Goal: Task Accomplishment & Management: Complete application form

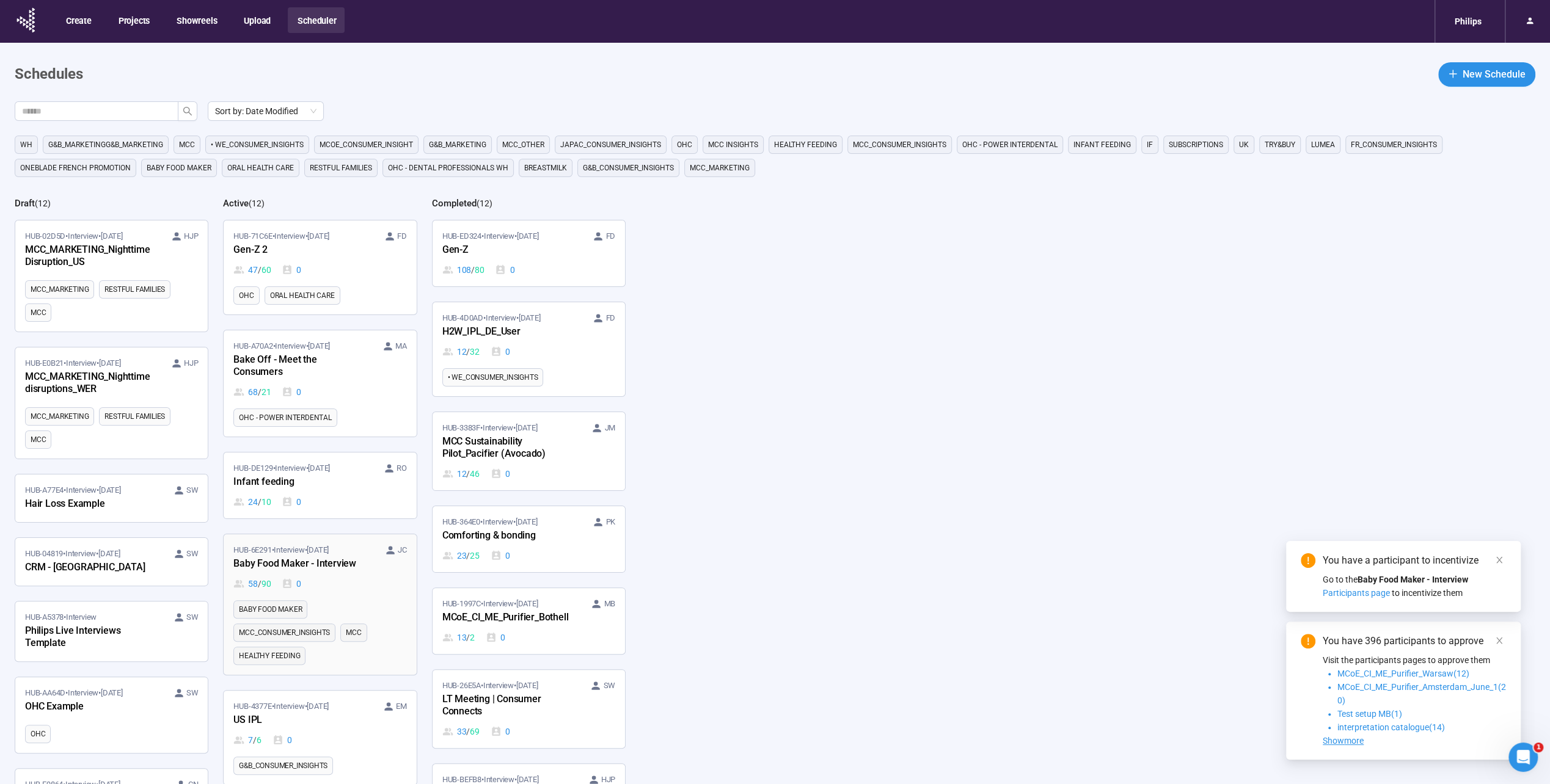
click at [313, 557] on div "Baby Food Maker - Interview" at bounding box center [300, 564] width 135 height 16
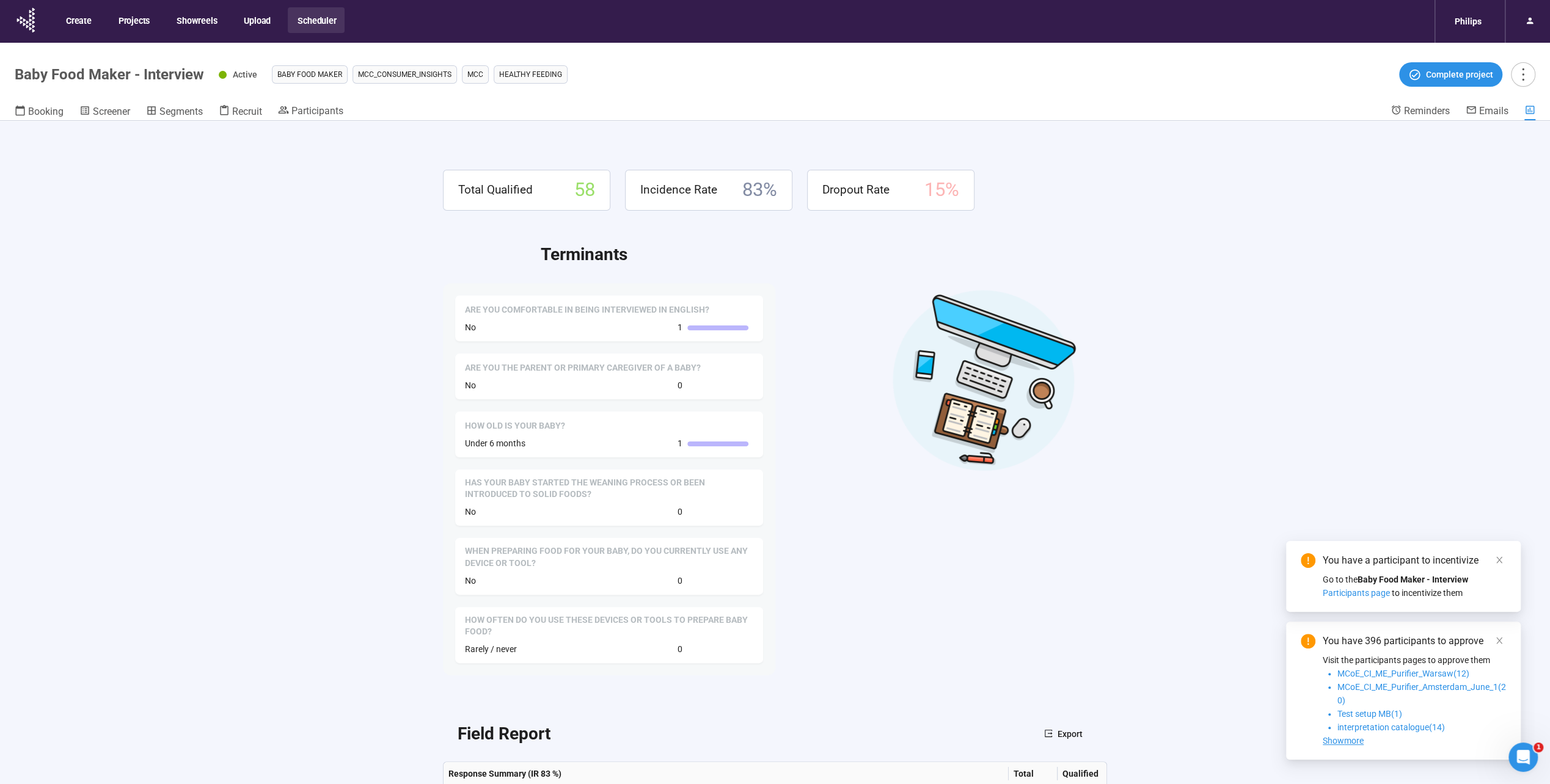
click at [320, 232] on div "Total Qualified 58 Incidence Rate 83 % Dropout Rate 15 % Terminants Are you com…" at bounding box center [775, 474] width 1550 height 706
click at [328, 112] on span "Participants" at bounding box center [317, 111] width 52 height 12
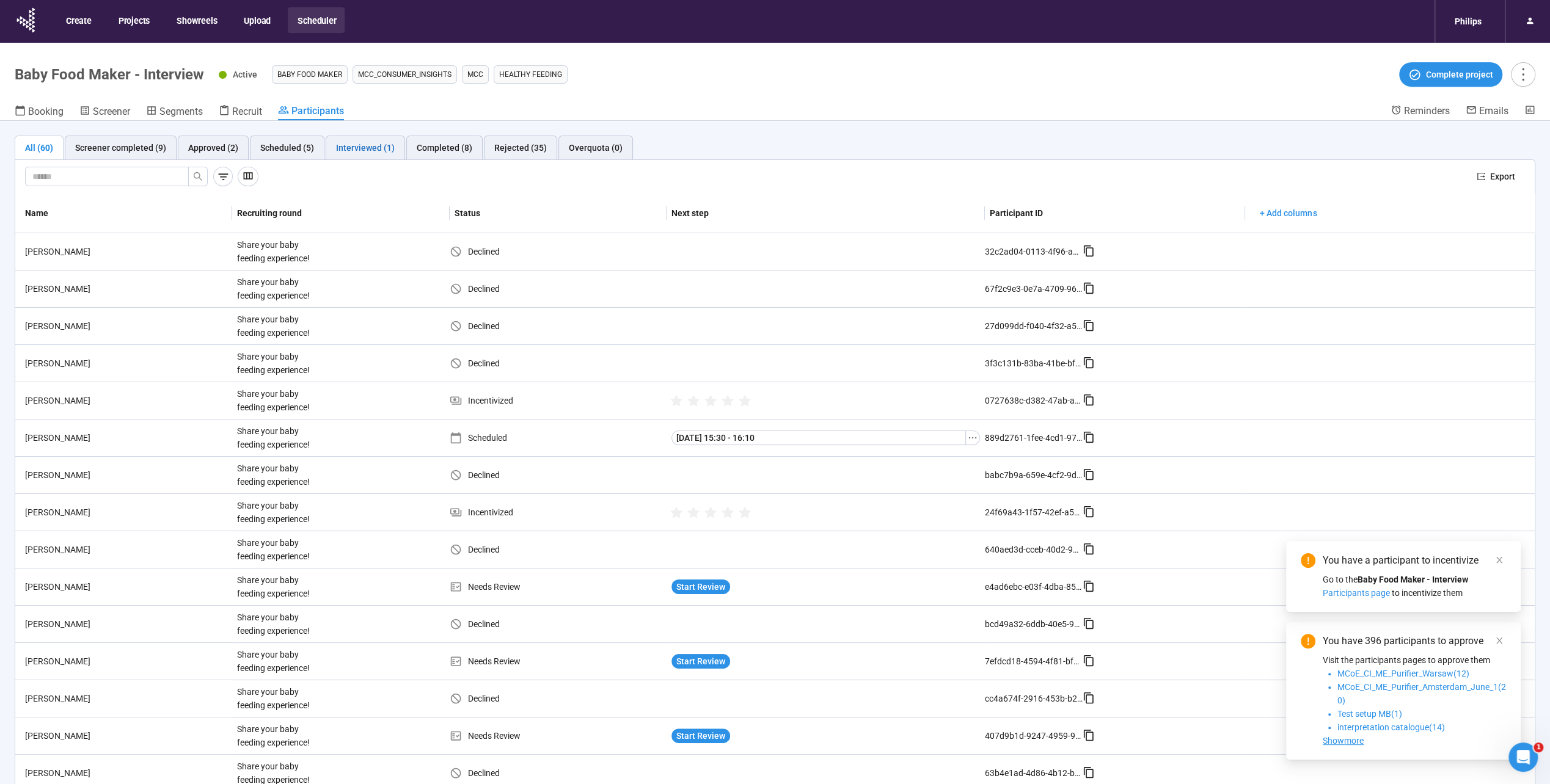
click at [359, 152] on div "Interviewed (1)" at bounding box center [366, 147] width 59 height 14
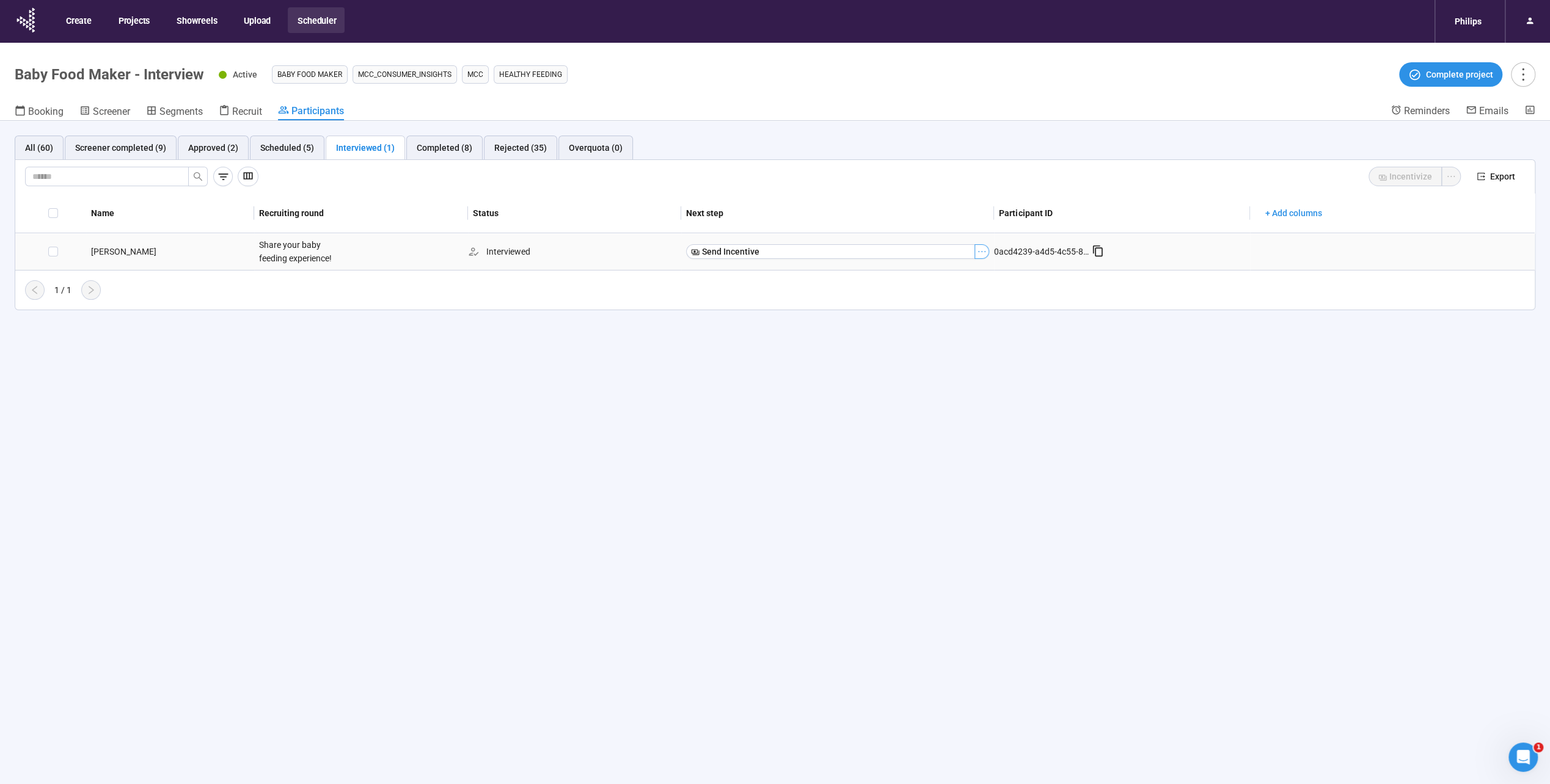
click at [980, 256] on button "button" at bounding box center [982, 252] width 15 height 15
click at [735, 277] on div "Name Recruiting round Status Next step Participant ID + Add columns Jonathan A.…" at bounding box center [775, 246] width 1520 height 106
click at [716, 246] on span "Send Incentive" at bounding box center [730, 251] width 58 height 14
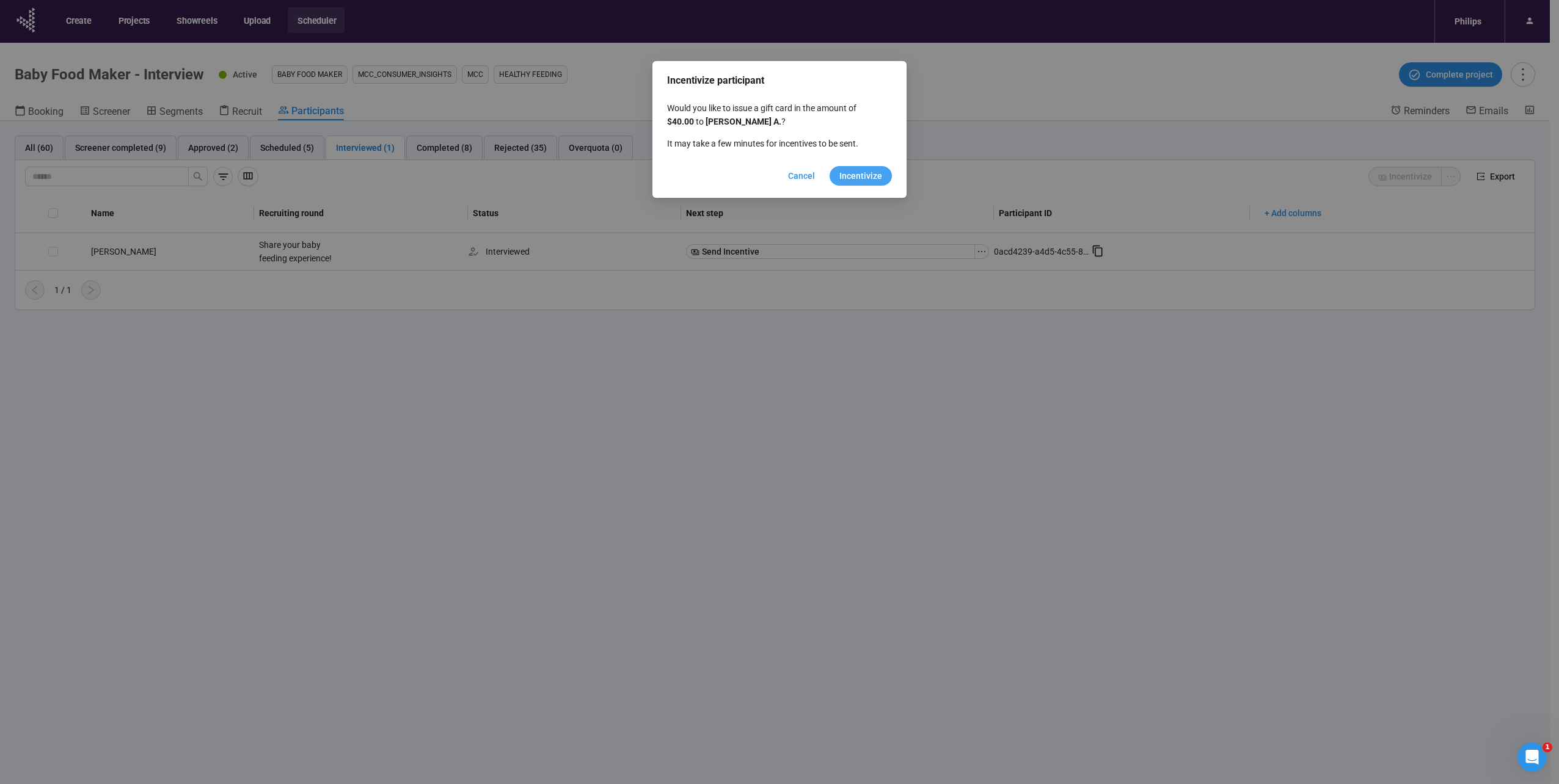
click at [878, 169] on span "Incentivize" at bounding box center [861, 176] width 43 height 14
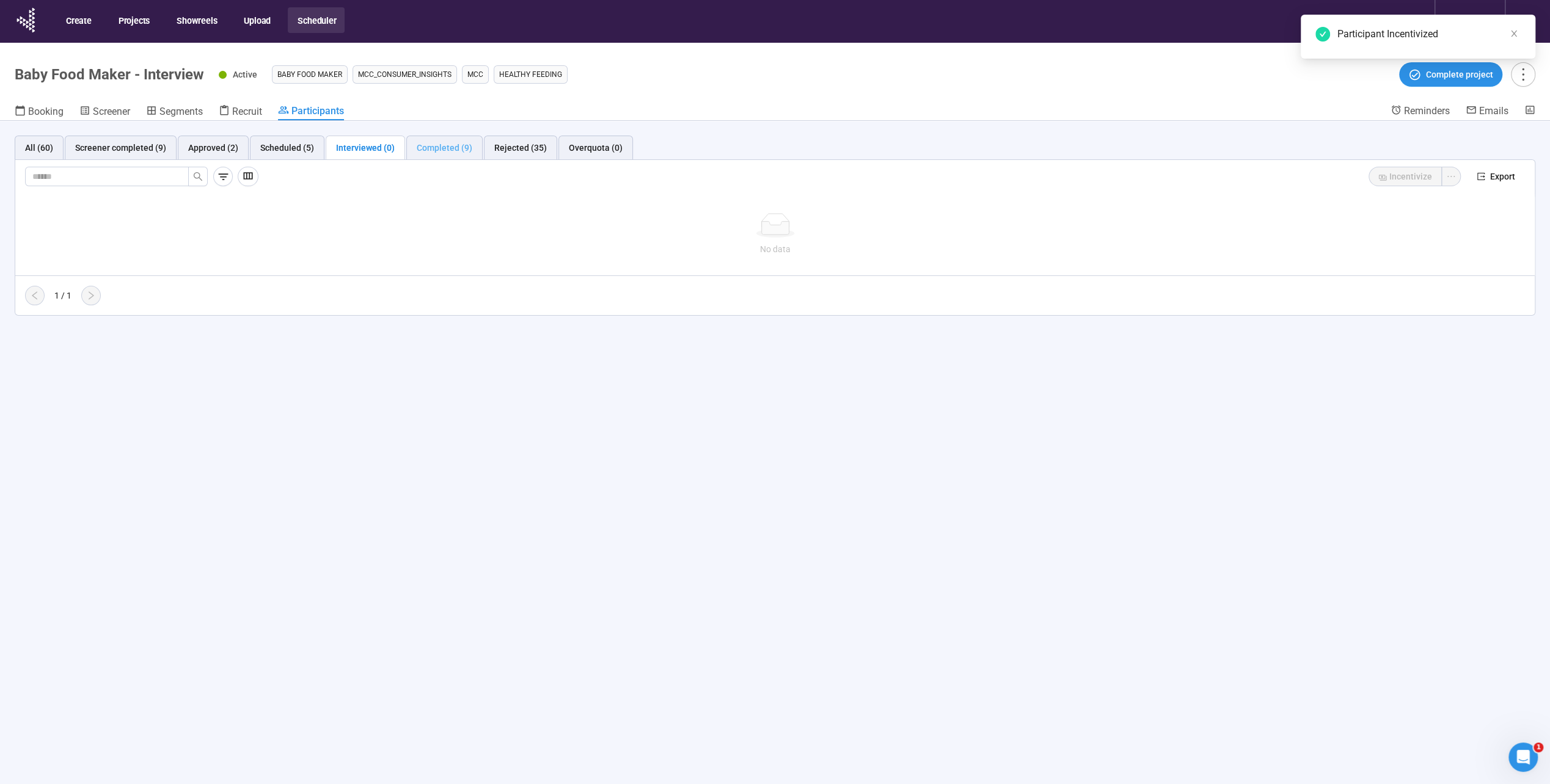
click at [458, 158] on div "Completed (9)" at bounding box center [444, 147] width 76 height 25
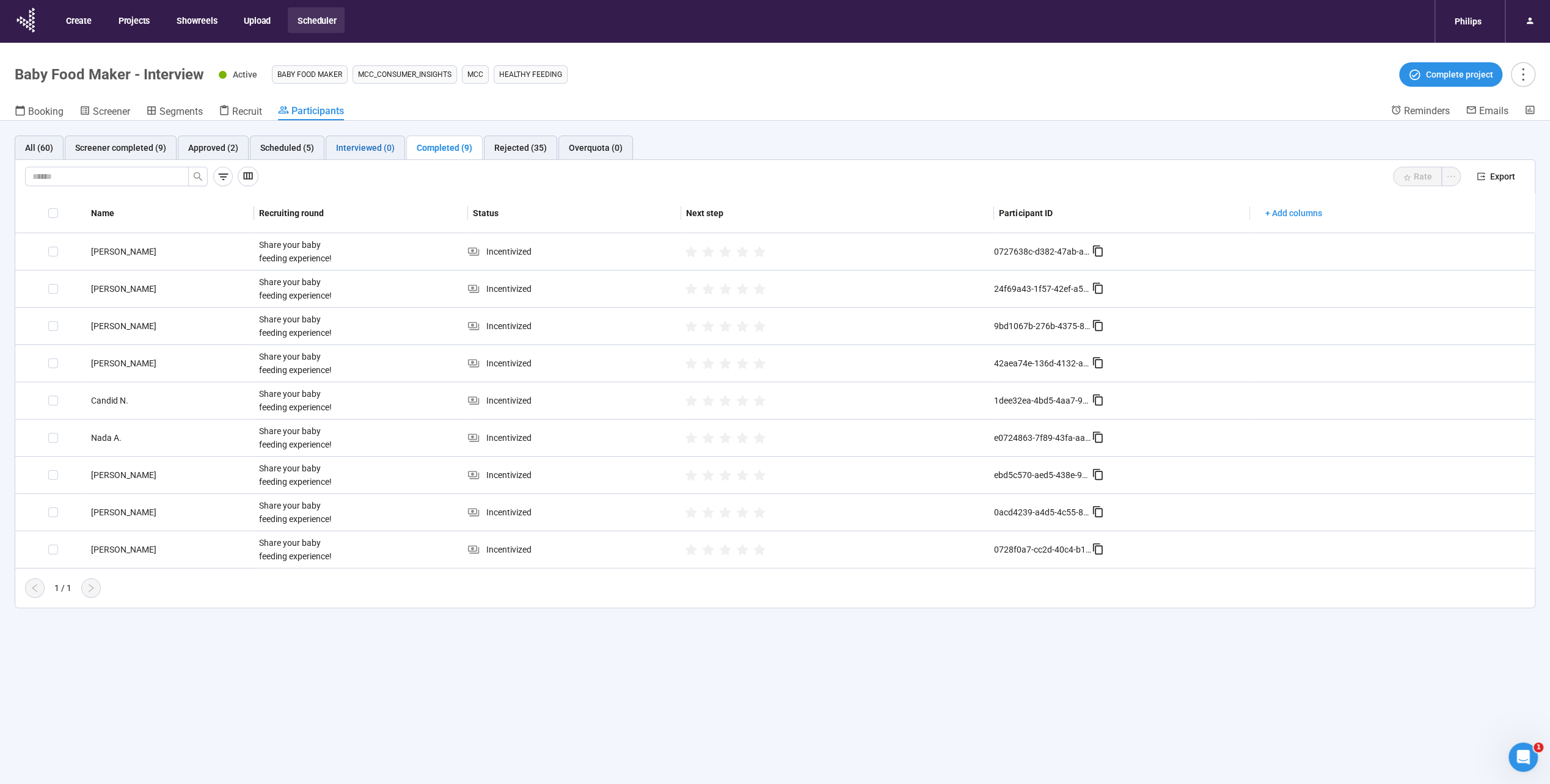
click at [379, 146] on div "Interviewed (0)" at bounding box center [366, 147] width 59 height 14
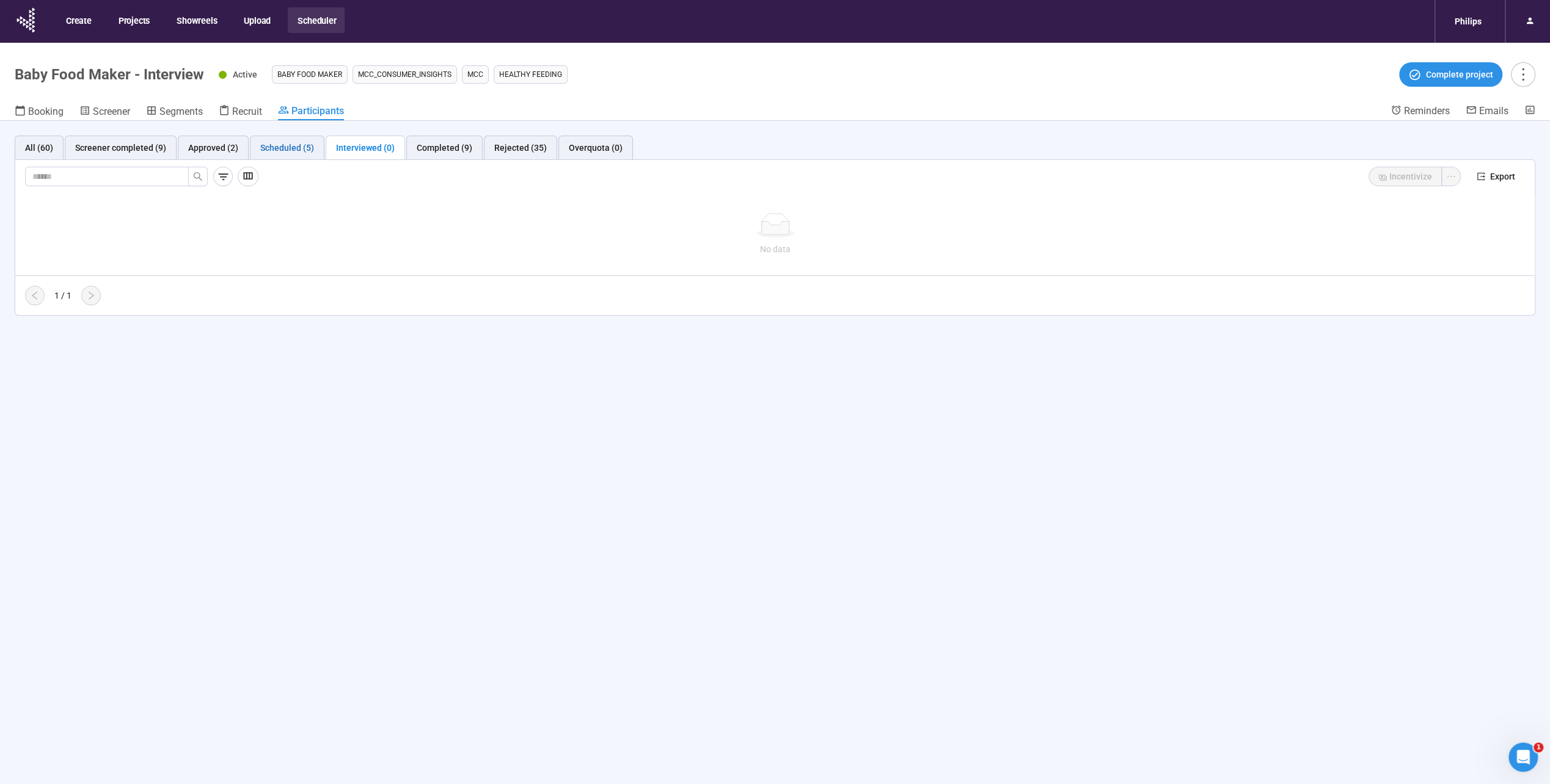
click at [303, 152] on div "Scheduled (5)" at bounding box center [287, 147] width 54 height 14
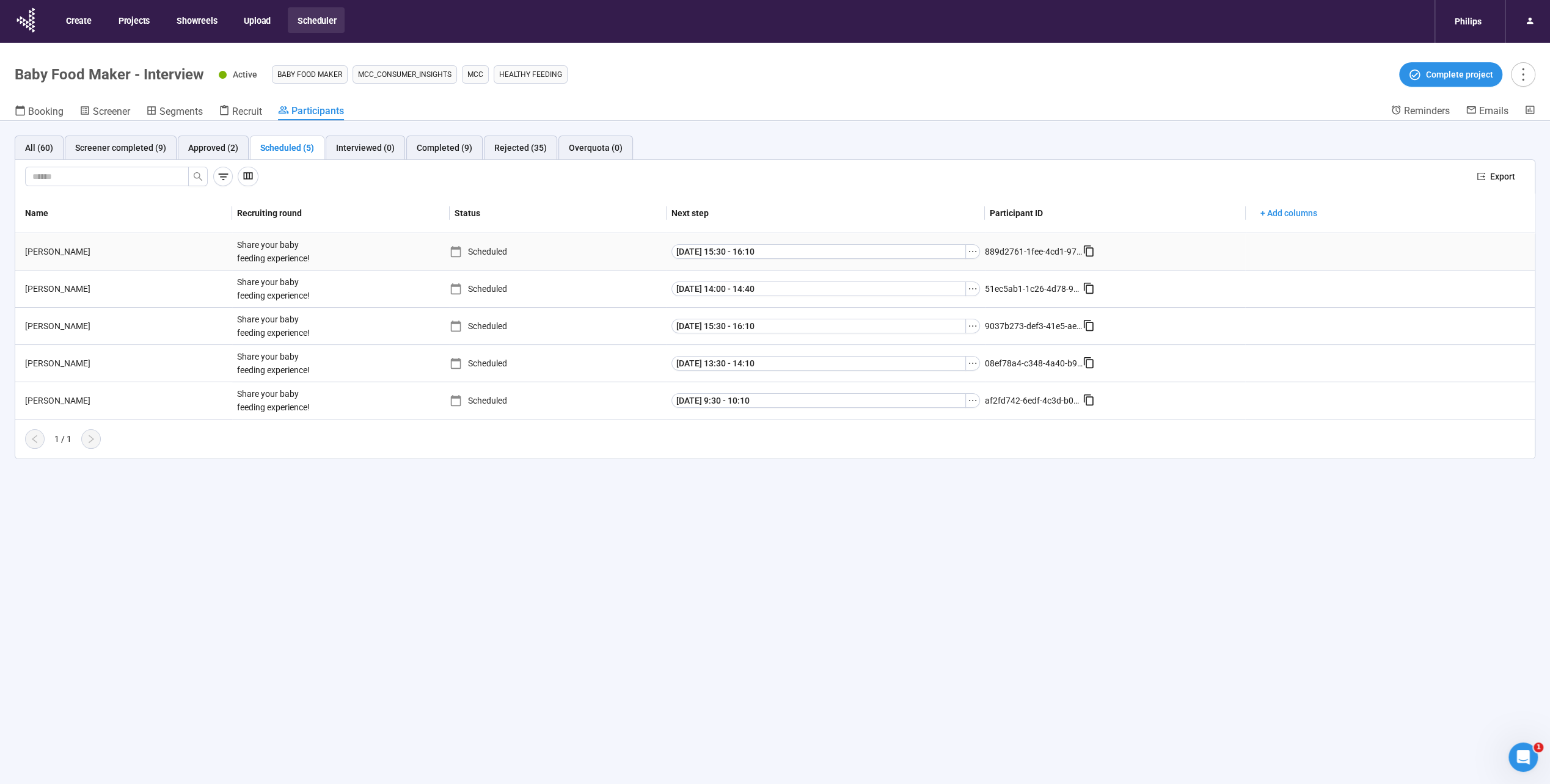
click at [621, 257] on td "Scheduled" at bounding box center [558, 252] width 217 height 38
click at [623, 250] on div "Scheduled" at bounding box center [558, 251] width 217 height 14
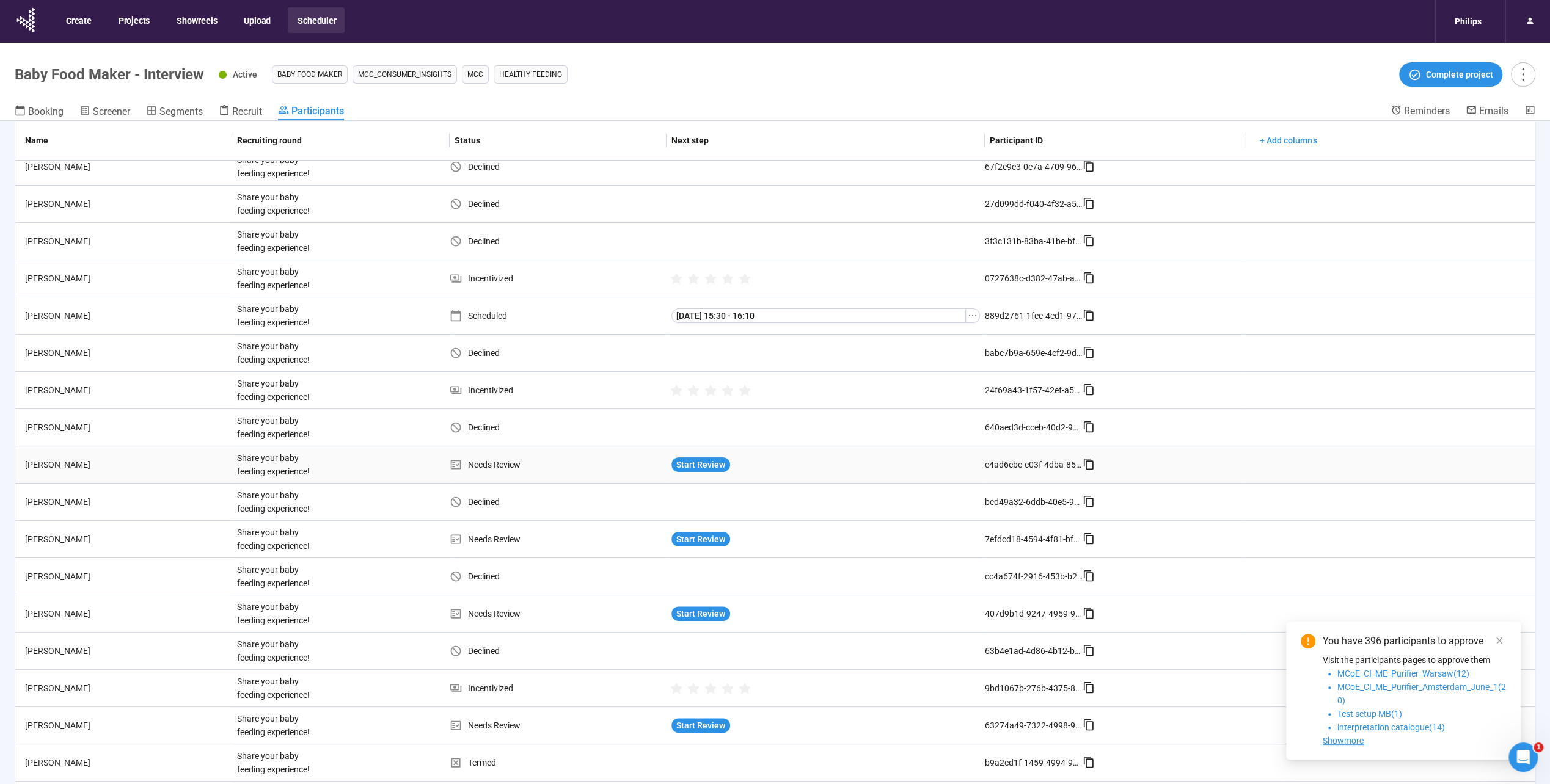
scroll to position [61, 0]
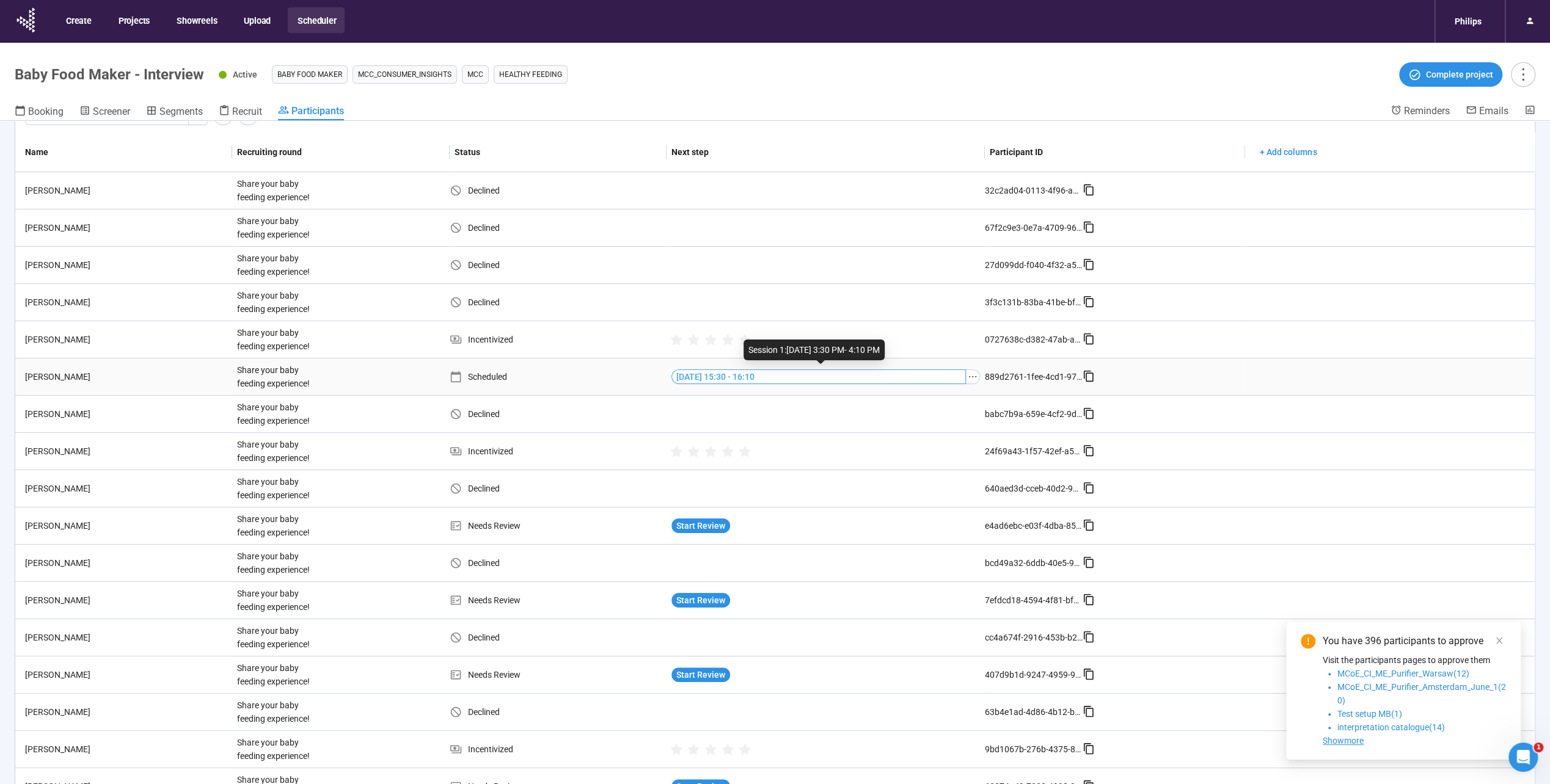
click at [741, 374] on span "[DATE] 15:30 - 16:10" at bounding box center [715, 376] width 78 height 14
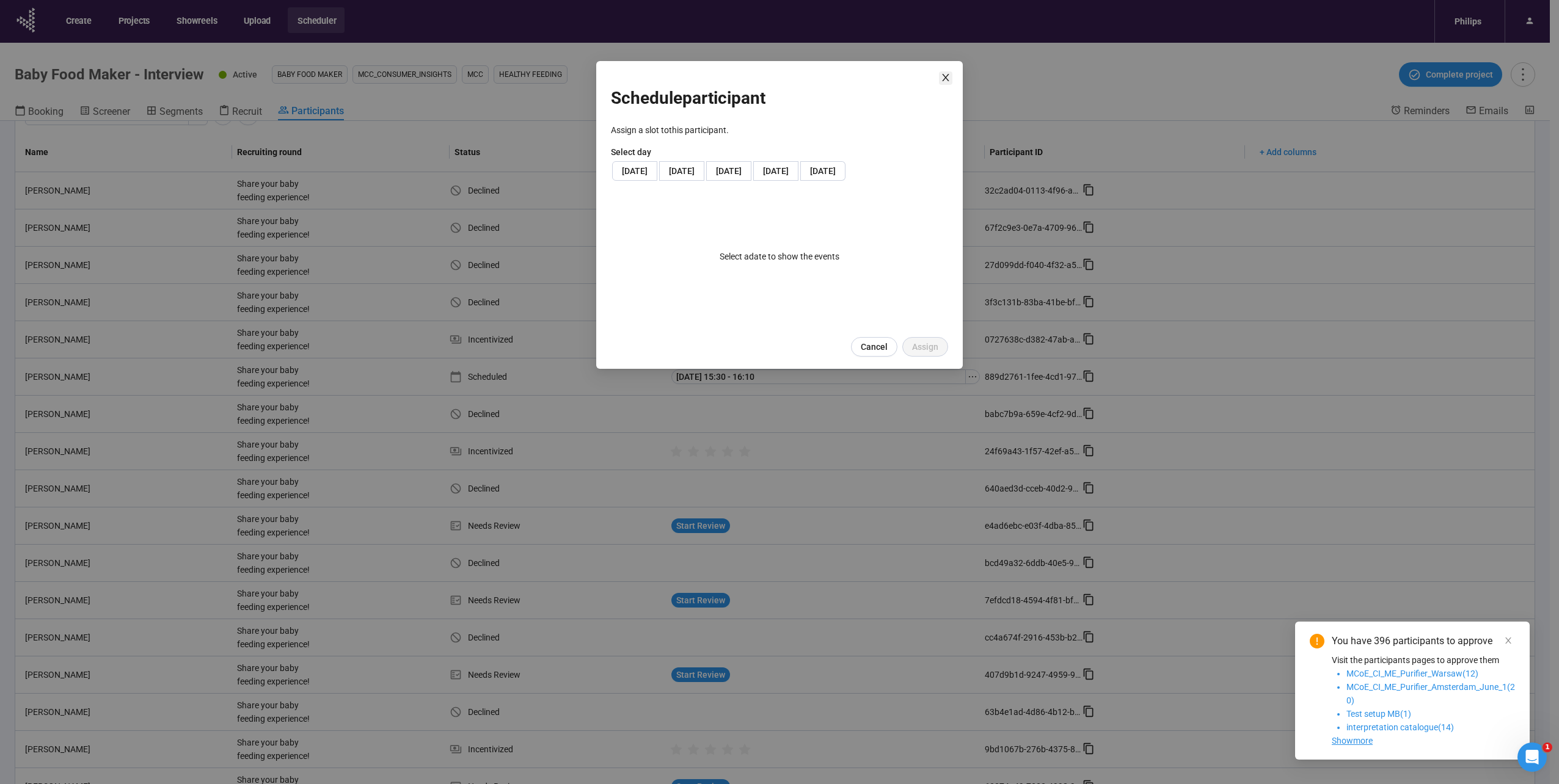
click at [945, 74] on icon "close" at bounding box center [945, 77] width 10 height 10
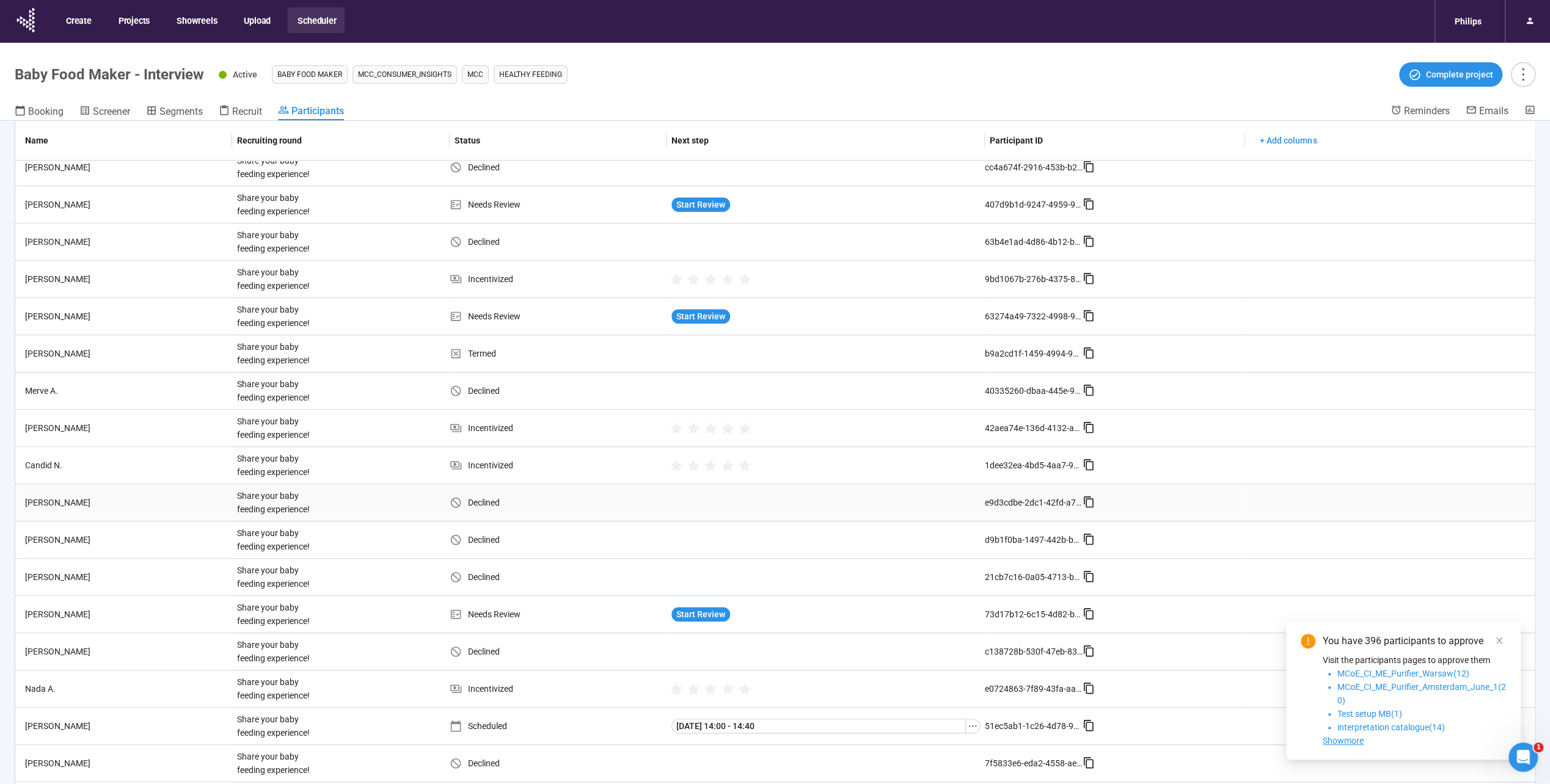
scroll to position [557, 0]
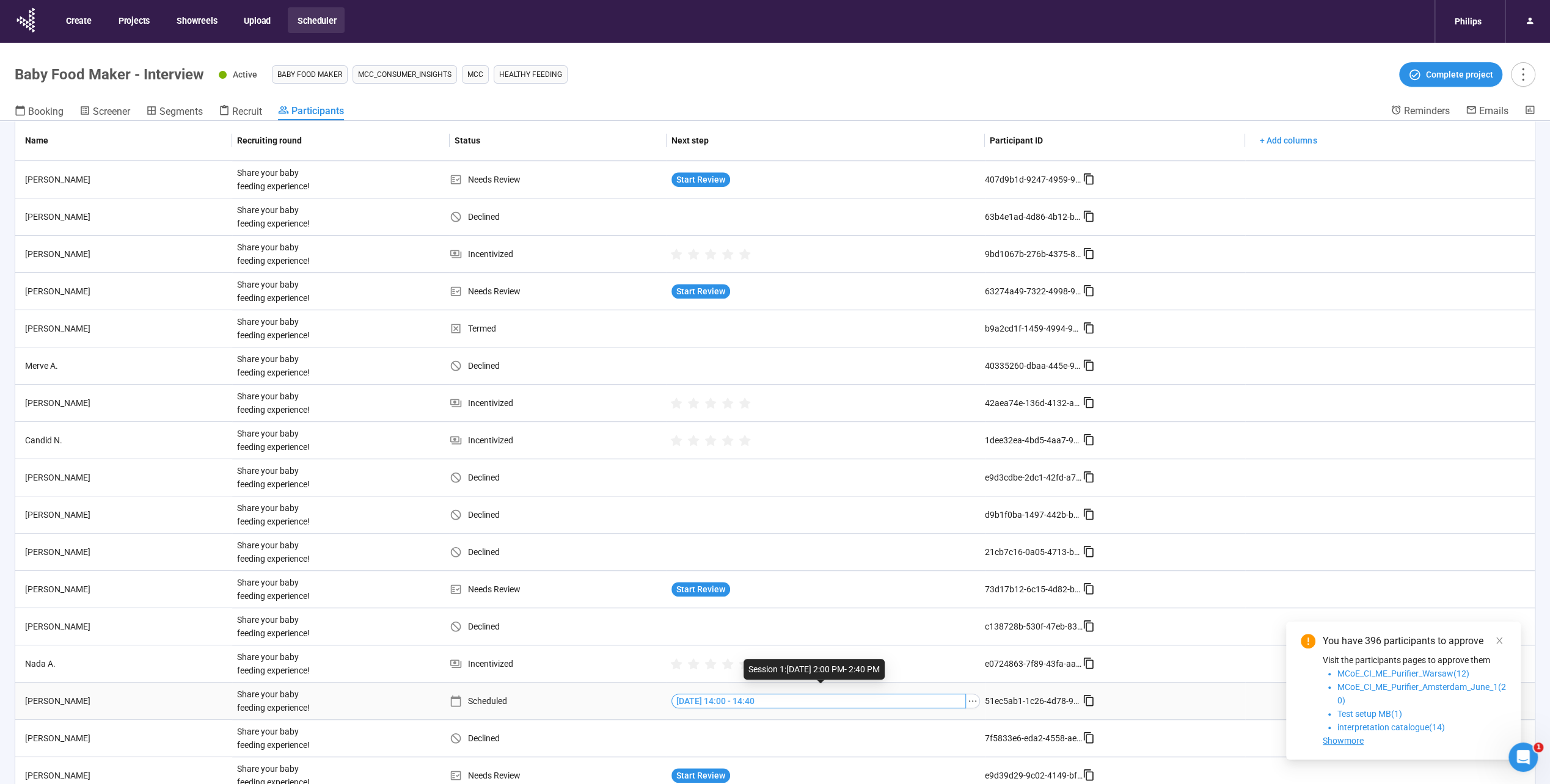
click at [689, 698] on span "[DATE] 14:00 - 14:40" at bounding box center [715, 701] width 78 height 14
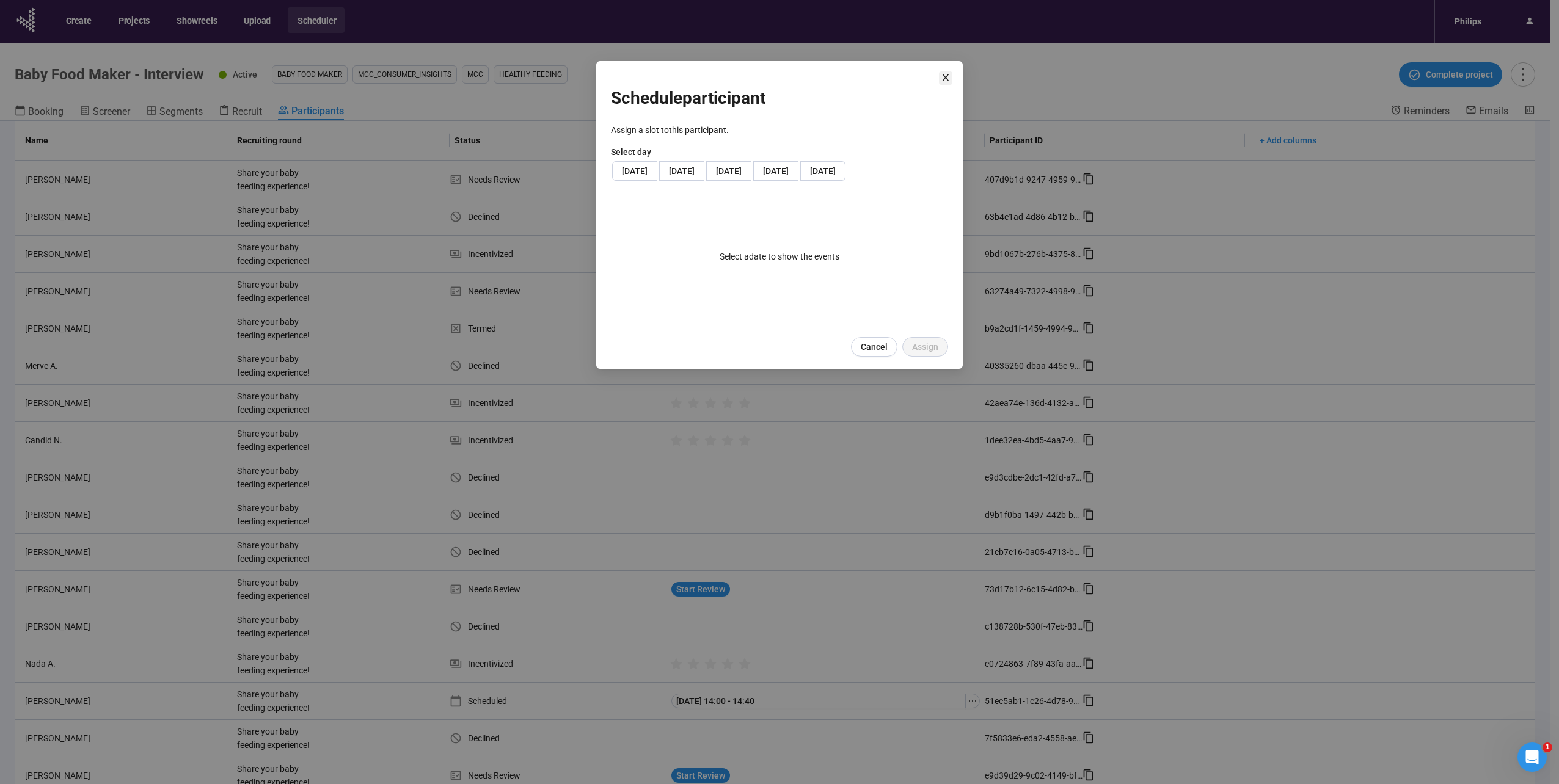
click at [947, 77] on icon "close" at bounding box center [945, 78] width 6 height 7
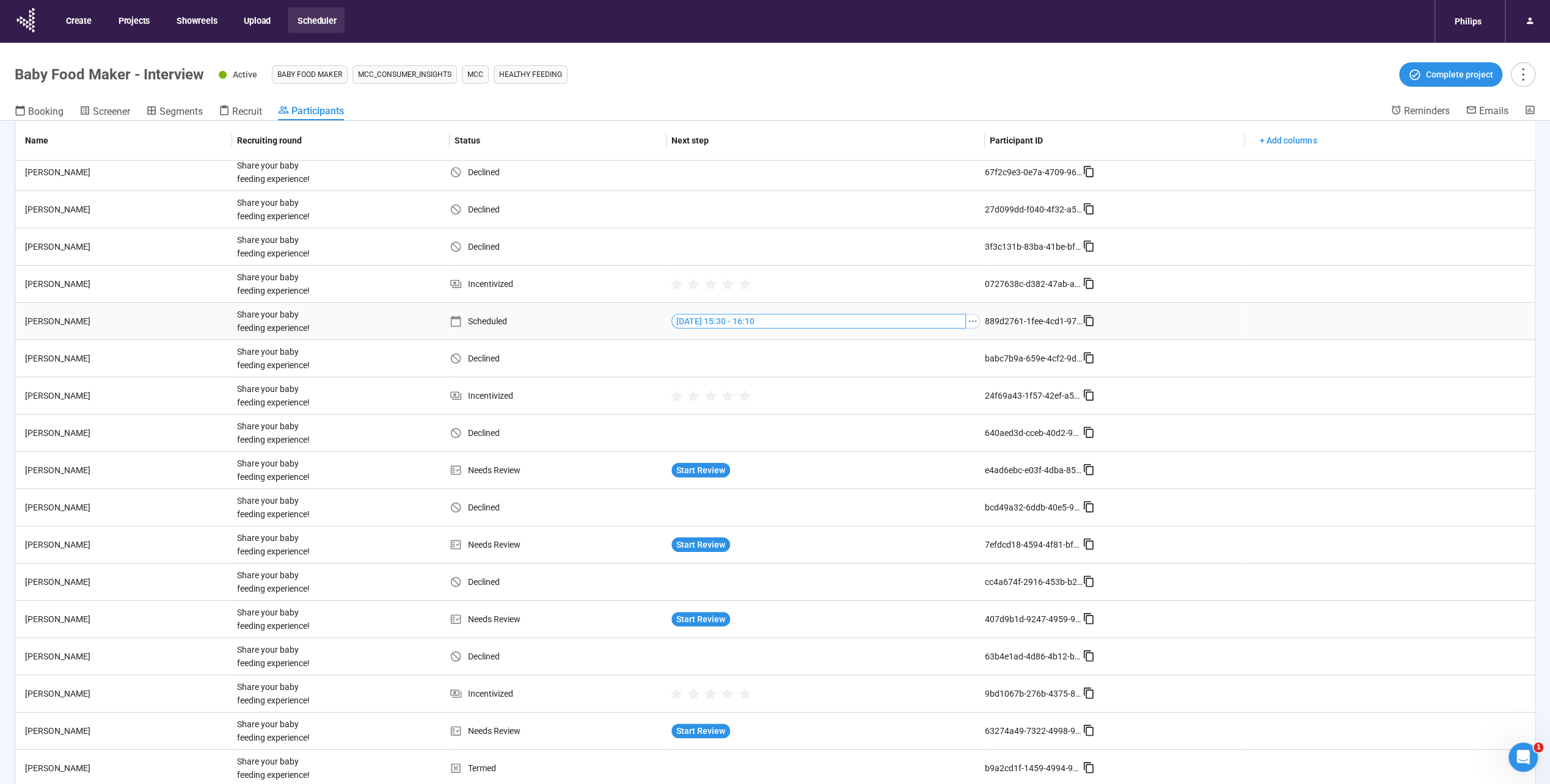
scroll to position [0, 0]
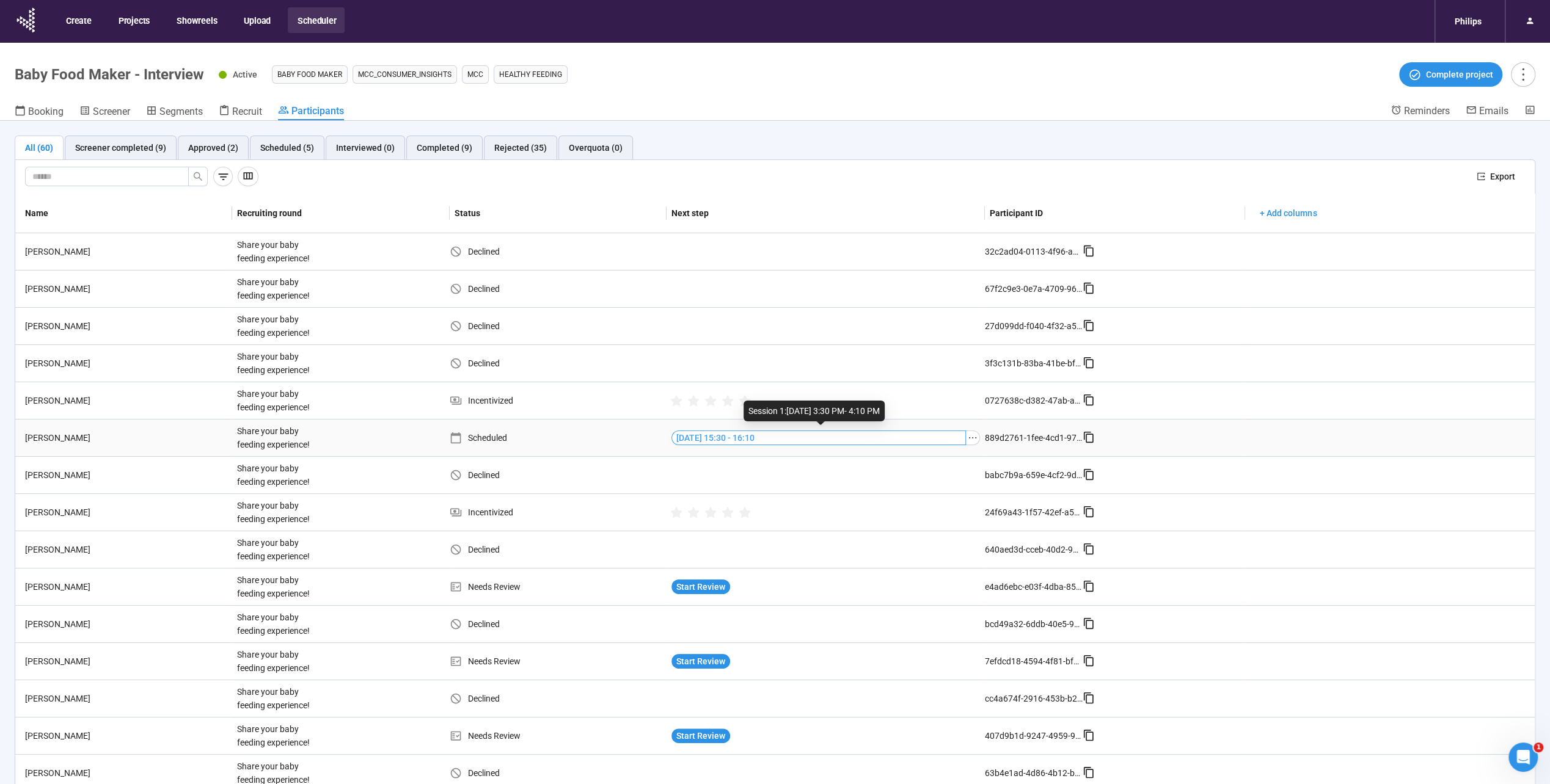
click at [755, 440] on span "[DATE] 15:30 - 16:10" at bounding box center [715, 438] width 78 height 14
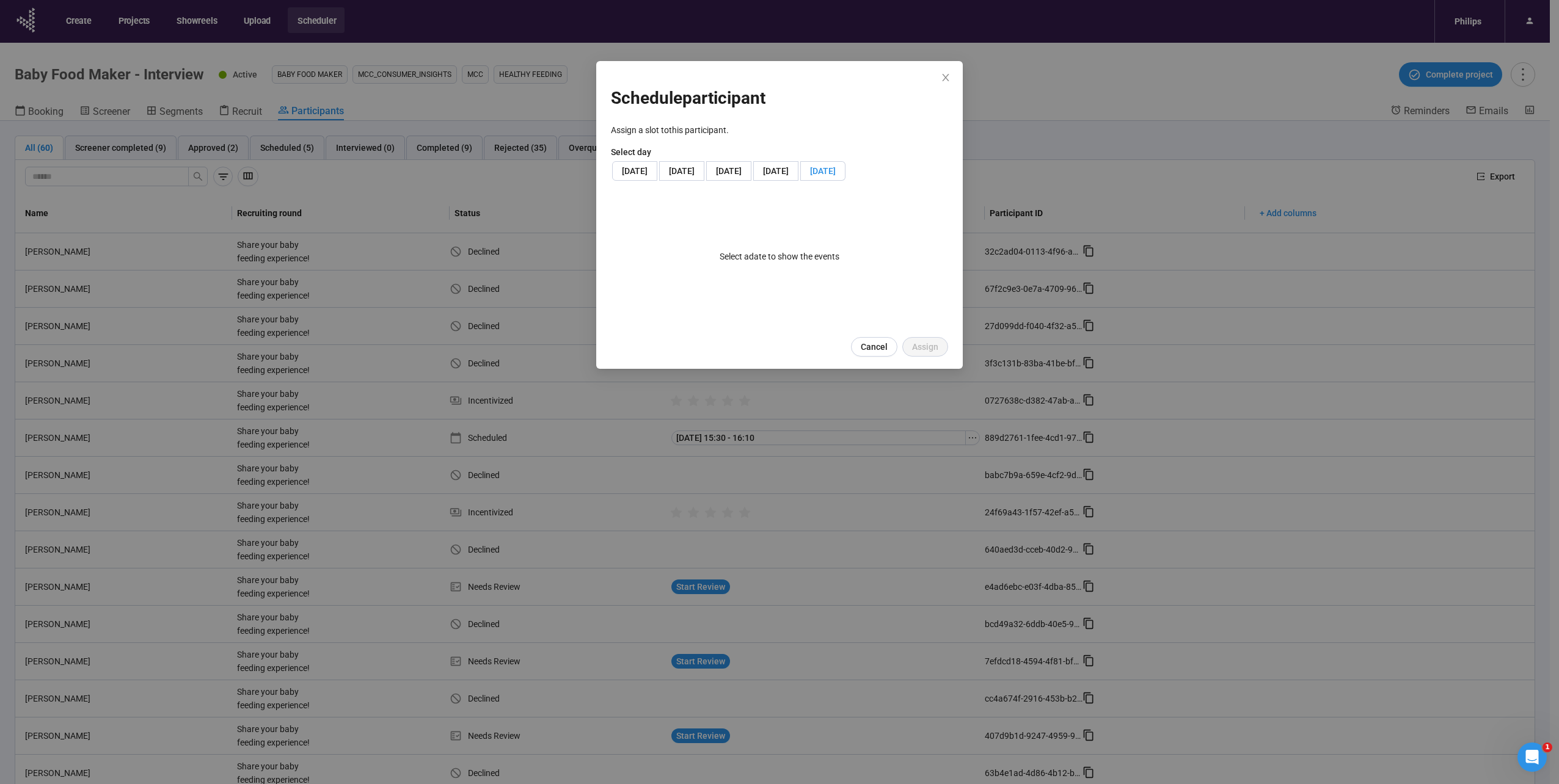
click at [811, 176] on span "Mon, August 18, 2025" at bounding box center [823, 170] width 26 height 10
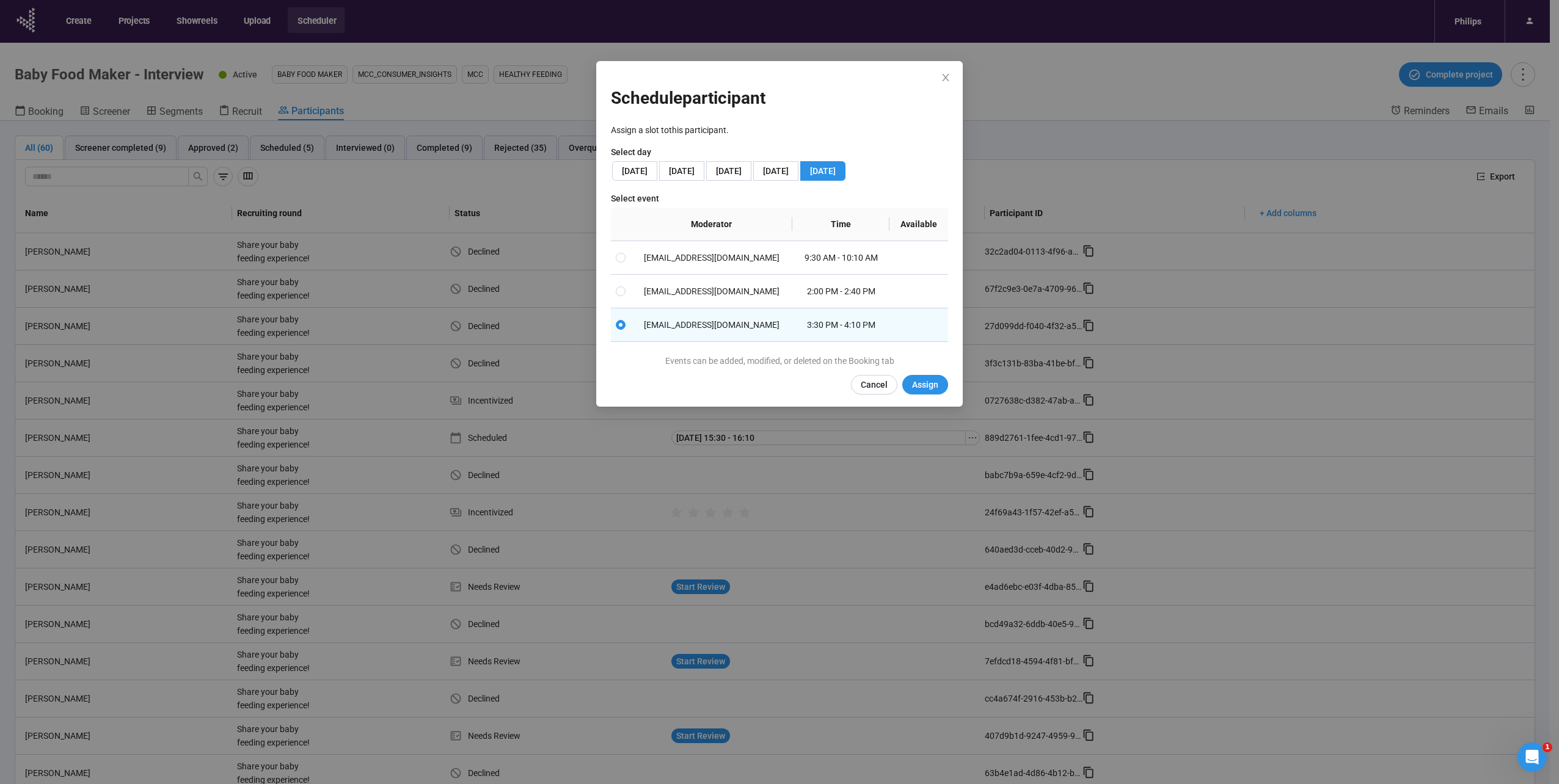
drag, startPoint x: 786, startPoint y: 80, endPoint x: 849, endPoint y: 65, distance: 64.8
click at [849, 65] on div "Schedule participant Assign a slot to this participant . Select day Fri, August…" at bounding box center [780, 234] width 366 height 346
click at [943, 395] on button "Assign" at bounding box center [925, 385] width 46 height 19
click at [948, 78] on icon "close" at bounding box center [945, 77] width 10 height 10
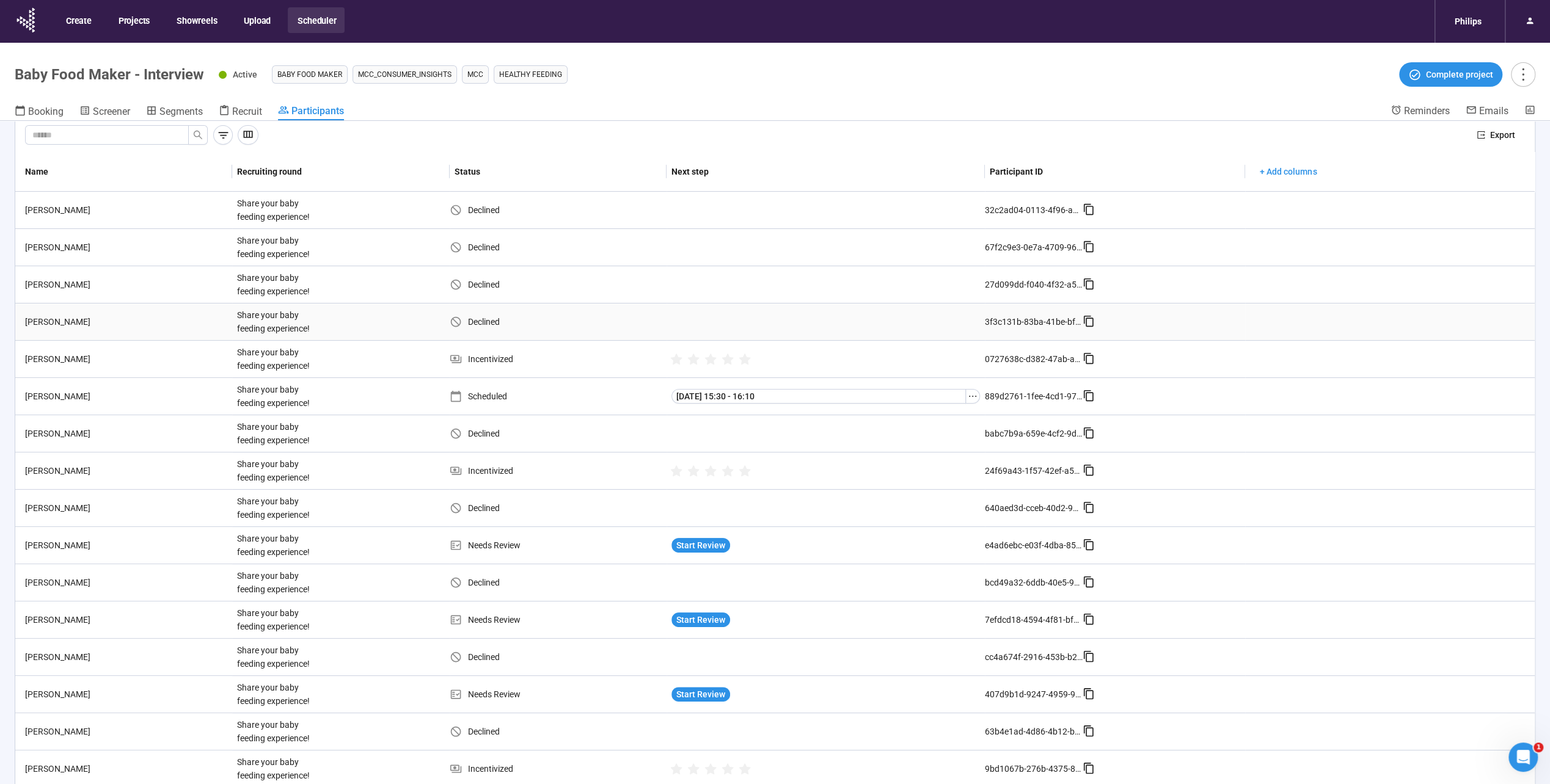
scroll to position [61, 0]
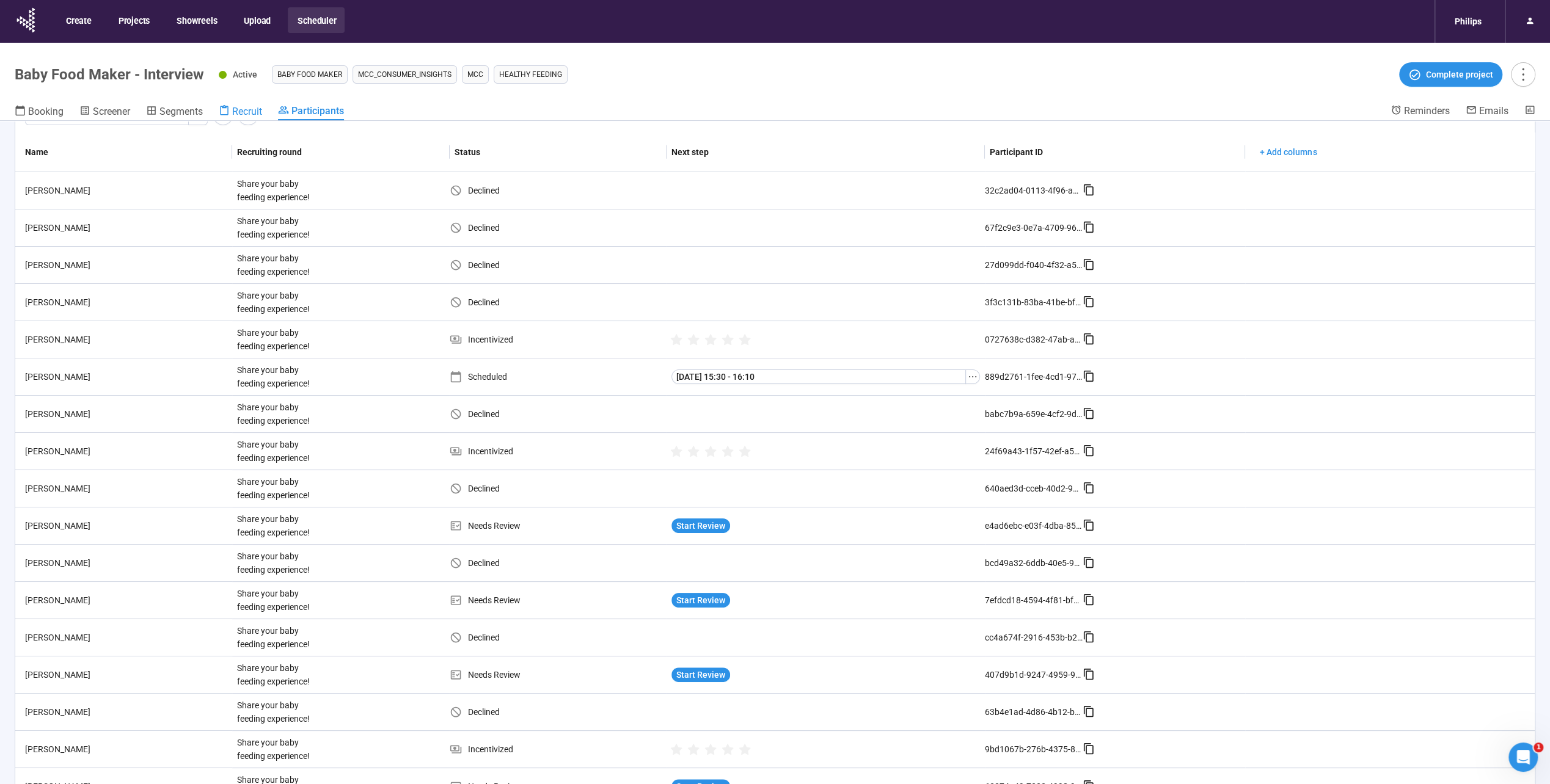
click at [249, 111] on span "Recruit" at bounding box center [246, 111] width 30 height 12
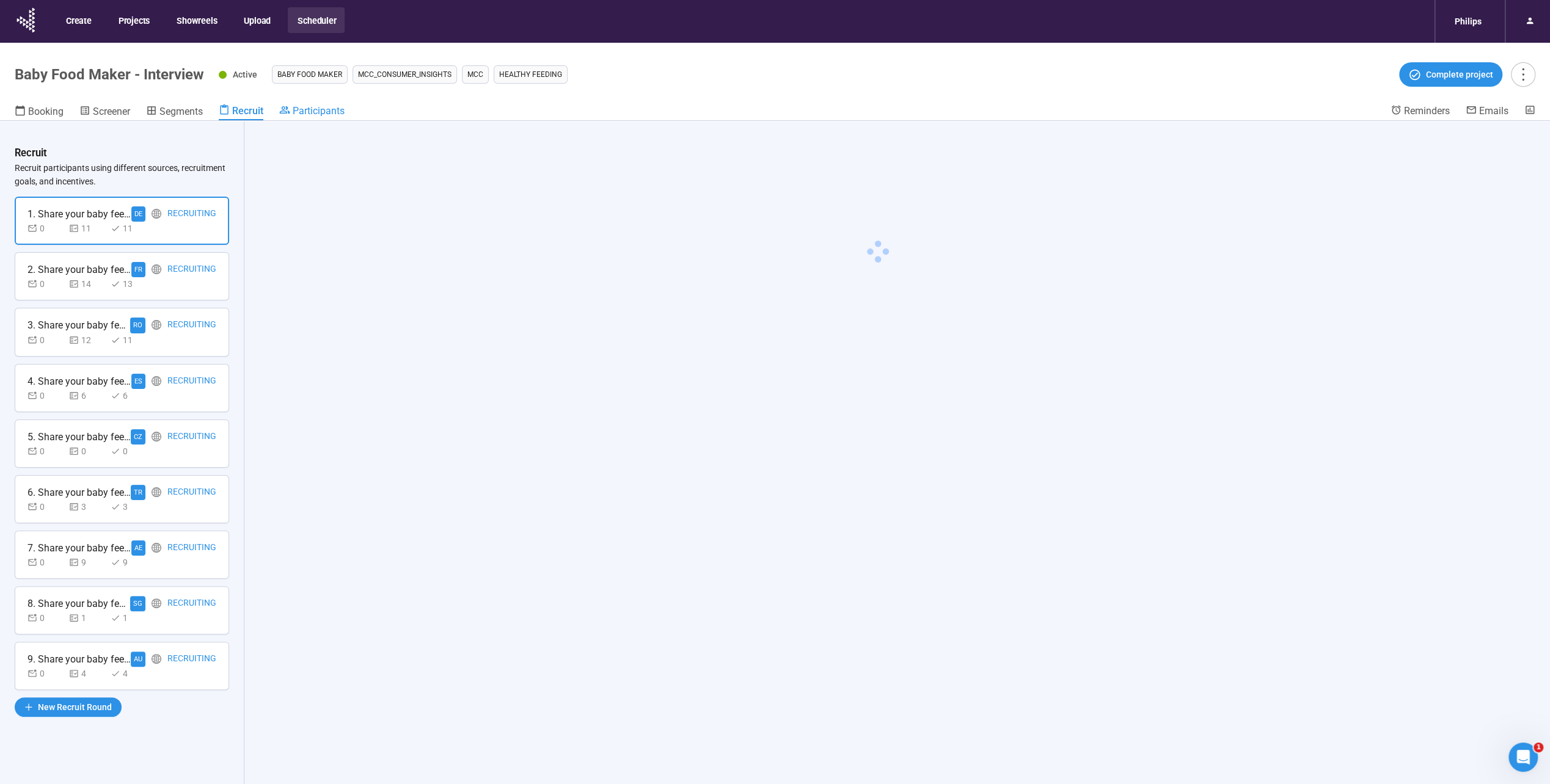
click at [326, 106] on span "Participants" at bounding box center [319, 111] width 52 height 12
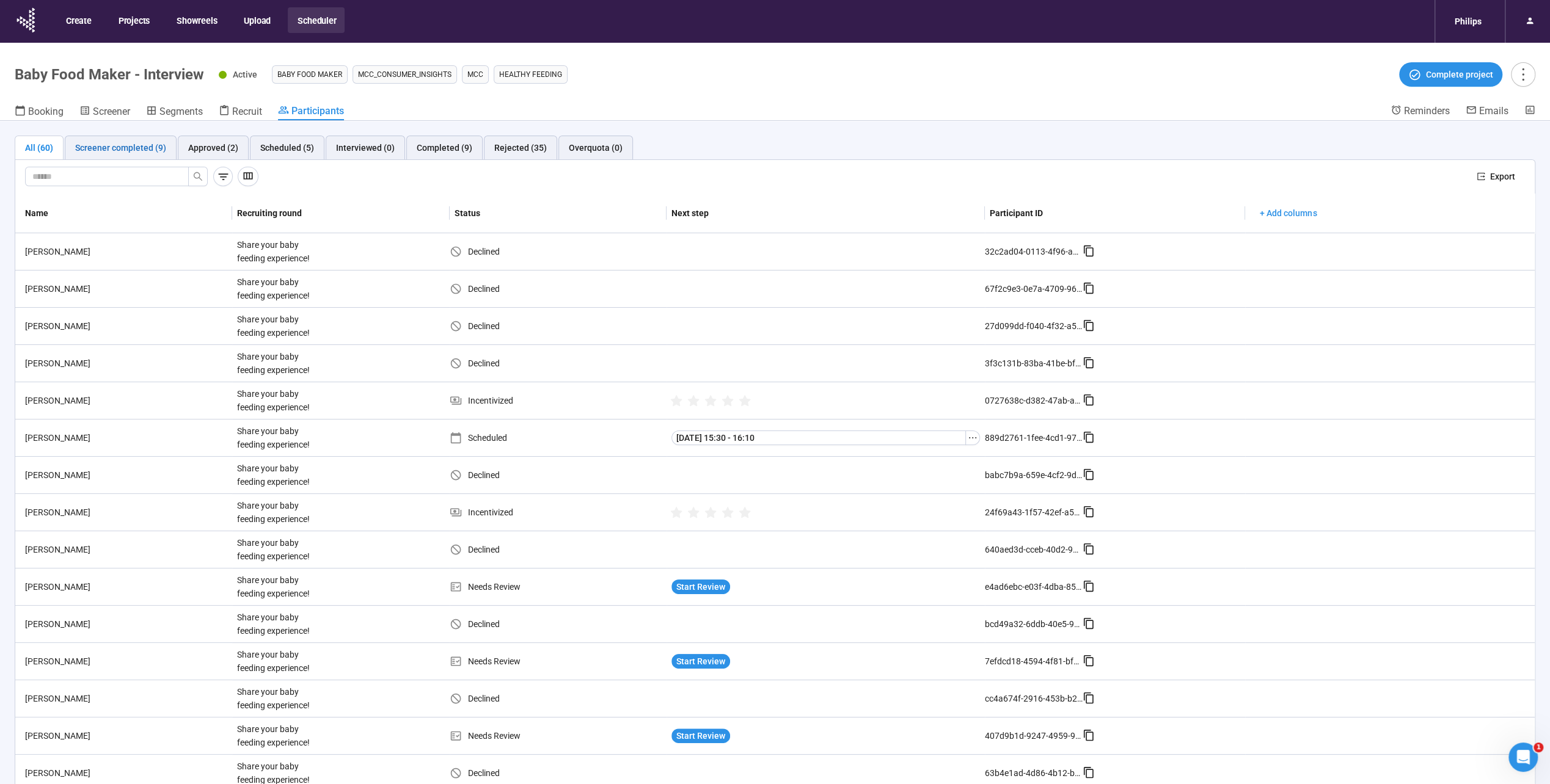
click at [158, 144] on div "Screener completed (9)" at bounding box center [120, 147] width 91 height 14
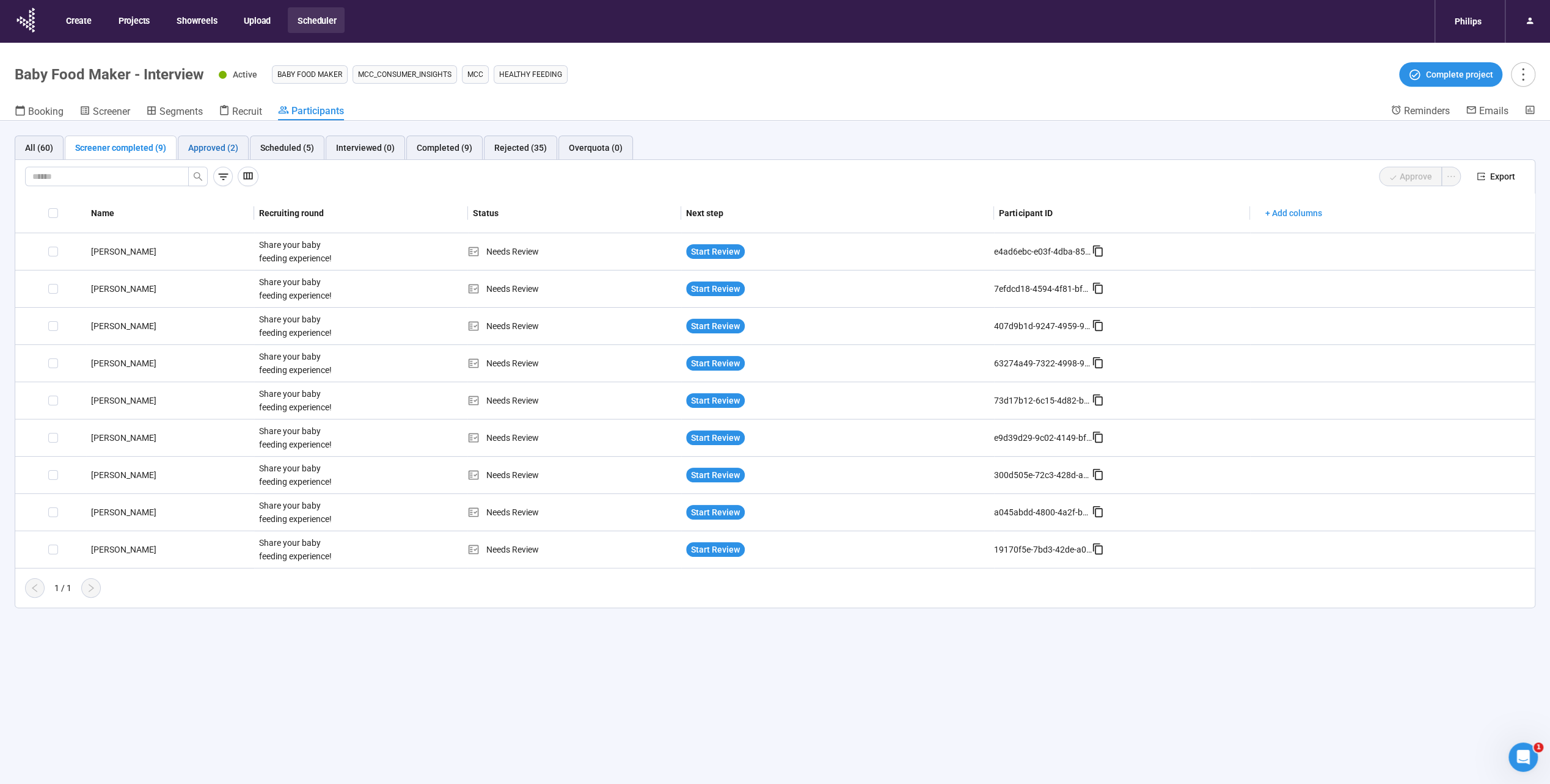
click at [226, 150] on div "Approved (2)" at bounding box center [213, 147] width 50 height 14
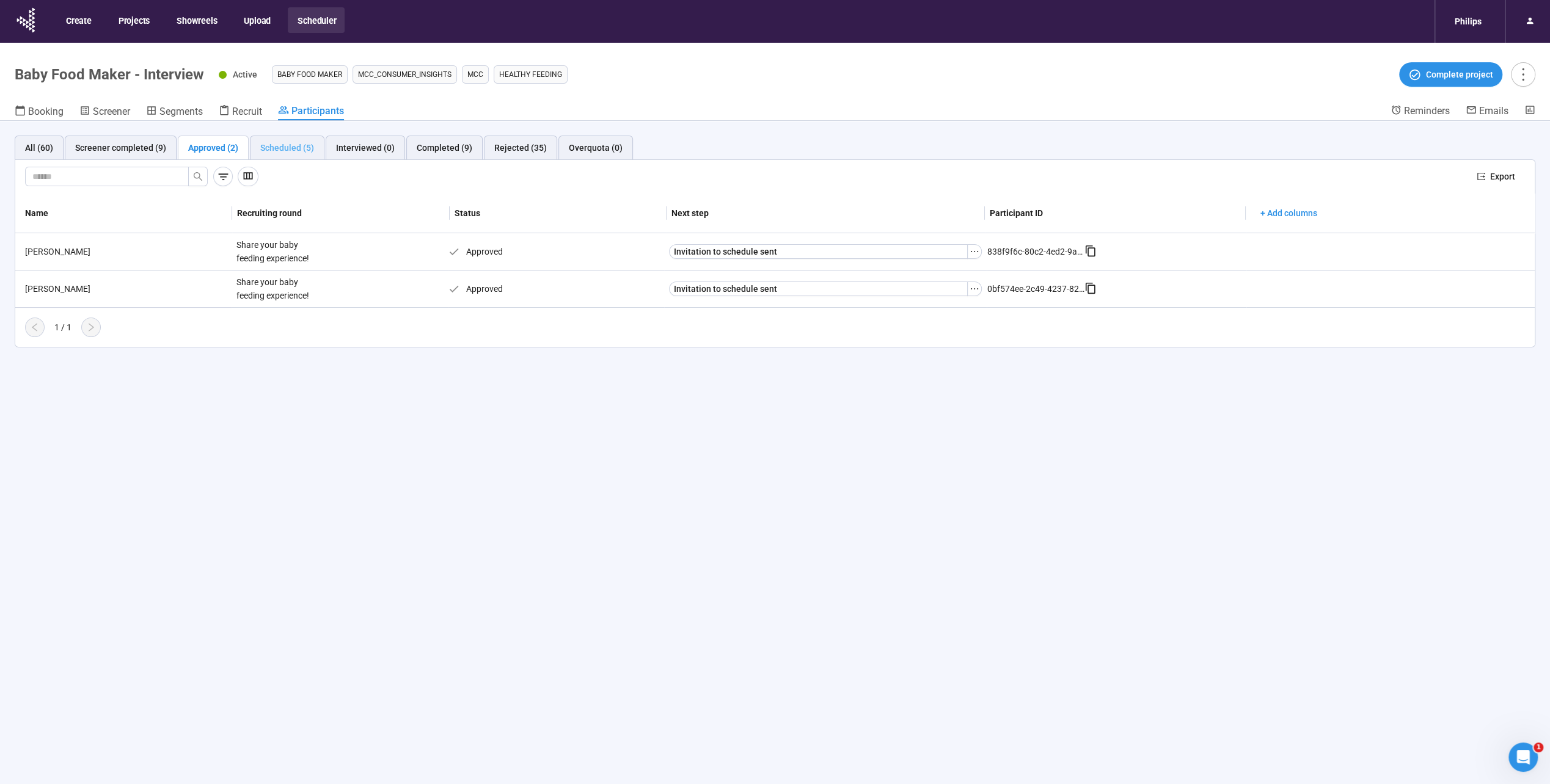
click at [308, 140] on div "Scheduled (5)" at bounding box center [287, 147] width 74 height 25
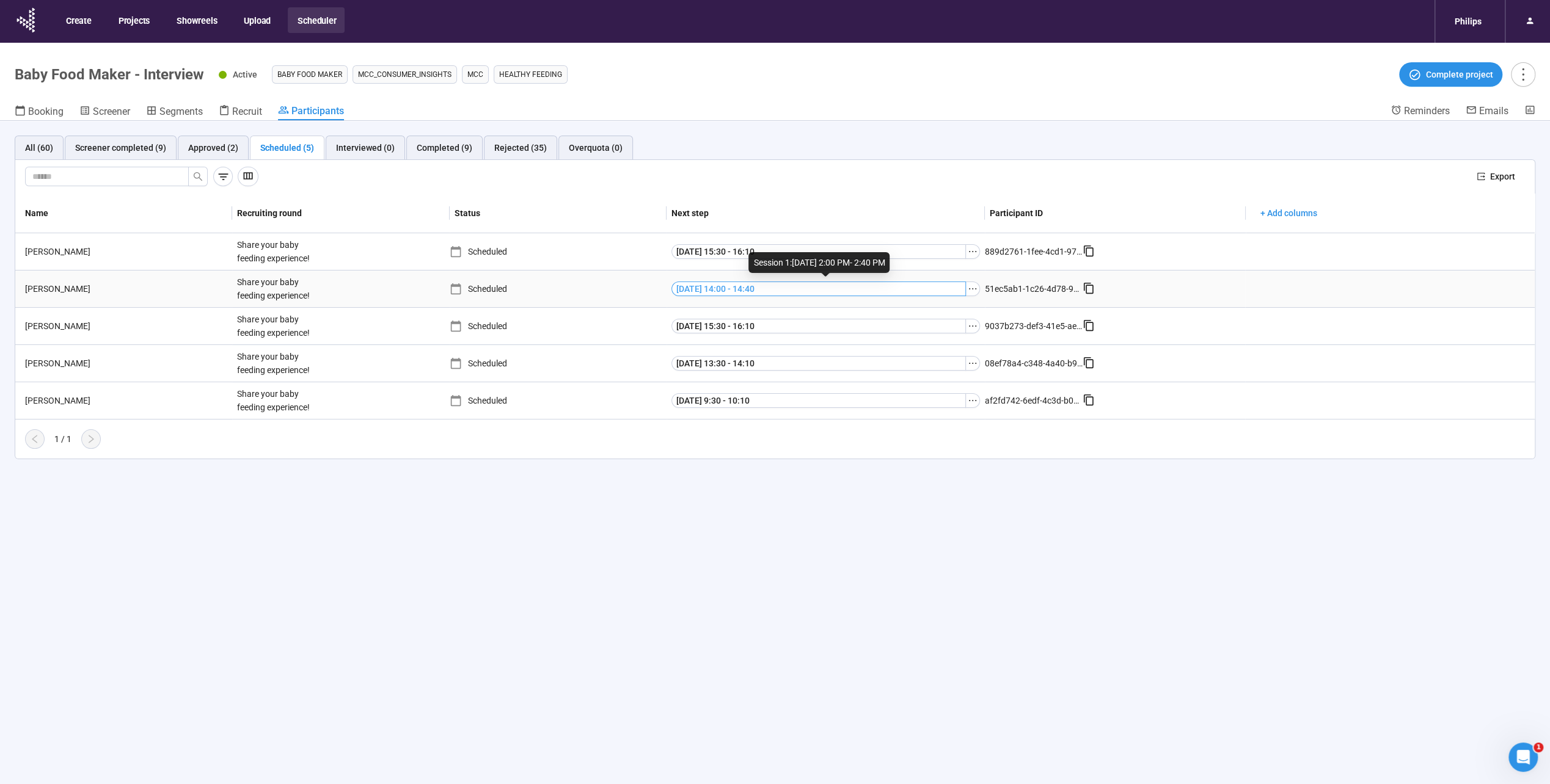
click at [755, 289] on span "[DATE] 14:00 - 14:40" at bounding box center [715, 289] width 78 height 14
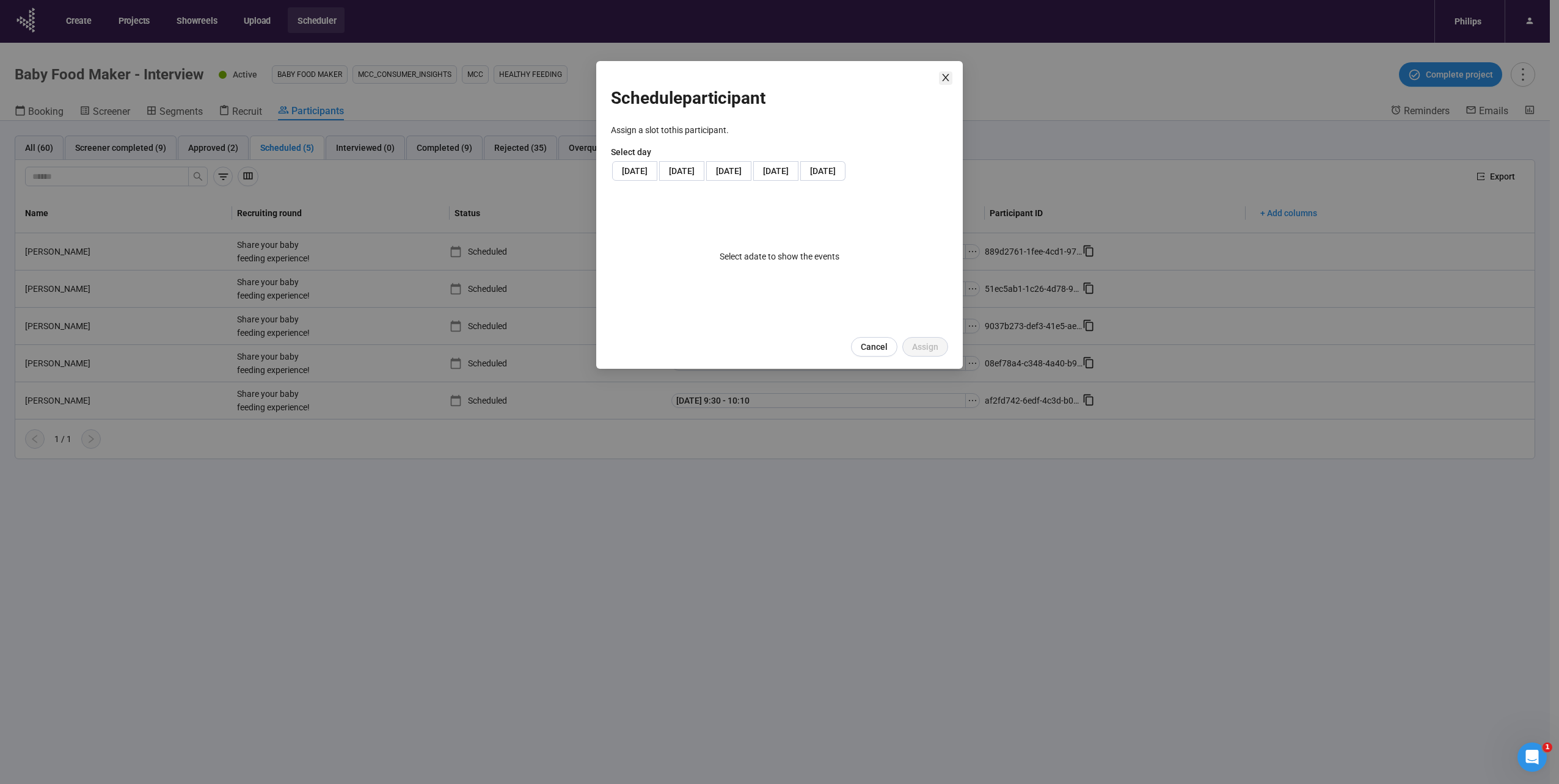
click at [946, 73] on icon "close" at bounding box center [945, 77] width 10 height 10
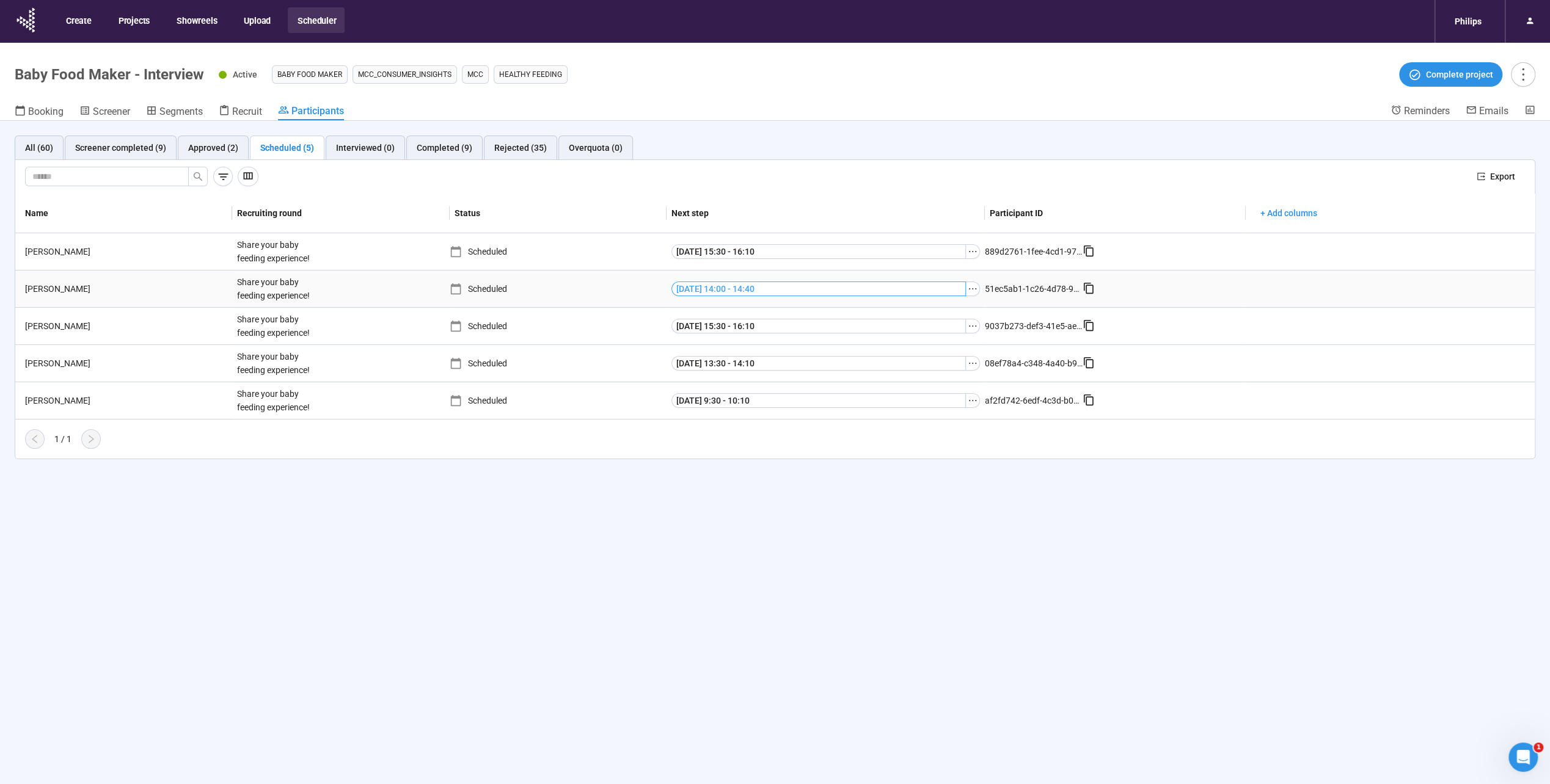
click at [755, 285] on span "[DATE] 14:00 - 14:40" at bounding box center [715, 289] width 78 height 14
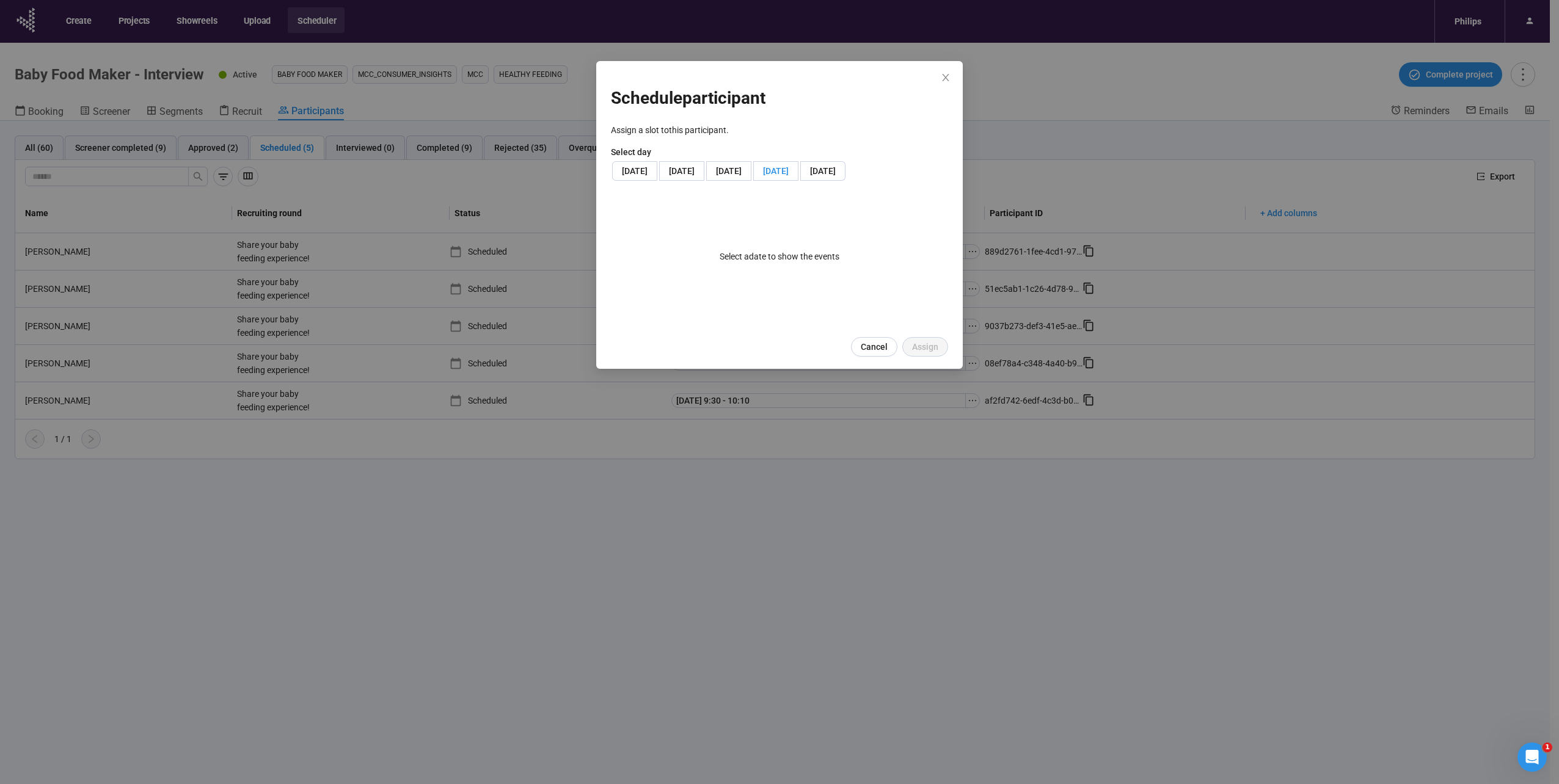
click at [763, 176] on span "Mon, August 18, 2025" at bounding box center [776, 170] width 26 height 10
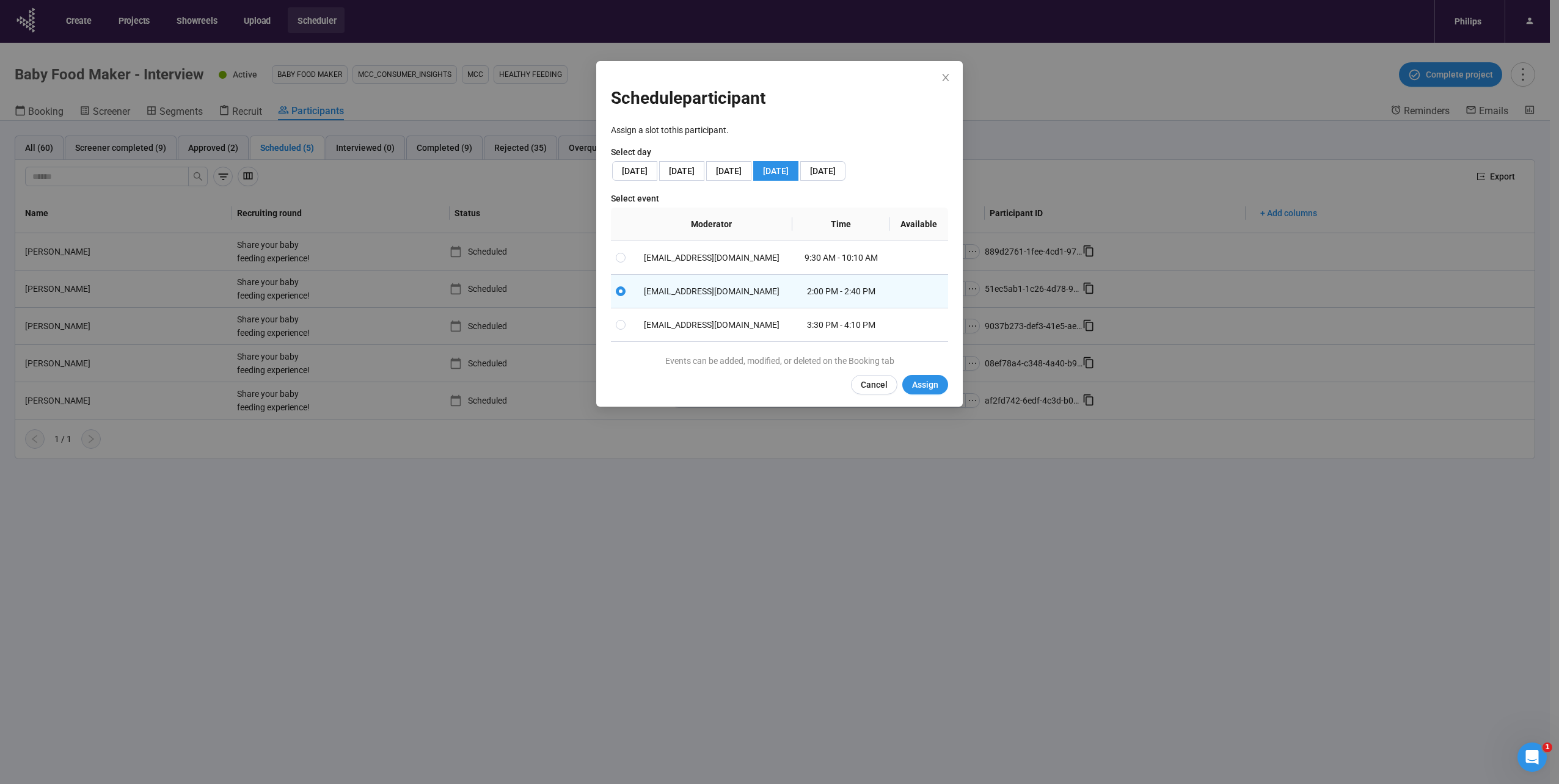
click at [941, 407] on div "Schedule participant Assign a slot to this participant . Select day Fri, August…" at bounding box center [780, 234] width 366 height 346
click at [941, 395] on button "Assign" at bounding box center [925, 385] width 46 height 19
click at [950, 82] on icon "close" at bounding box center [945, 77] width 10 height 10
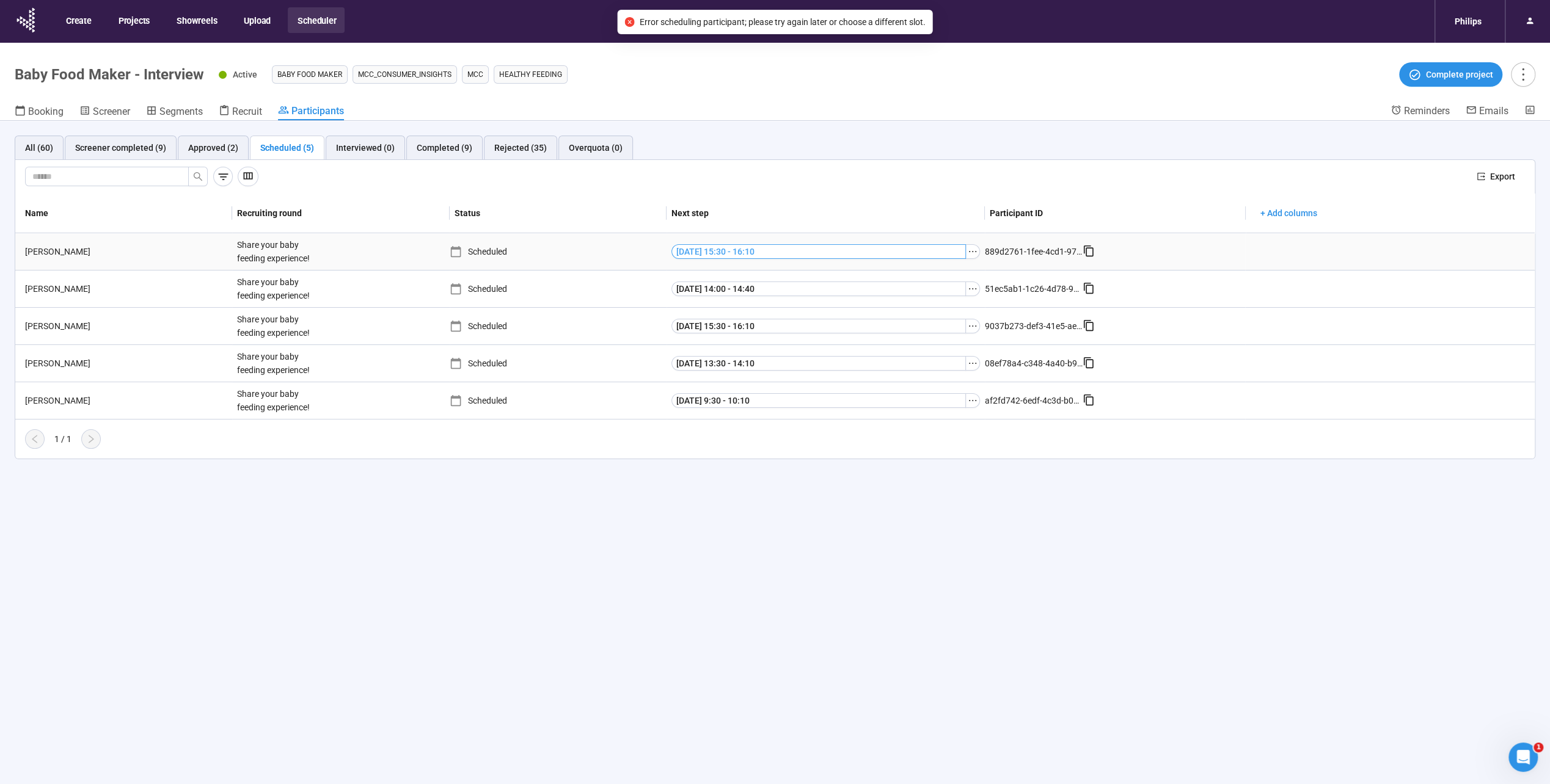
click at [755, 250] on span "[DATE] 15:30 - 16:10" at bounding box center [715, 251] width 78 height 14
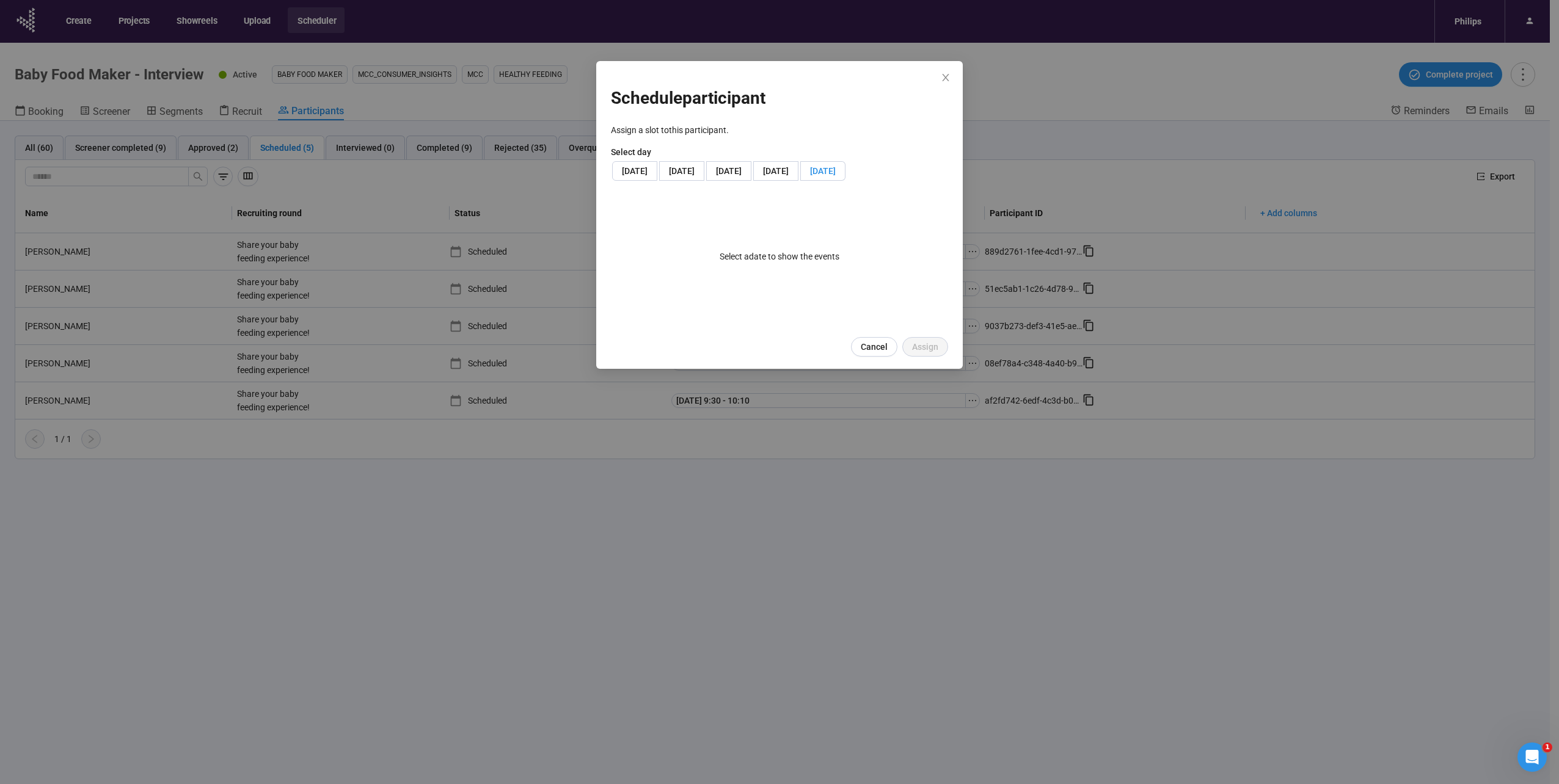
click at [811, 176] on span "Mon, August 18, 2025" at bounding box center [823, 170] width 26 height 10
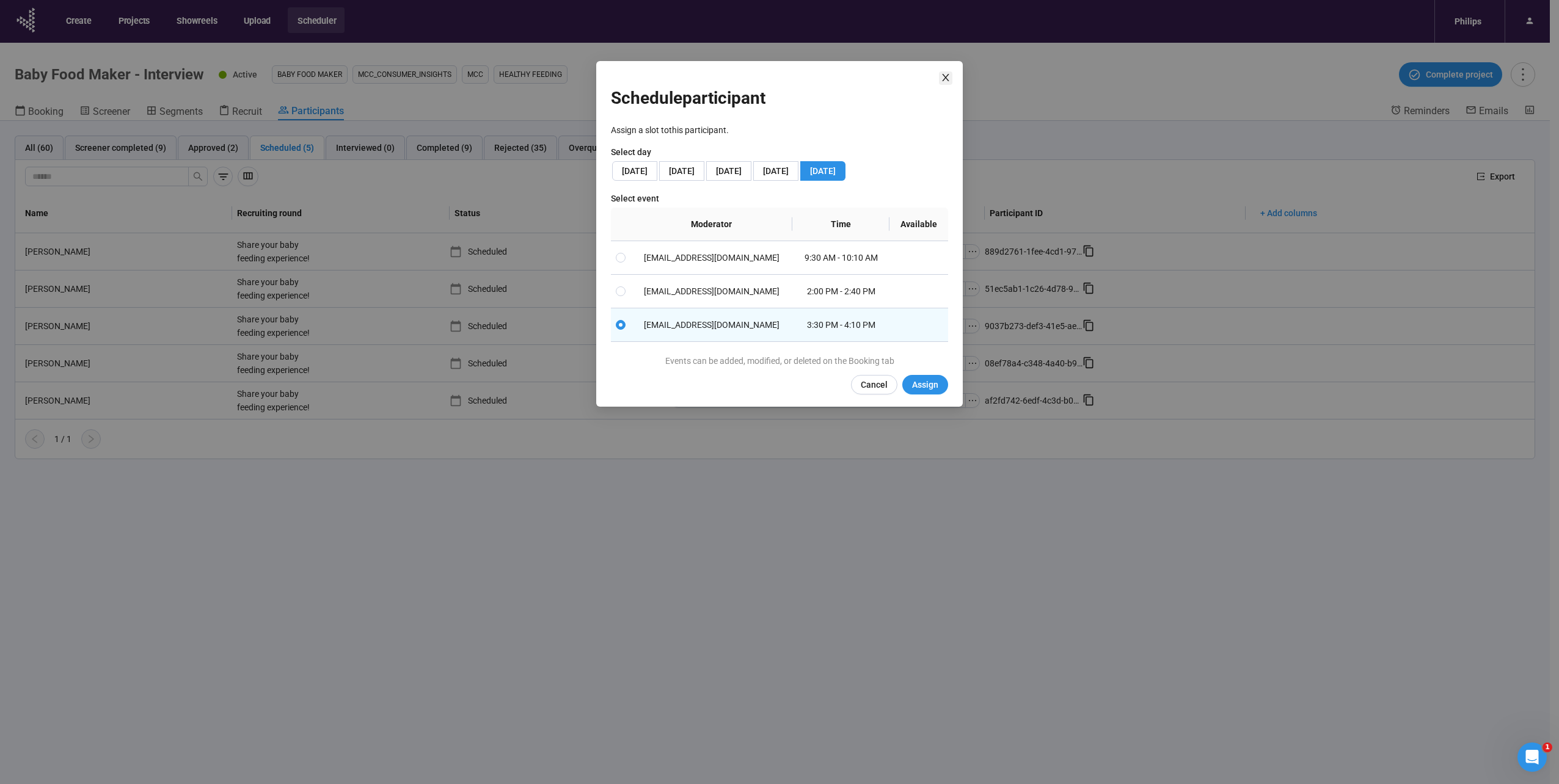
click at [950, 79] on icon "close" at bounding box center [945, 77] width 10 height 10
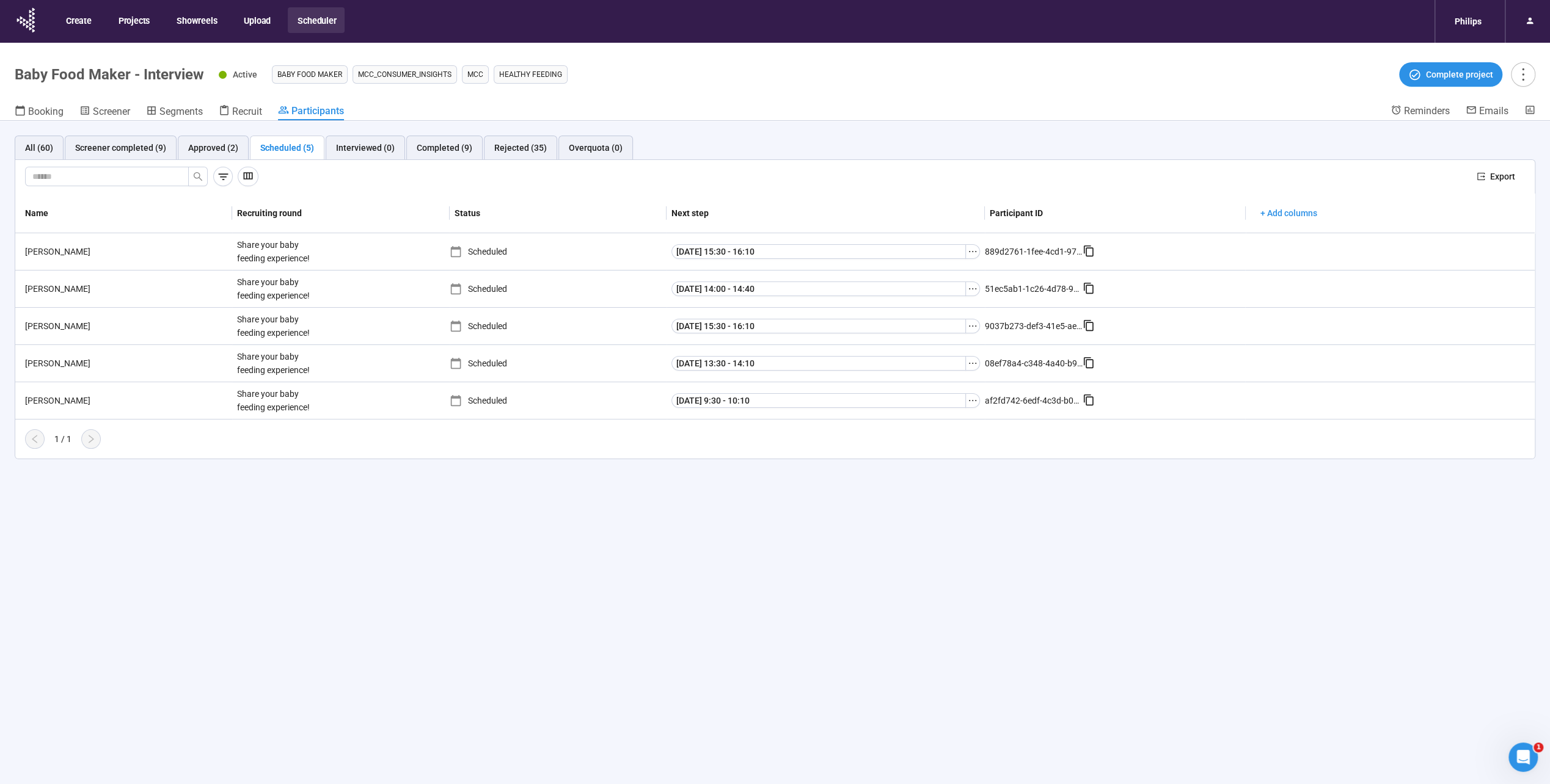
click at [439, 461] on div "All (60) Screener completed (9) Approved (2) Scheduled (5) Interviewed (0) Comp…" at bounding box center [775, 298] width 1550 height 354
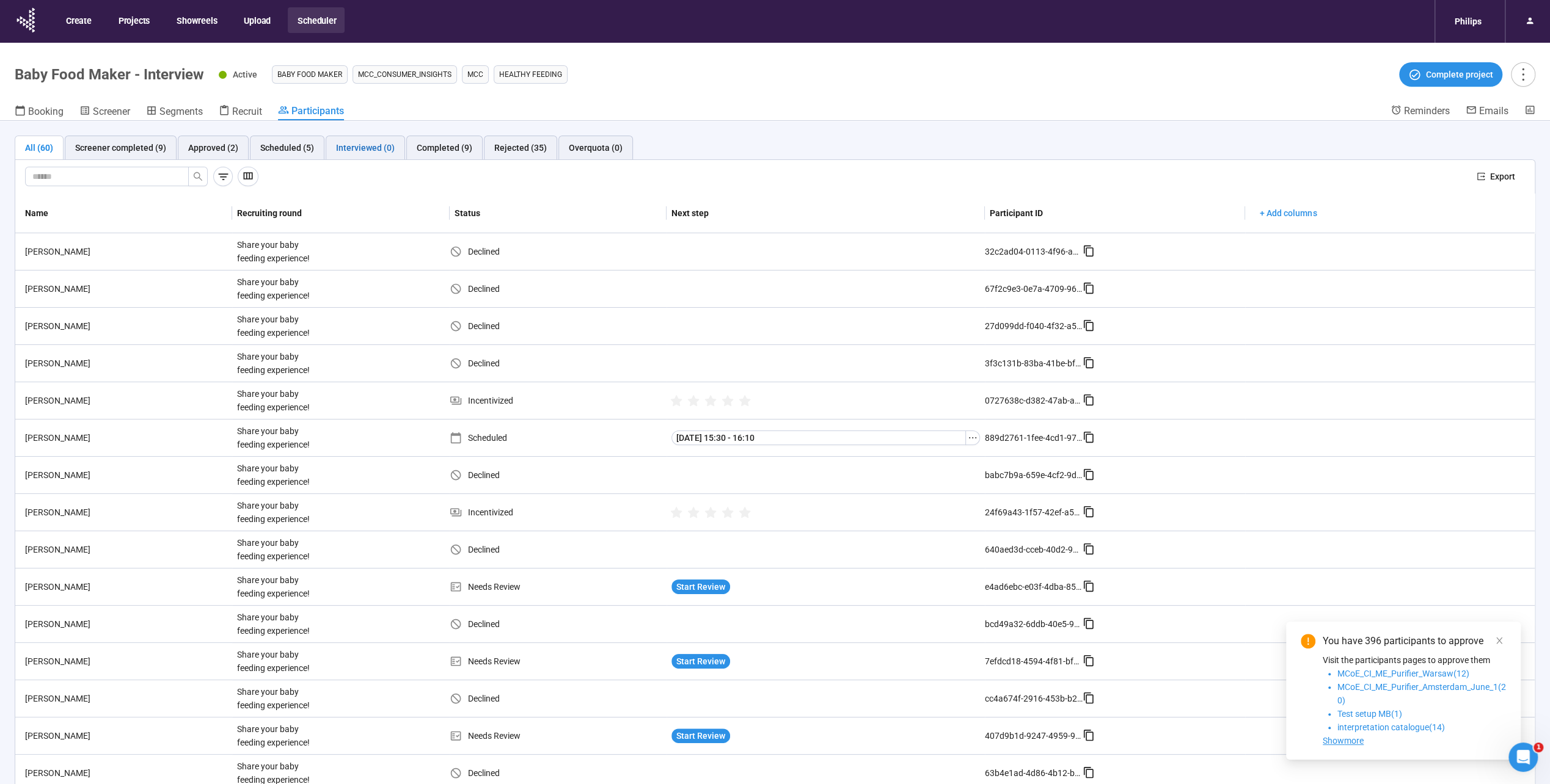
click at [377, 147] on div "Interviewed (0)" at bounding box center [366, 147] width 59 height 14
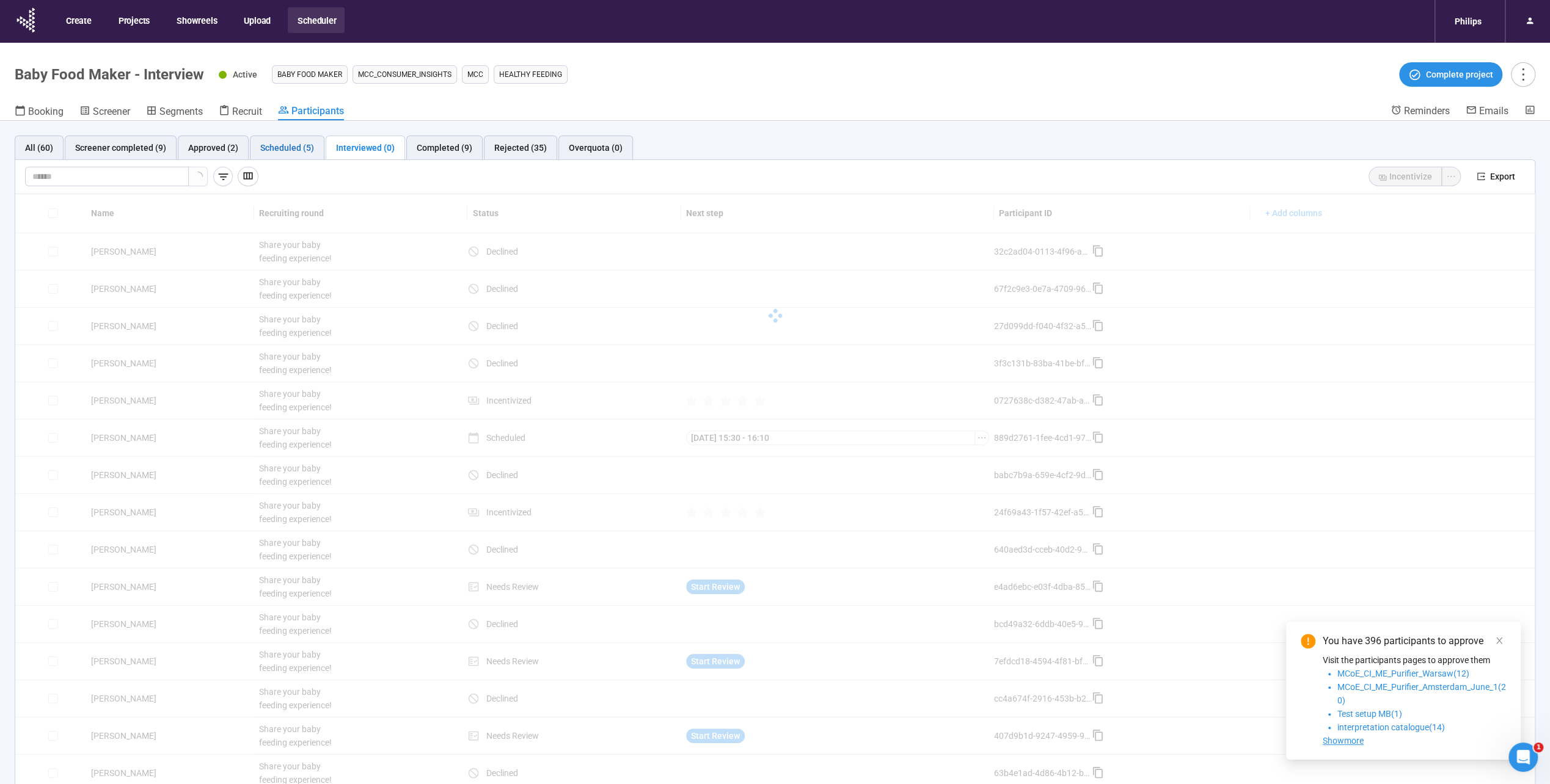
click at [302, 147] on div "Scheduled (5)" at bounding box center [287, 147] width 54 height 14
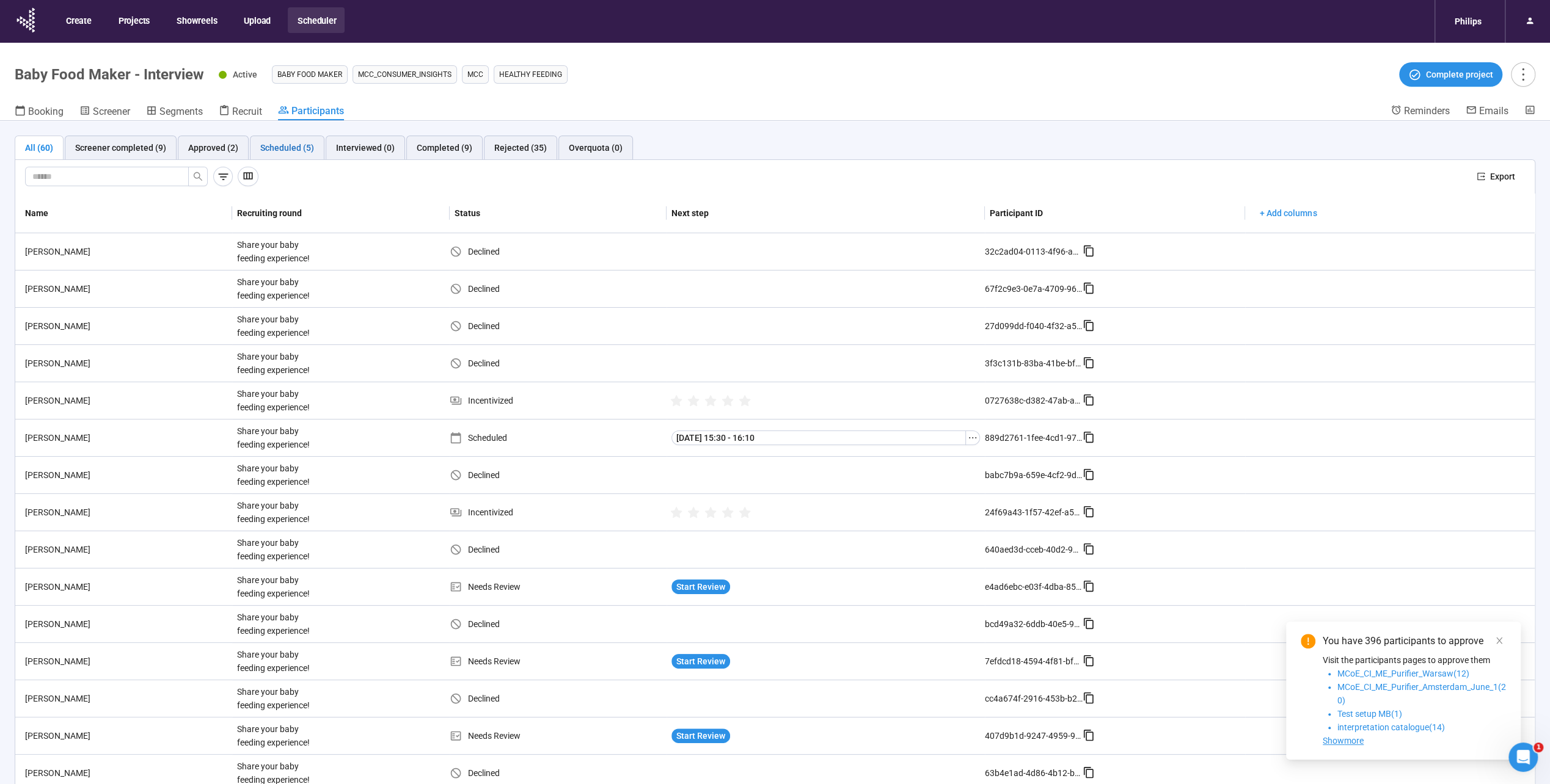
click at [297, 144] on div "Scheduled (5)" at bounding box center [287, 147] width 54 height 14
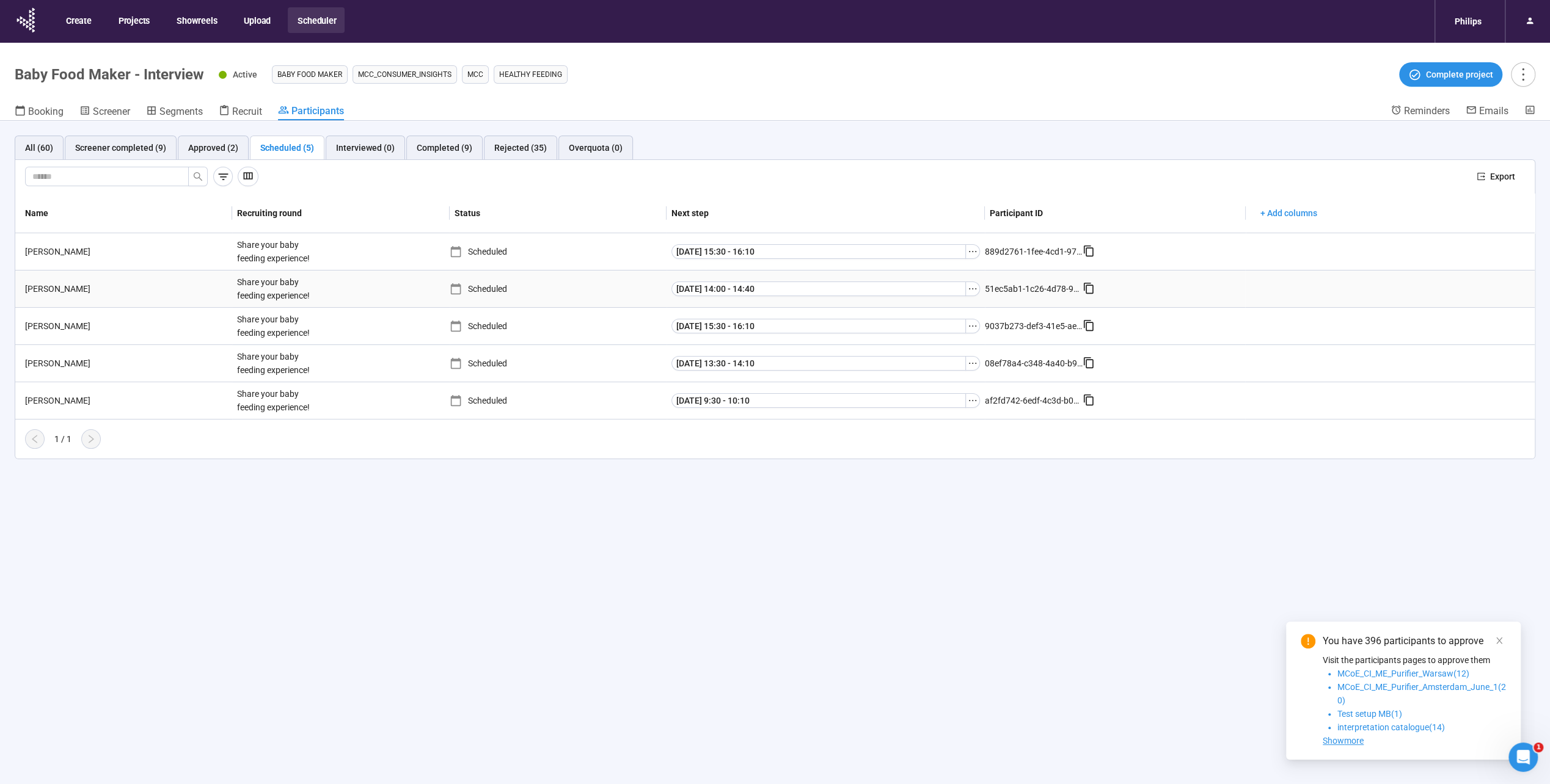
click at [1094, 288] on icon at bounding box center [1088, 288] width 12 height 12
click at [898, 496] on div "All (60) Screener completed (9) Approved (2) Scheduled (5) Interviewed (0) Comp…" at bounding box center [775, 474] width 1550 height 706
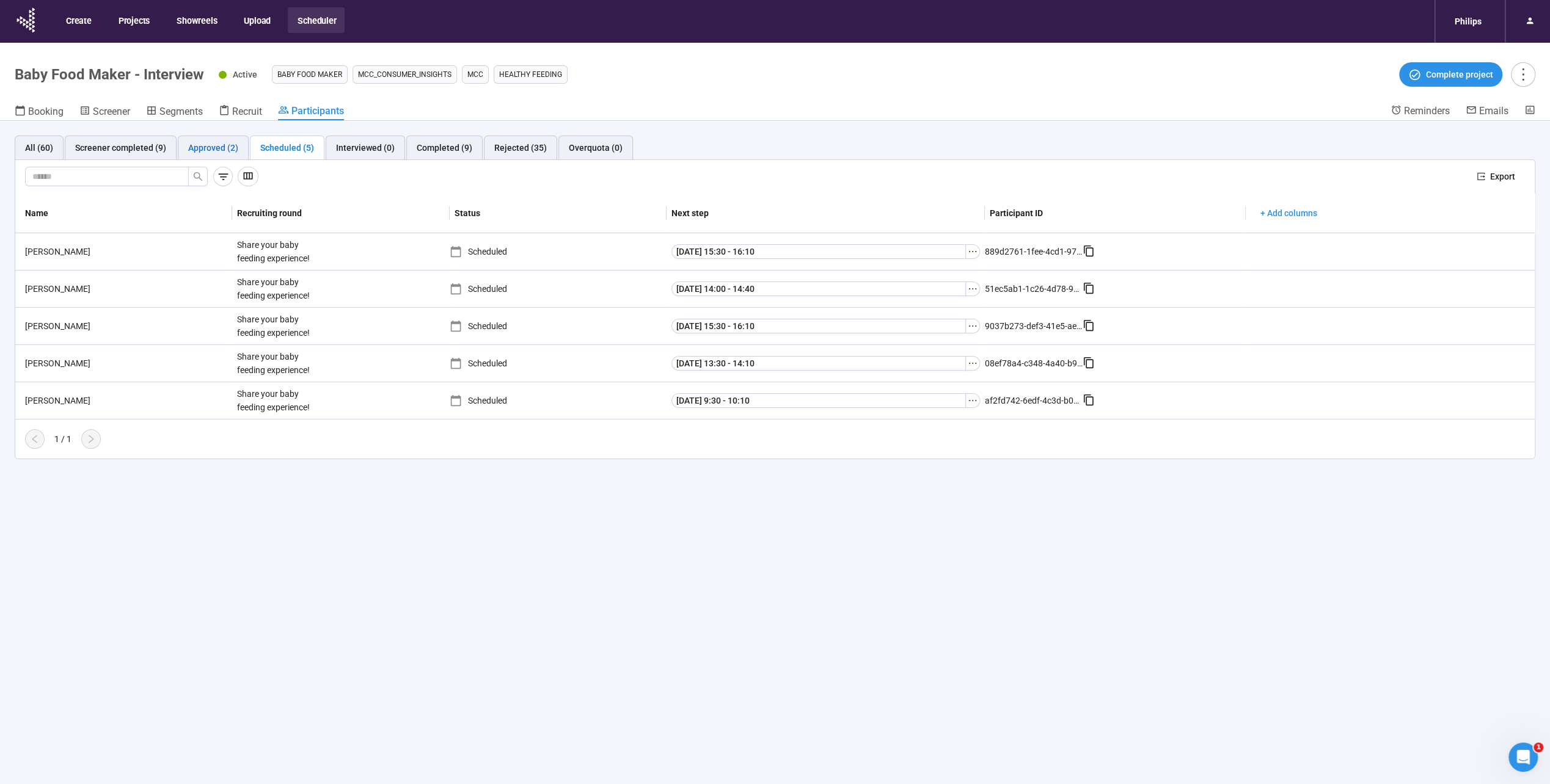
click at [224, 149] on div "Approved (2)" at bounding box center [213, 147] width 50 height 14
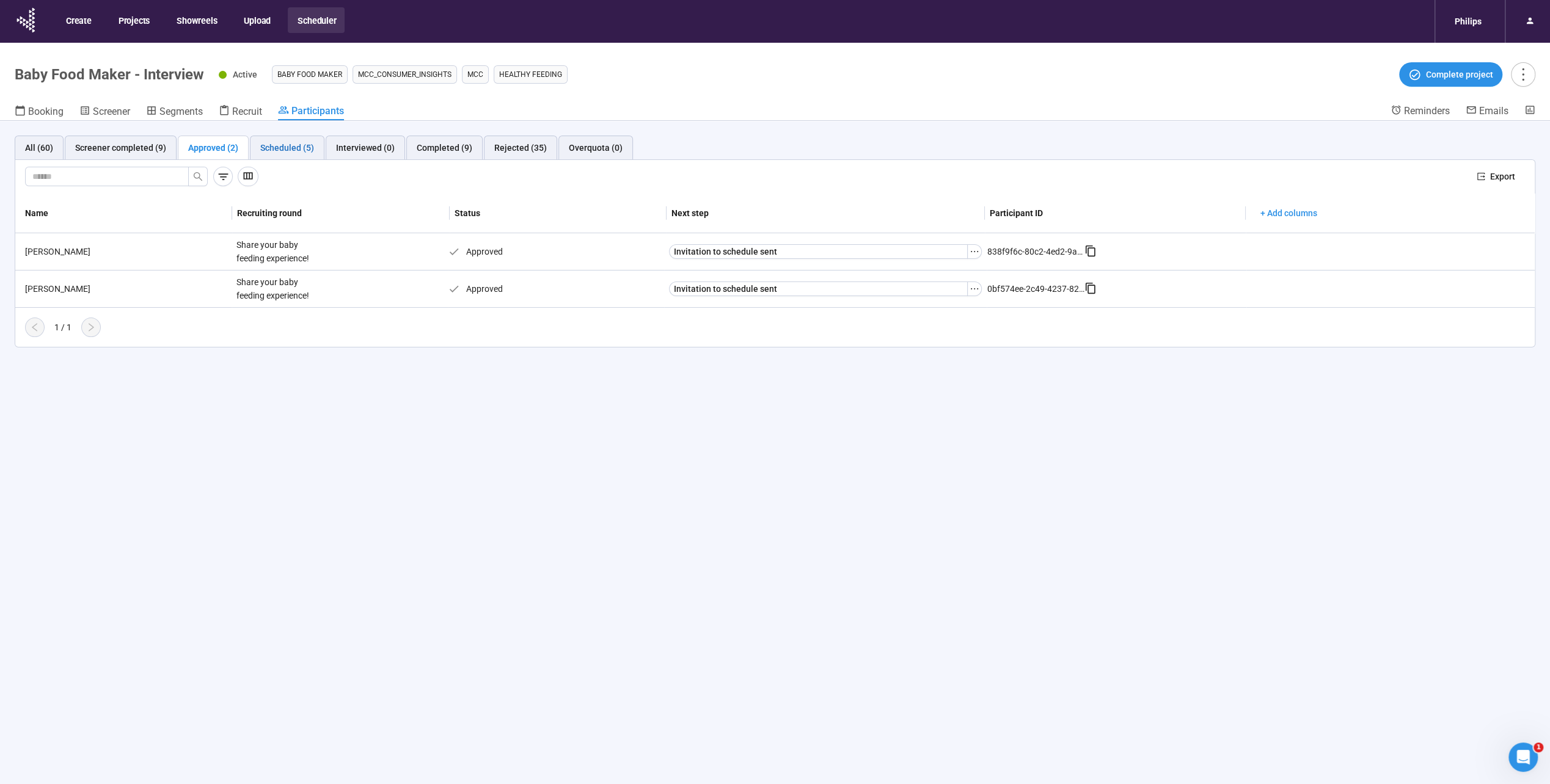
click at [276, 142] on div "Scheduled (5)" at bounding box center [287, 147] width 54 height 14
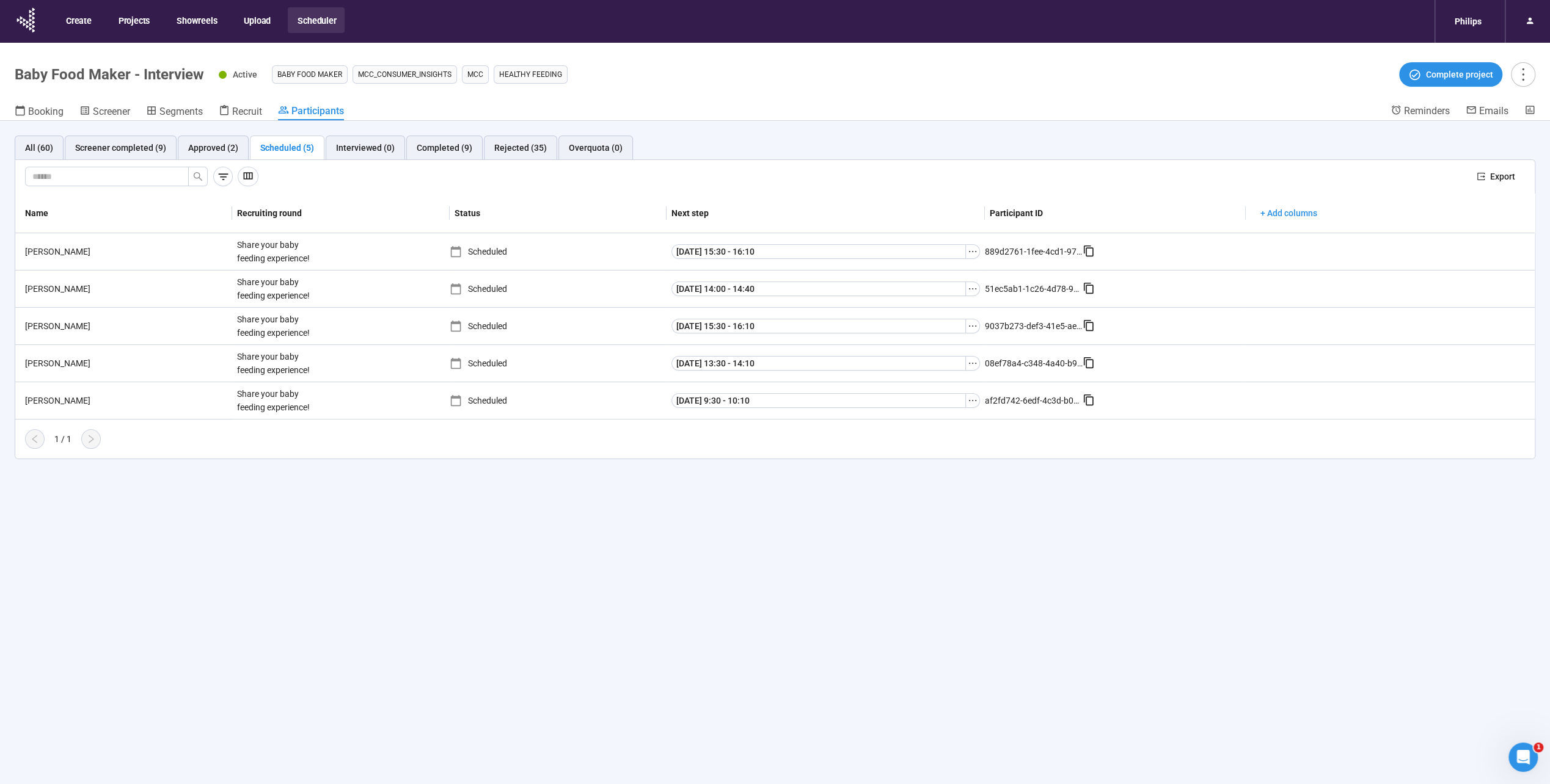
click at [357, 471] on div "All (60) Screener completed (9) Approved (2) Scheduled (5) Interviewed (0) Comp…" at bounding box center [775, 298] width 1550 height 354
click at [118, 151] on div "Screener completed (9)" at bounding box center [120, 147] width 91 height 14
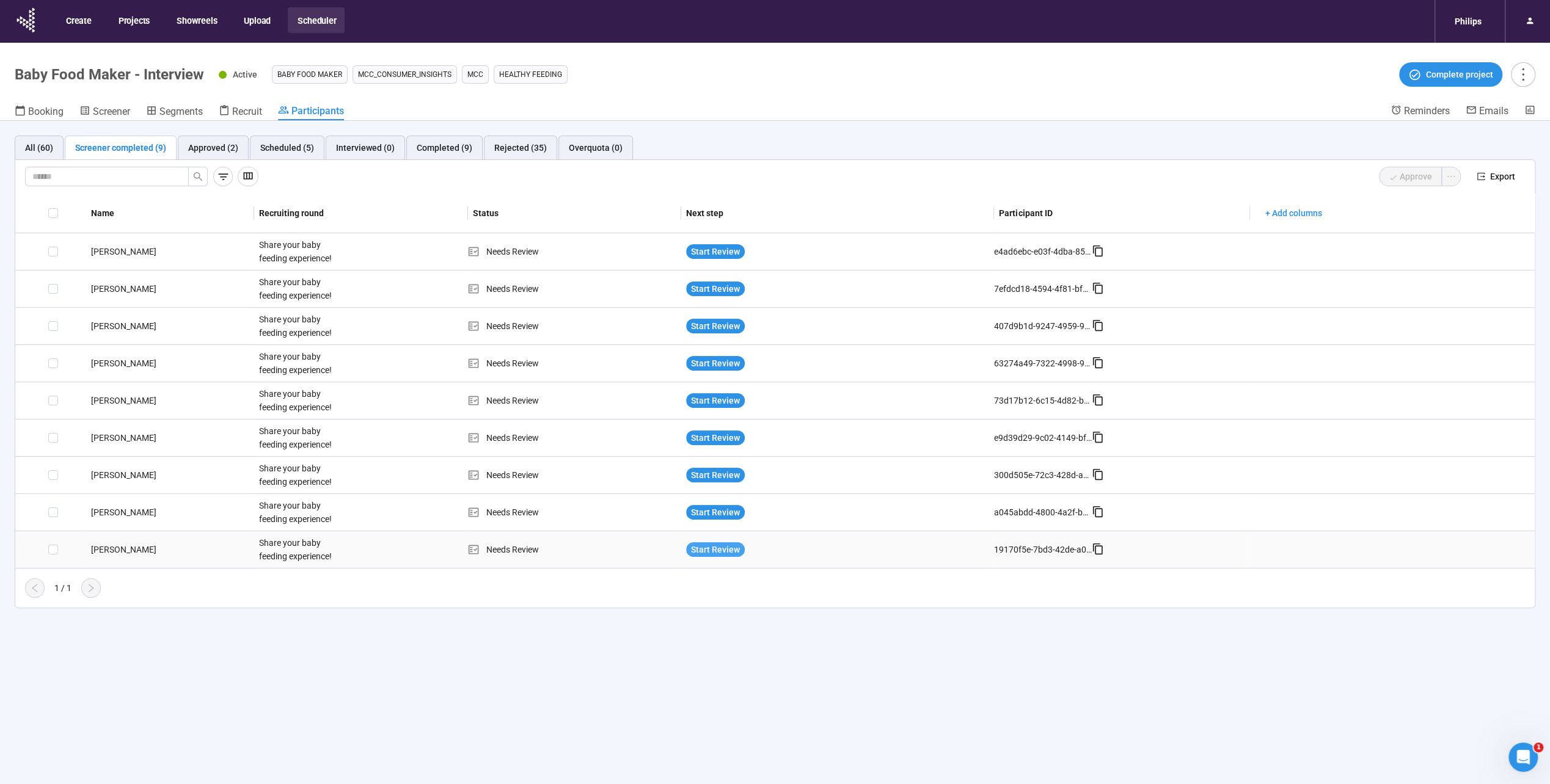
click at [732, 551] on span "Start Review" at bounding box center [715, 550] width 49 height 14
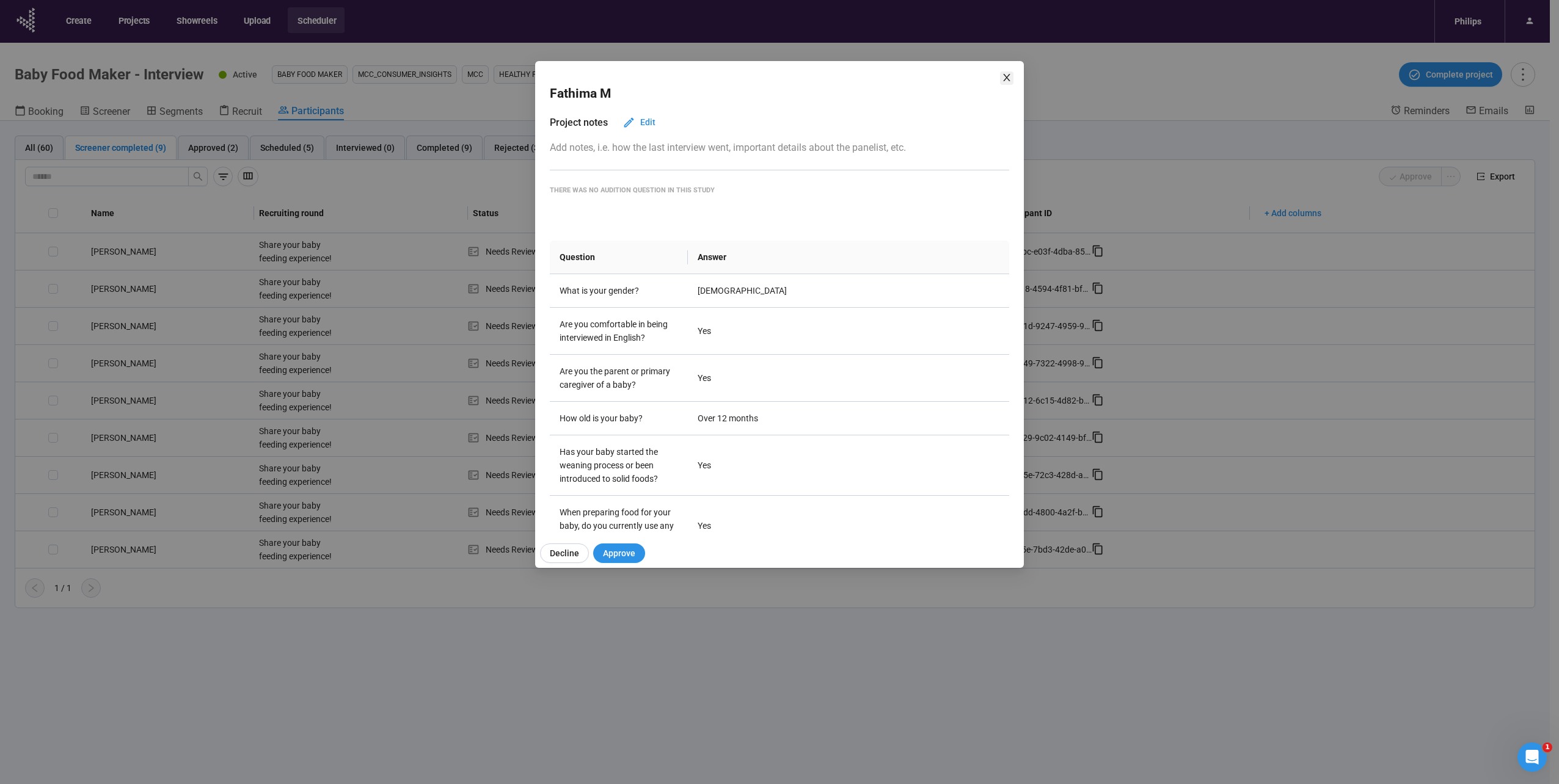
click at [1008, 74] on icon "close" at bounding box center [1007, 77] width 10 height 10
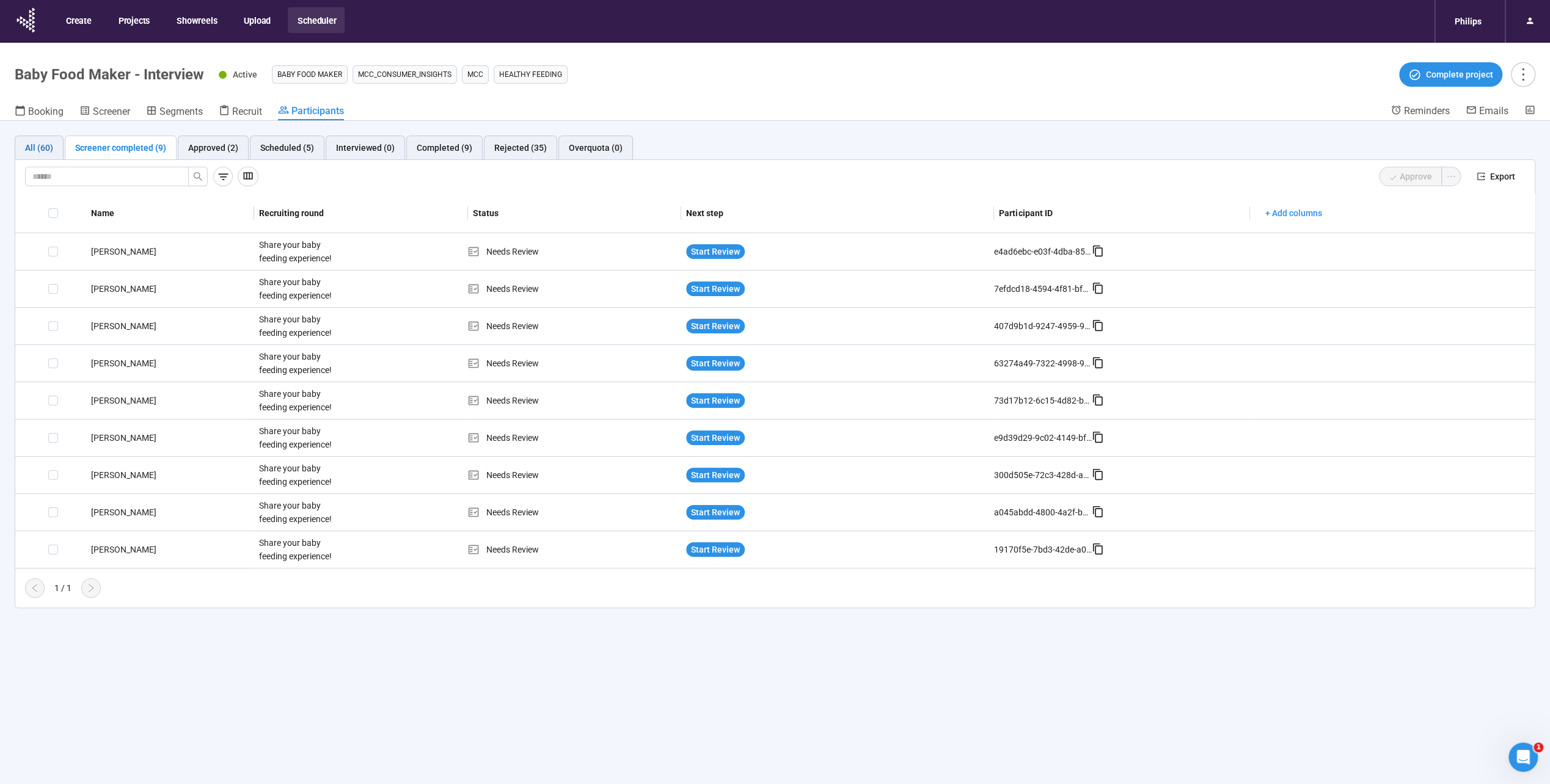
click at [47, 147] on div "All (60)" at bounding box center [38, 147] width 28 height 14
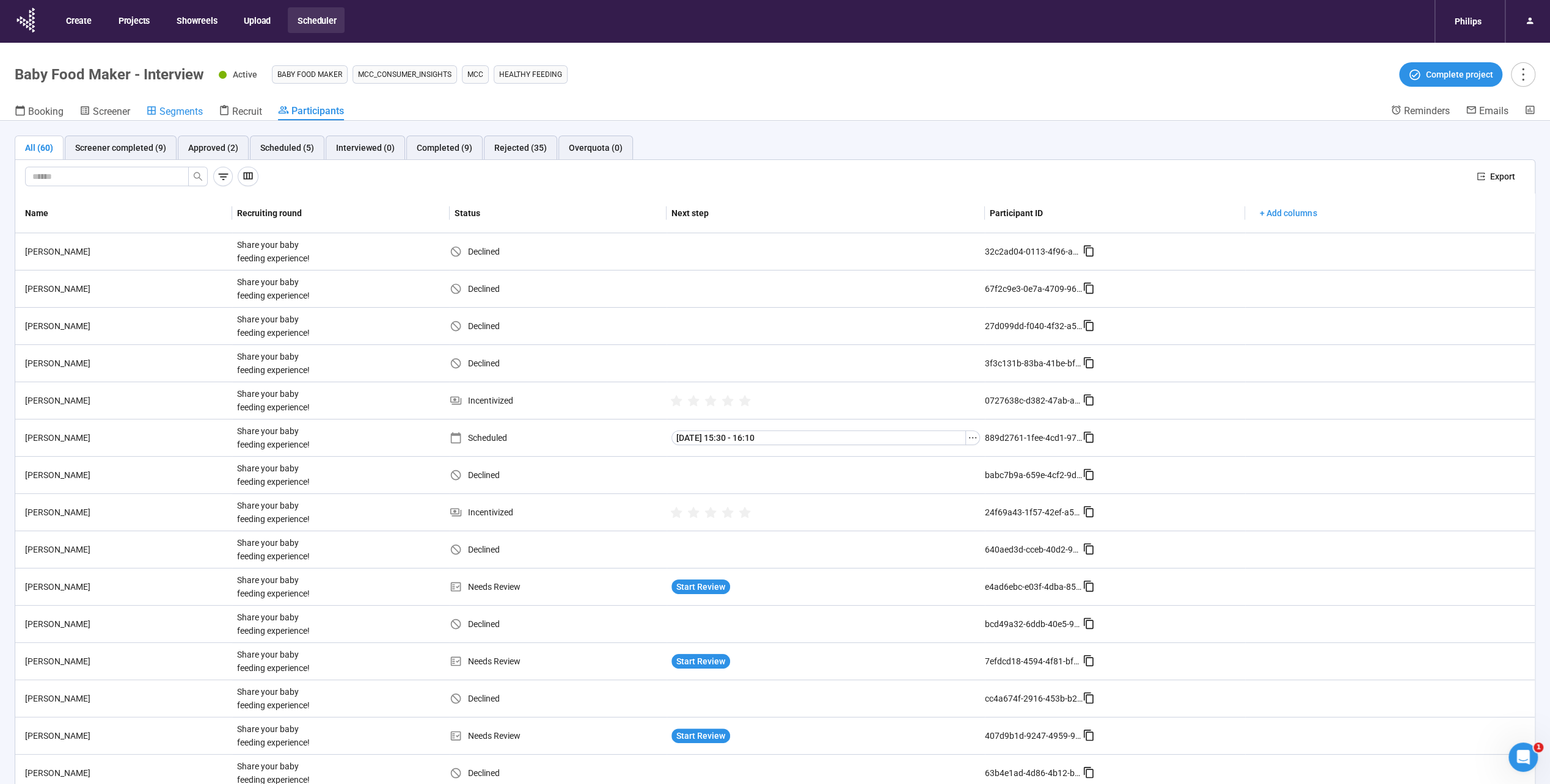
click at [186, 111] on span "Segments" at bounding box center [180, 111] width 43 height 12
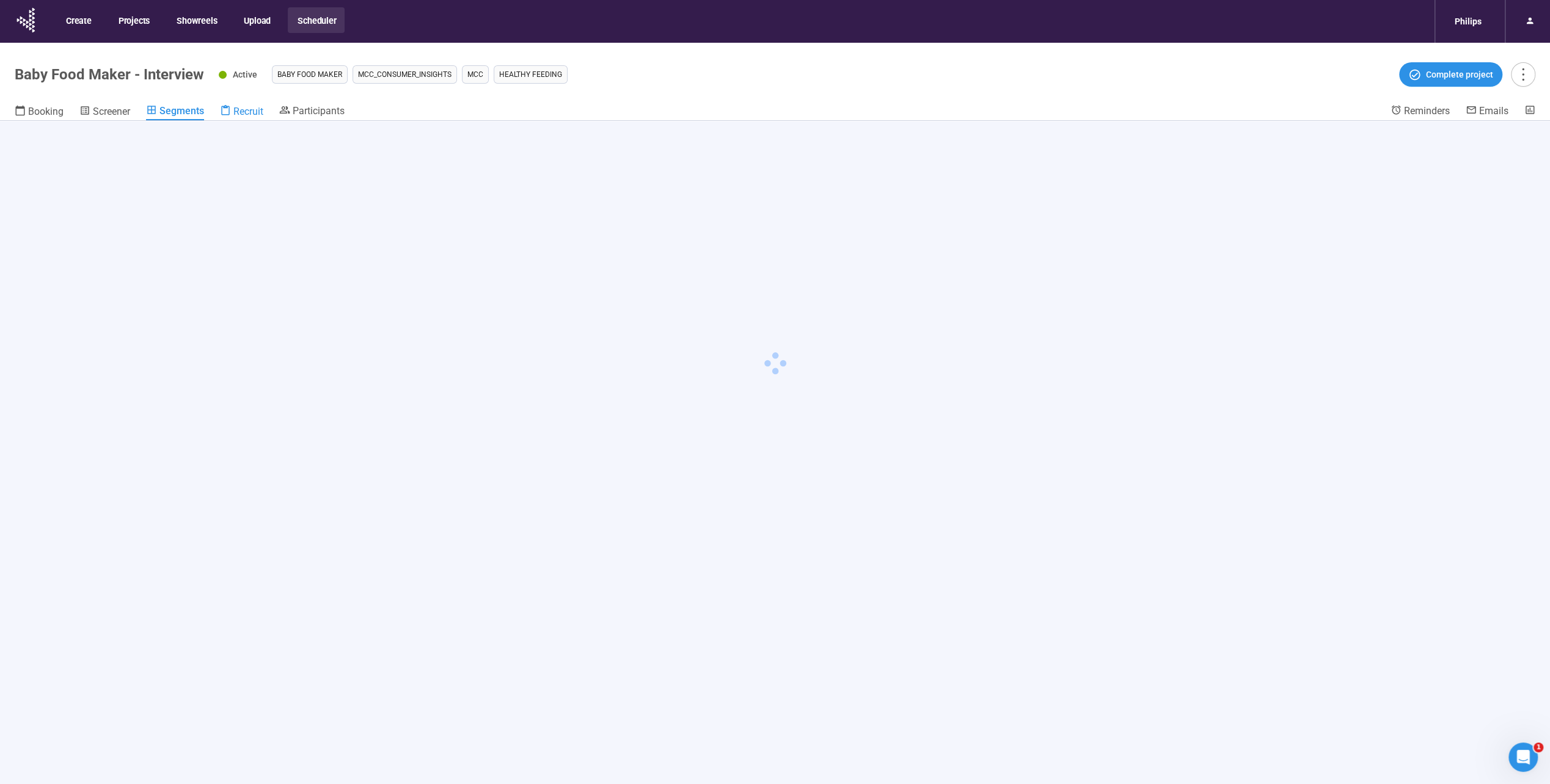
click at [231, 111] on icon at bounding box center [225, 111] width 11 height 11
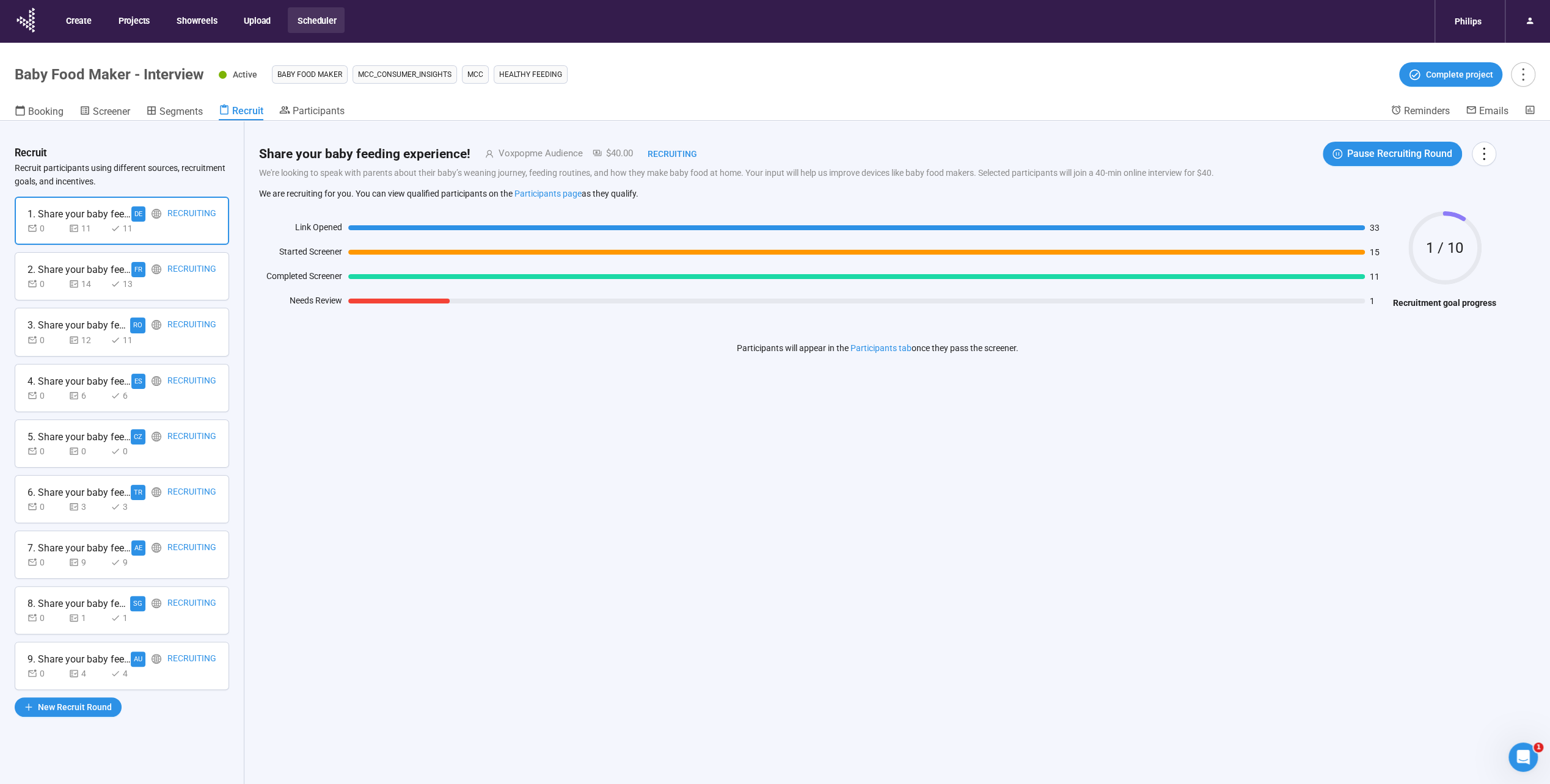
click at [169, 288] on div "0 14 13" at bounding box center [122, 284] width 189 height 14
click at [186, 359] on div "Recruit Recruit participants using different sources, recruitment goals, and in…" at bounding box center [122, 474] width 245 height 706
click at [191, 349] on div "3. Share your baby feeding experience! RO Recruiting 0 12 11" at bounding box center [122, 332] width 214 height 49
click at [184, 408] on div "4. Share your baby feeding experience! ES Recruiting 0 6 6" at bounding box center [122, 388] width 214 height 49
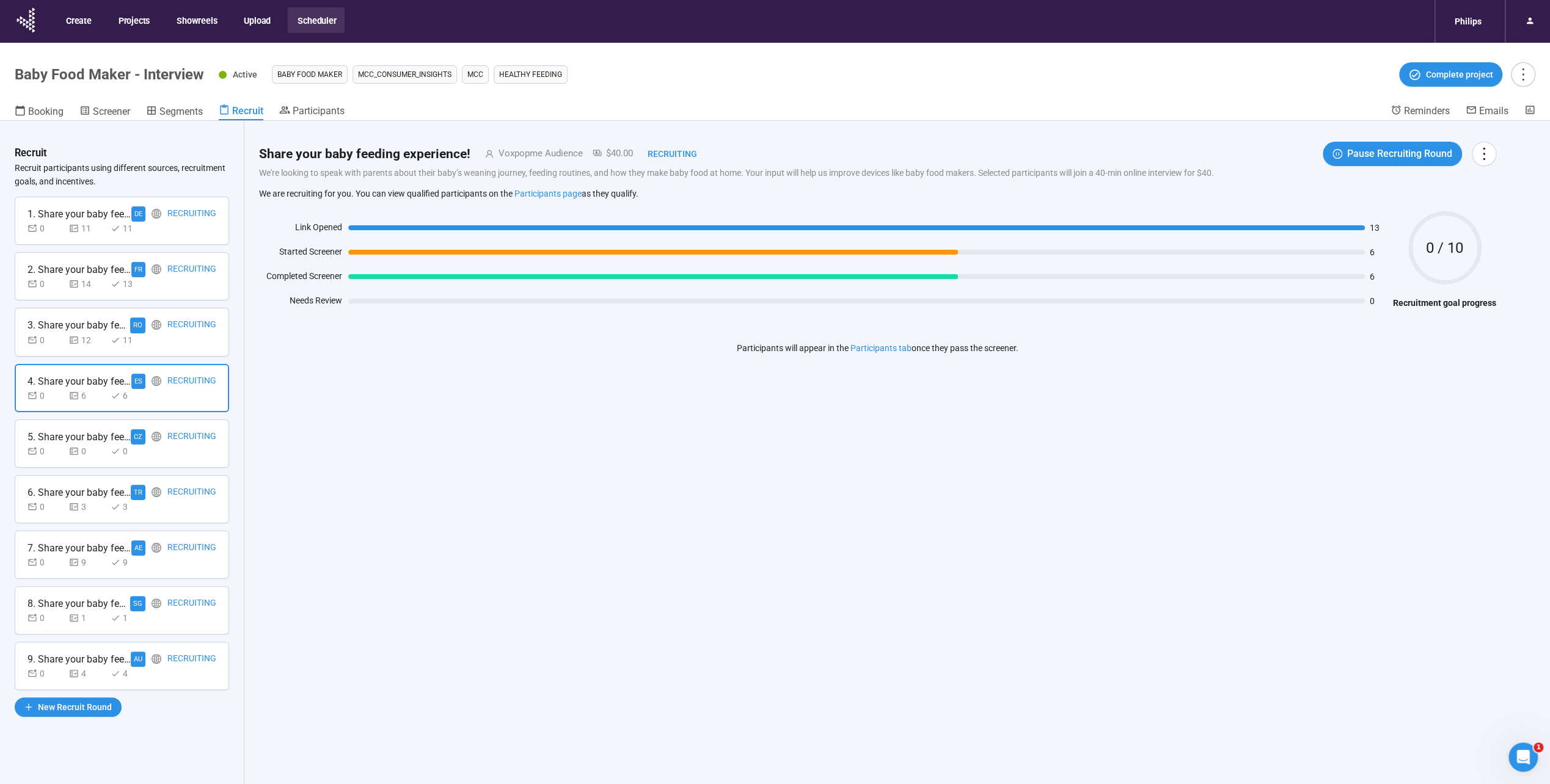
click at [187, 454] on div "0 0 0" at bounding box center [122, 452] width 189 height 14
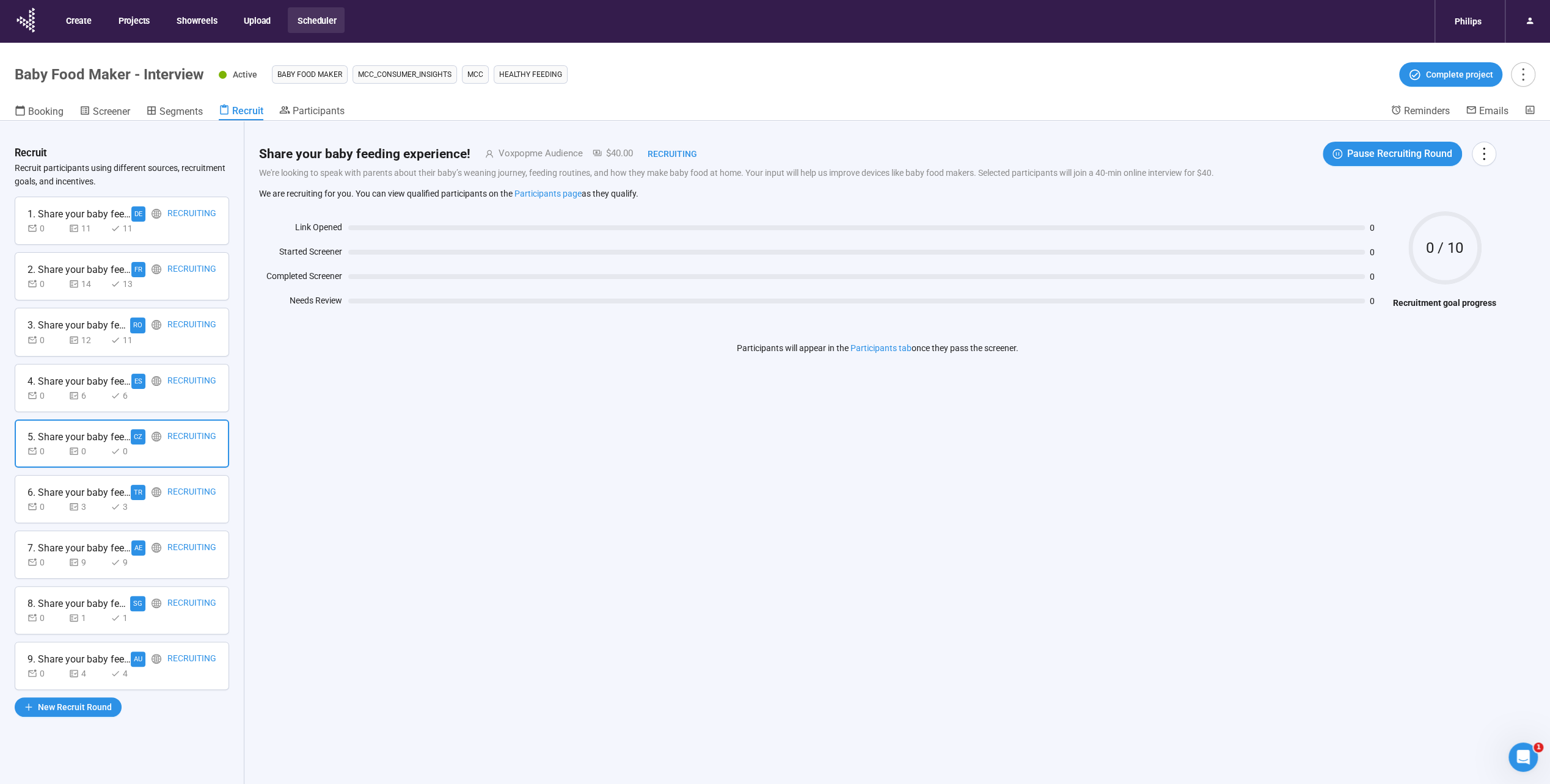
click at [191, 505] on div "0 3 3" at bounding box center [122, 506] width 189 height 14
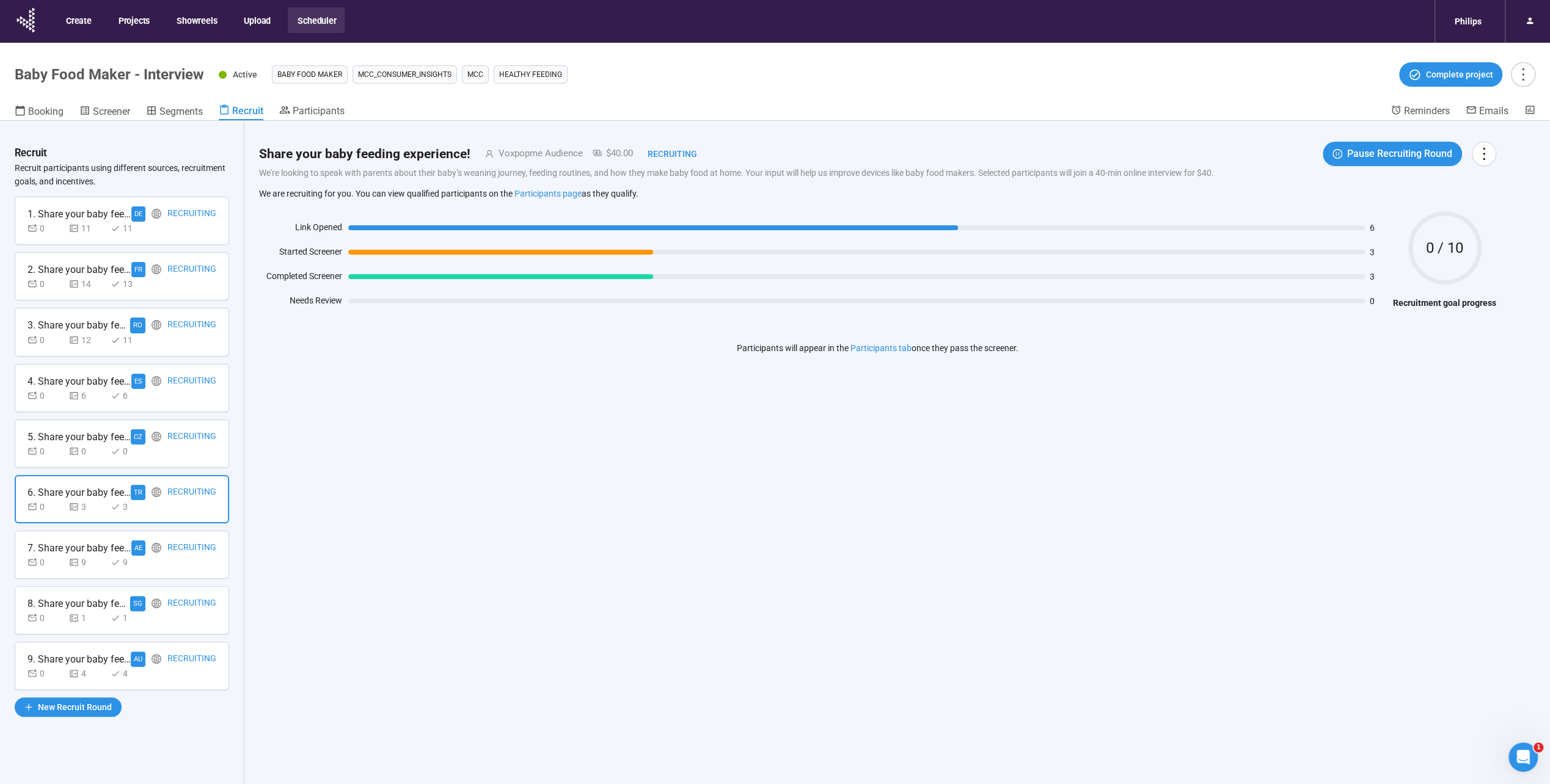
click at [180, 553] on div "Recruiting" at bounding box center [191, 548] width 49 height 16
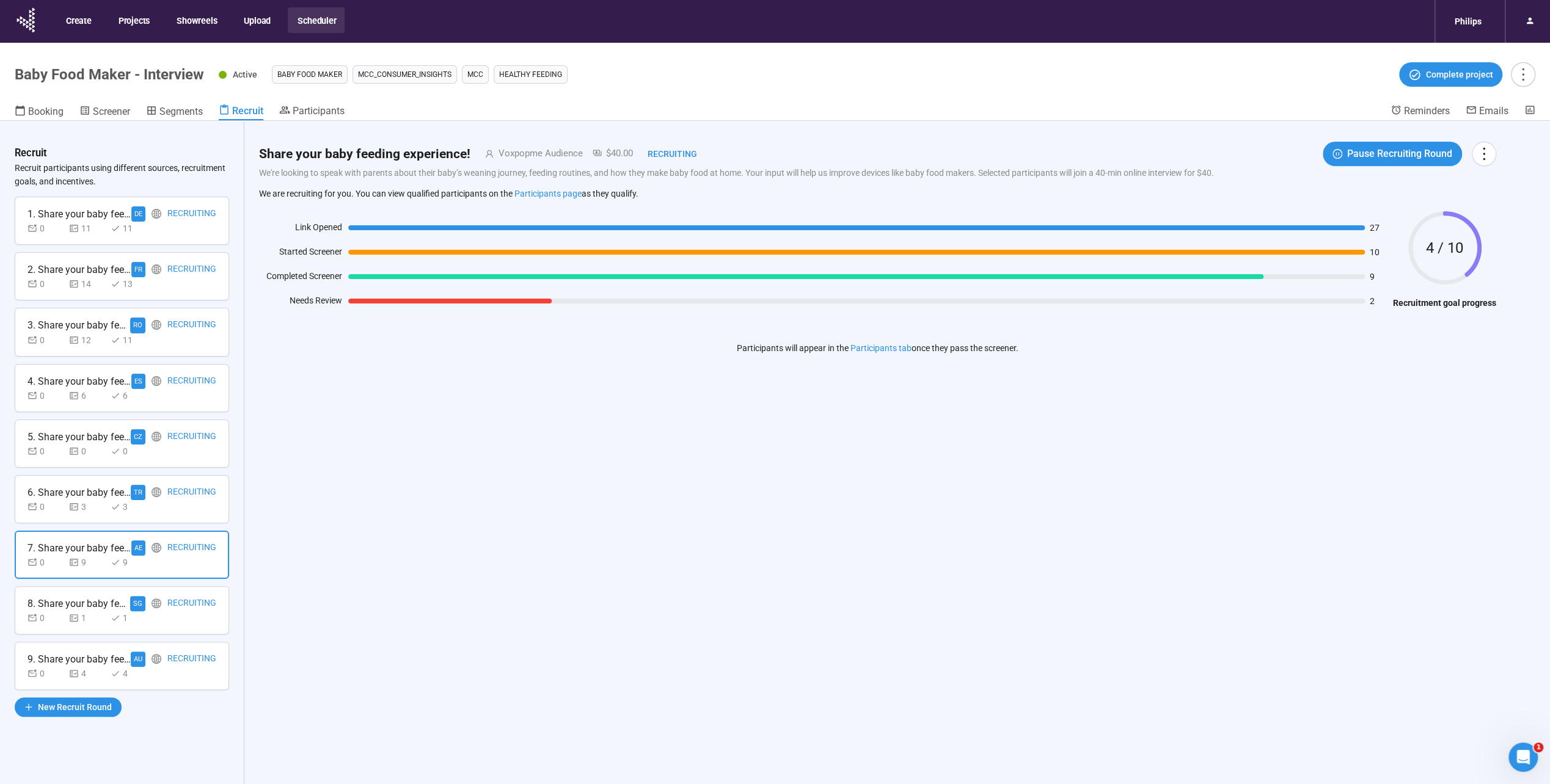
scroll to position [43, 0]
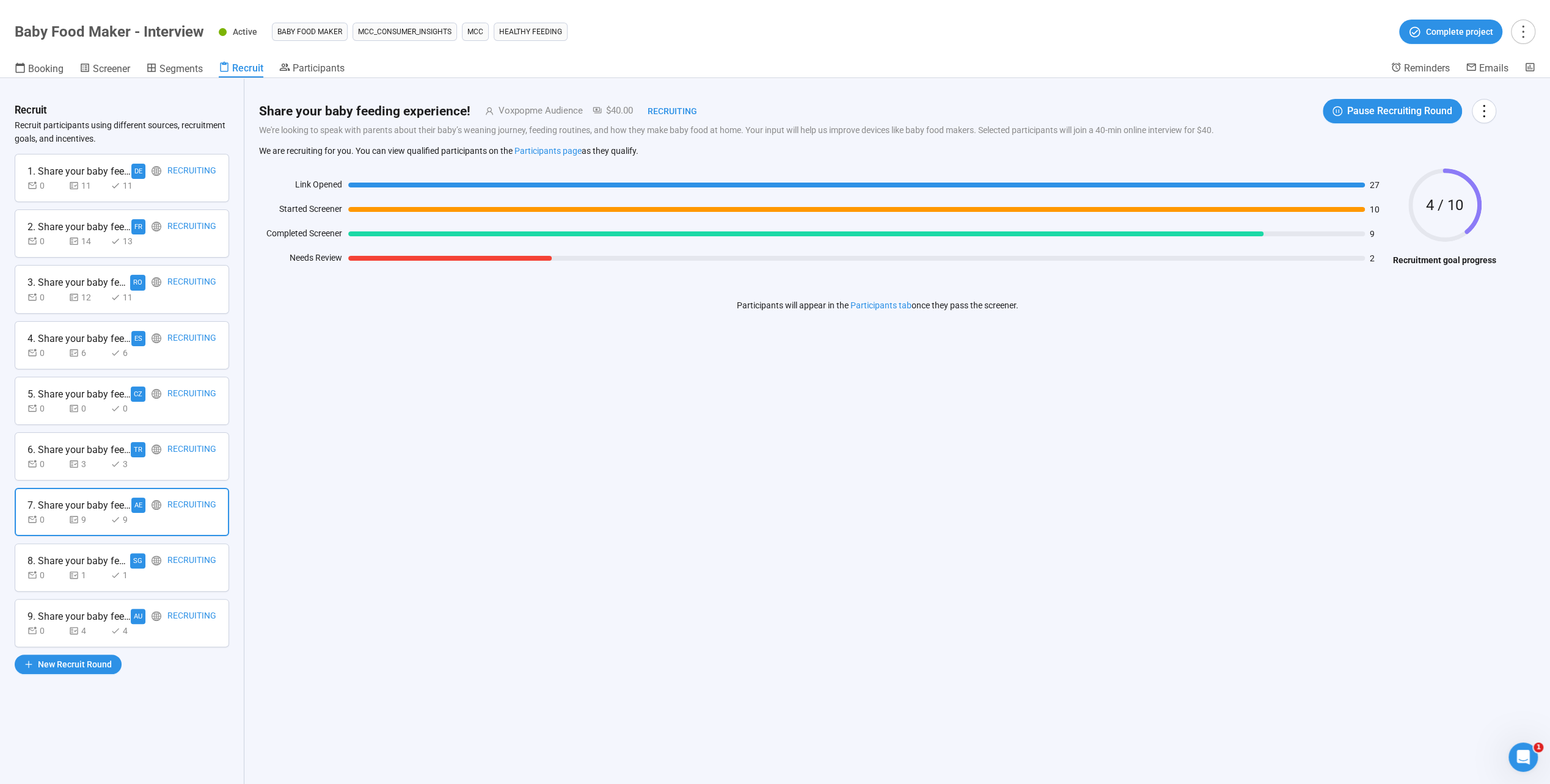
click at [191, 575] on div "0 1 1" at bounding box center [122, 575] width 189 height 14
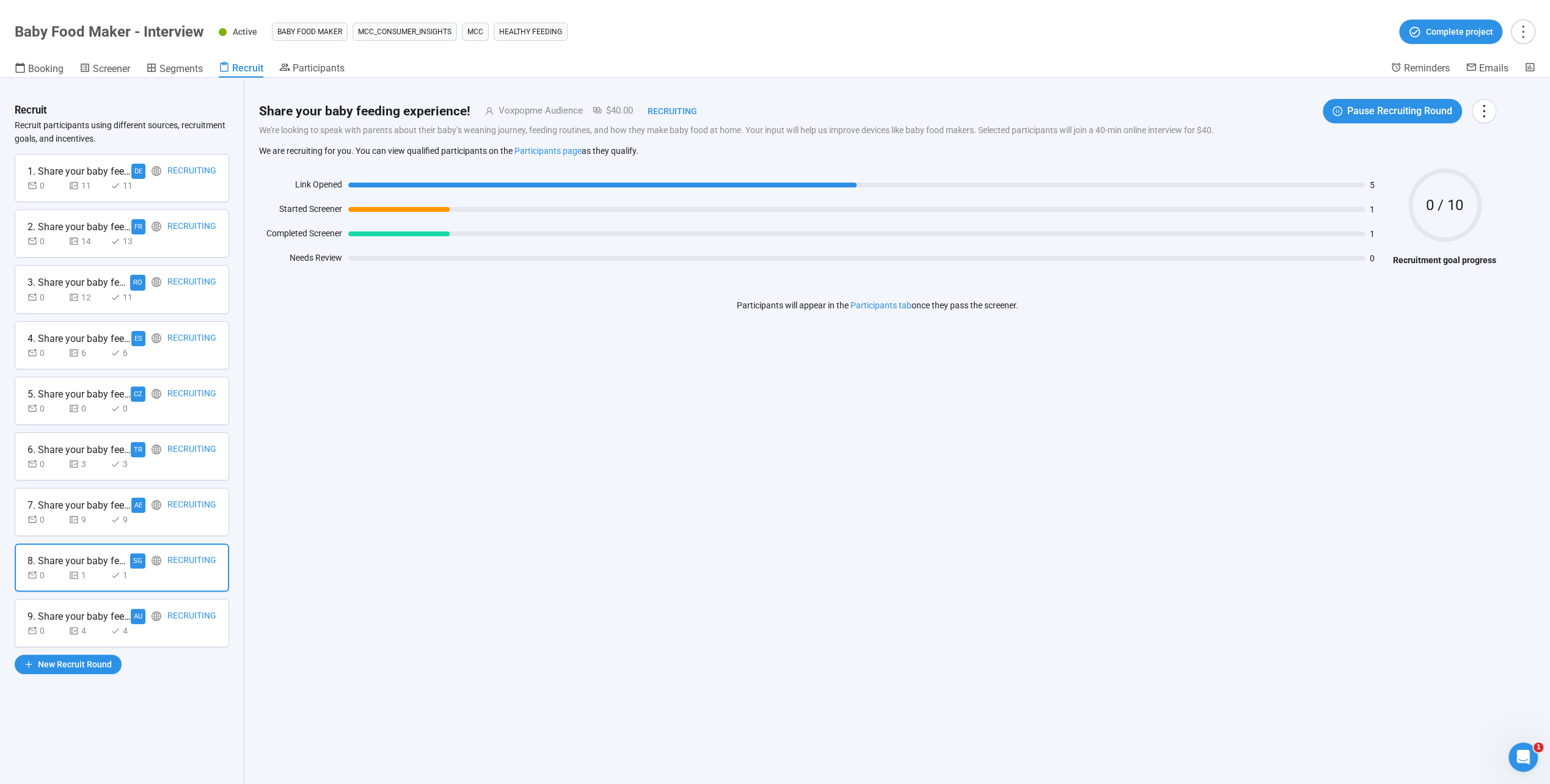
click at [193, 627] on div "0 4 4" at bounding box center [122, 631] width 189 height 14
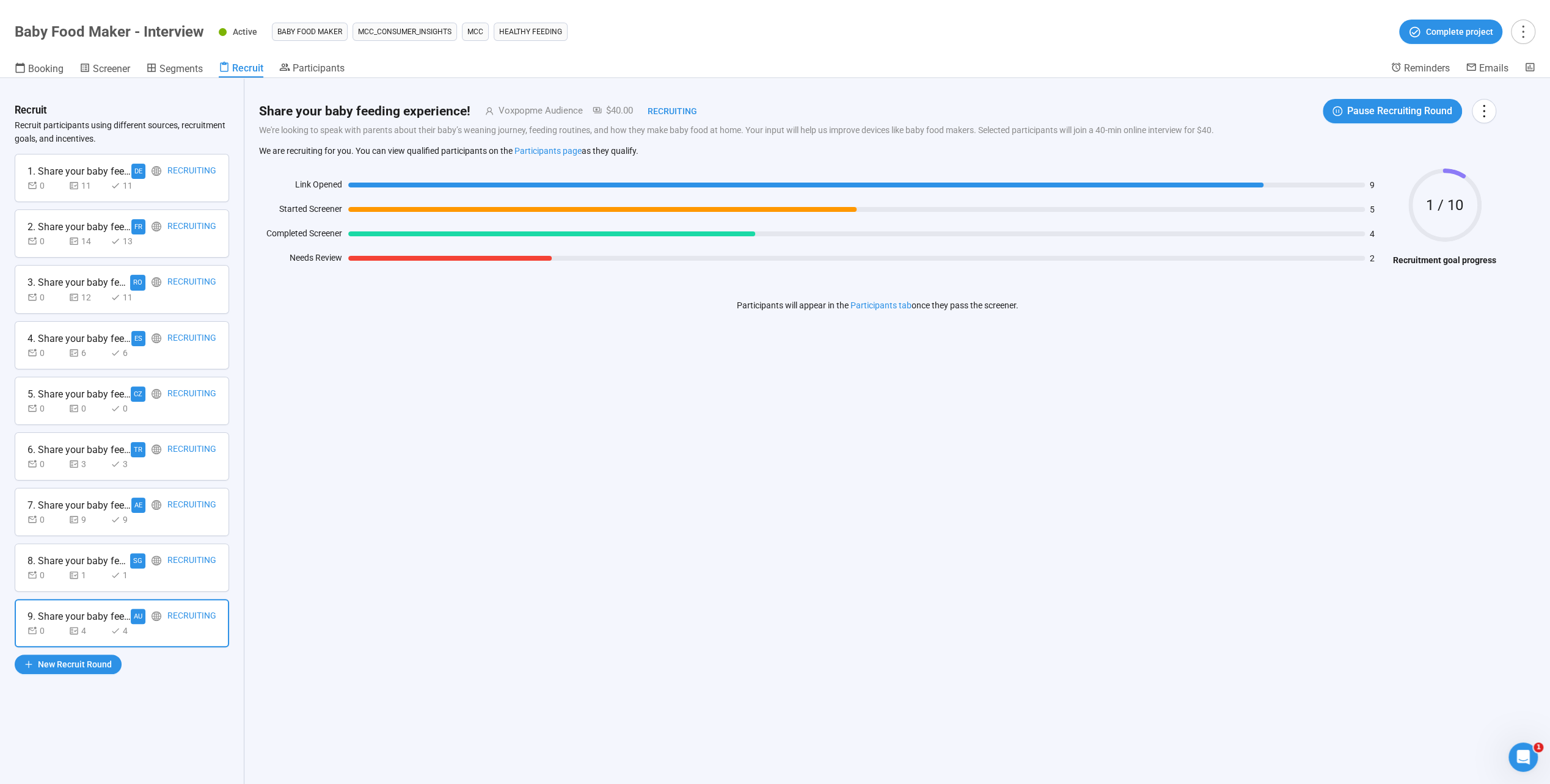
click at [208, 526] on div "7. Share your baby feeding experience! AE Recruiting 0 9 9" at bounding box center [122, 512] width 214 height 49
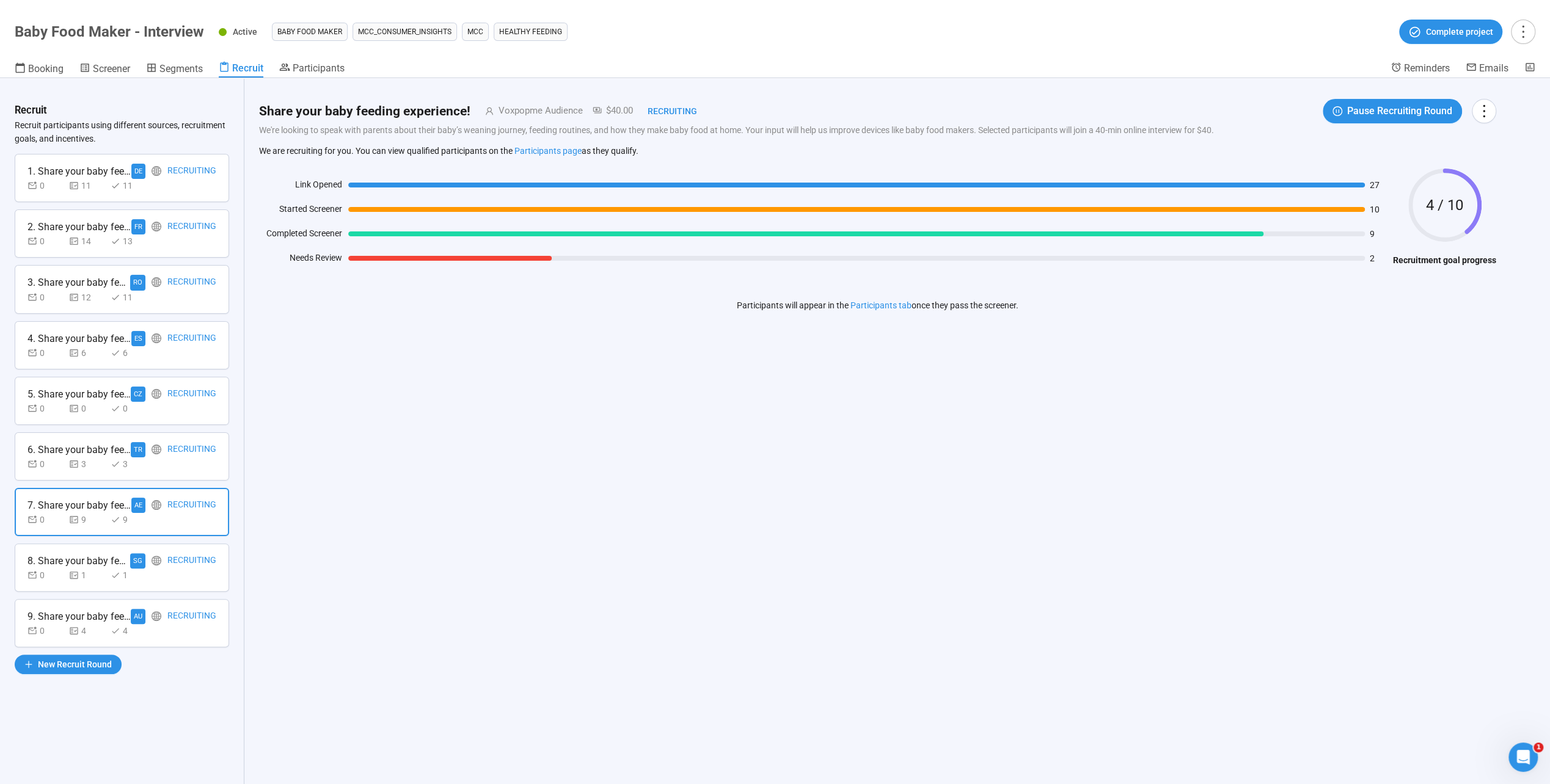
click at [191, 237] on div "0 14 13" at bounding box center [122, 241] width 189 height 14
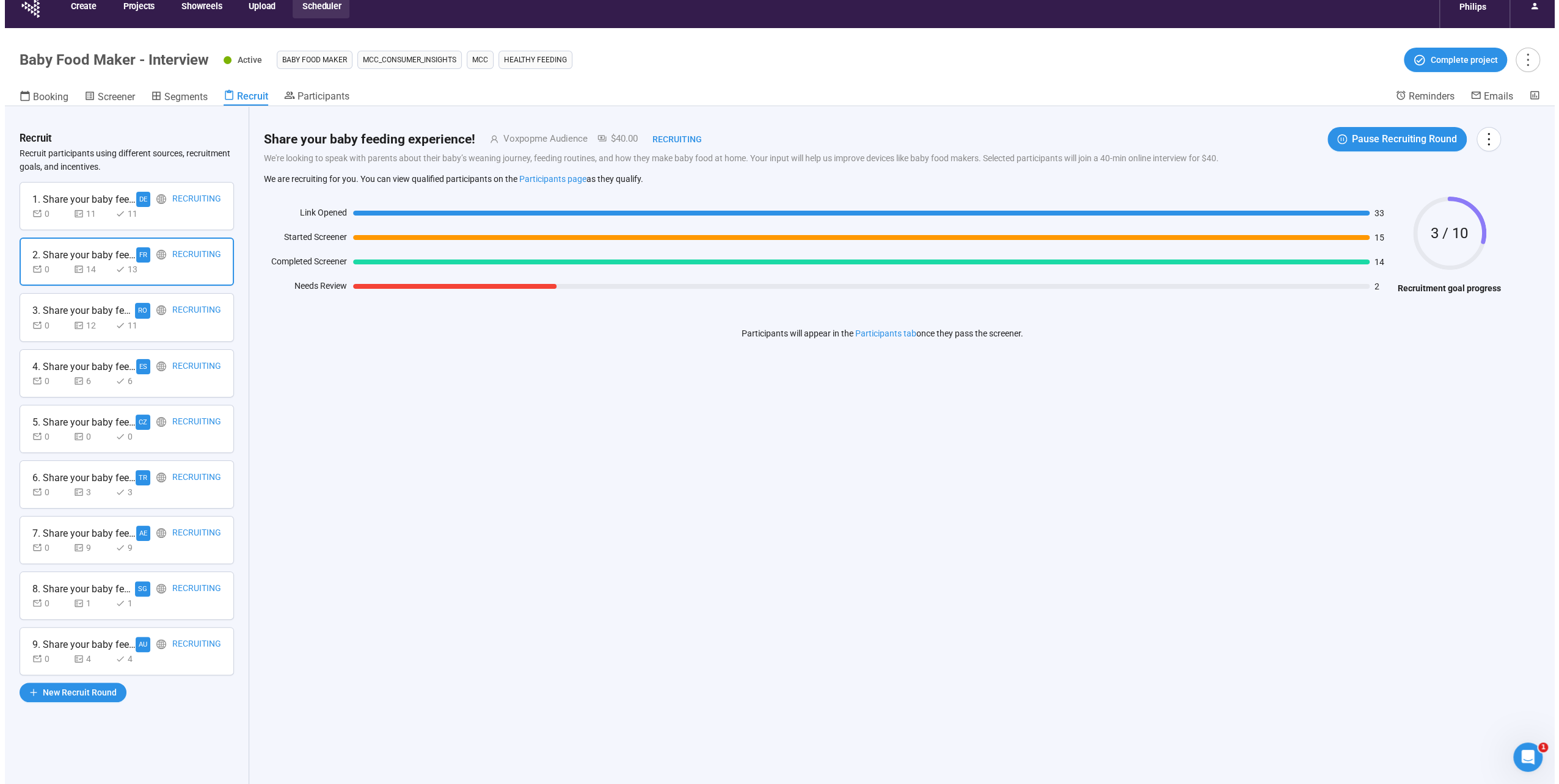
scroll to position [0, 0]
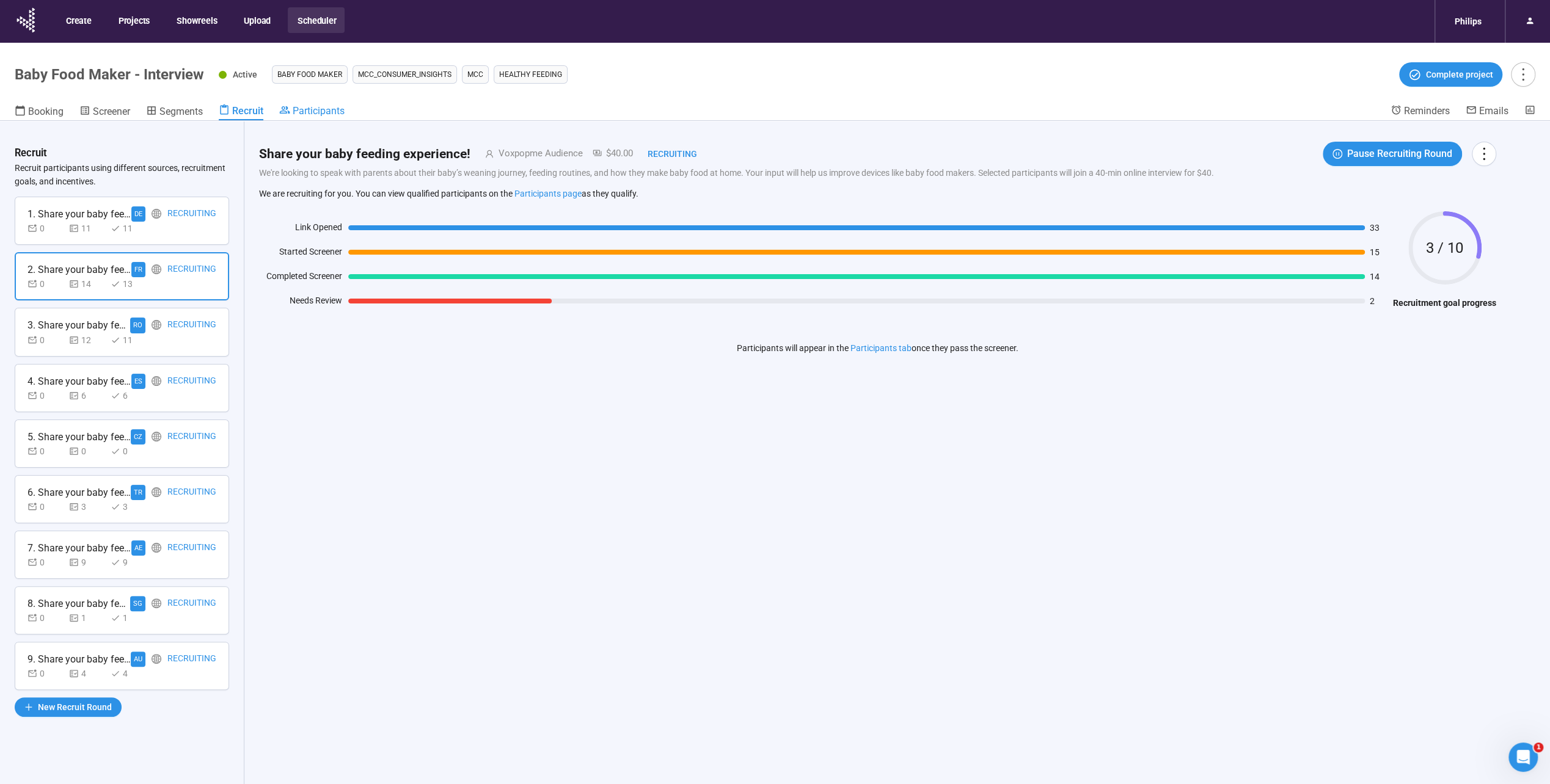
click at [282, 105] on icon at bounding box center [285, 110] width 11 height 11
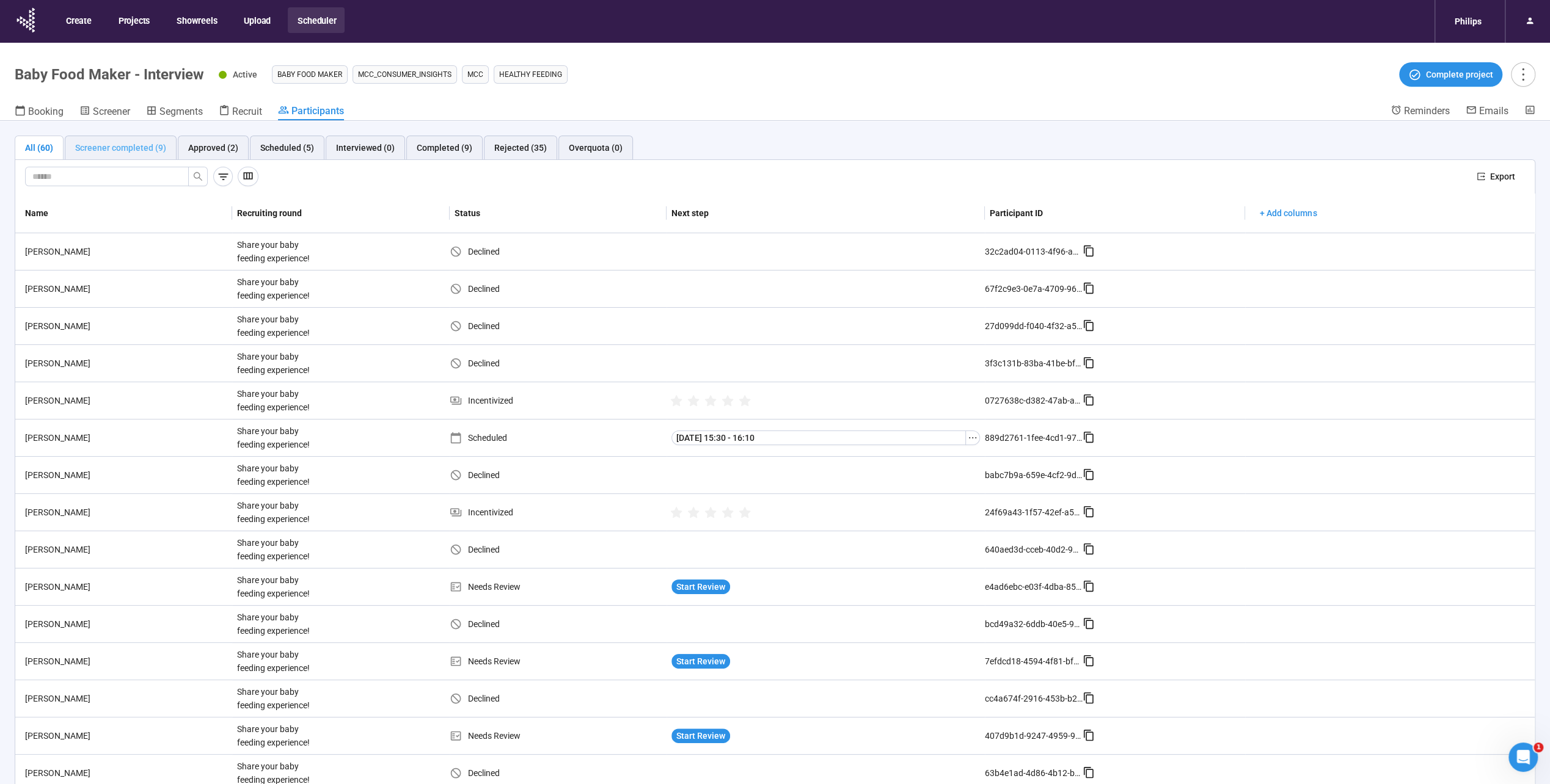
click at [122, 138] on div "Screener completed (9)" at bounding box center [121, 147] width 112 height 25
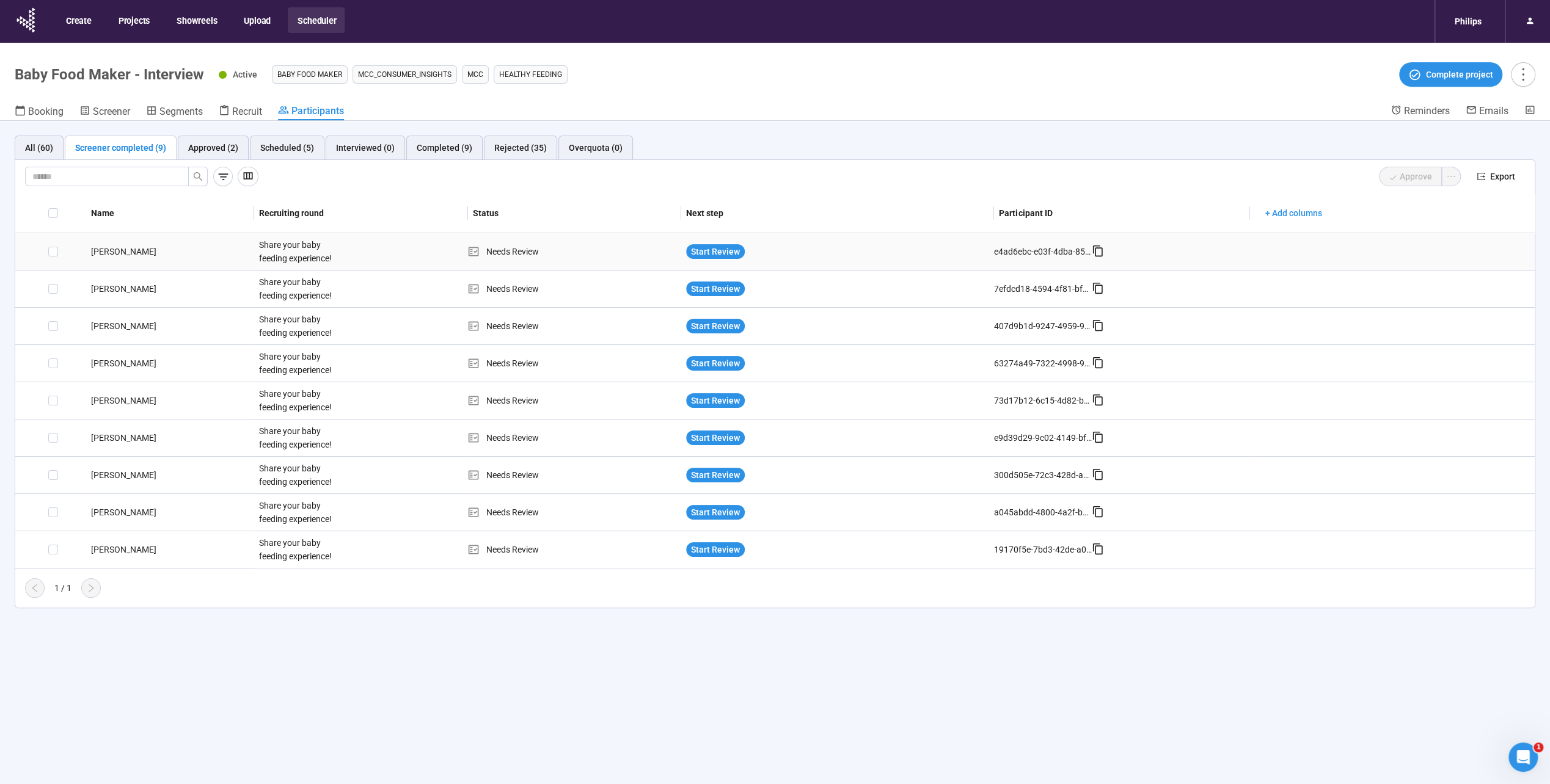
click at [109, 254] on div "[PERSON_NAME]" at bounding box center [169, 251] width 168 height 14
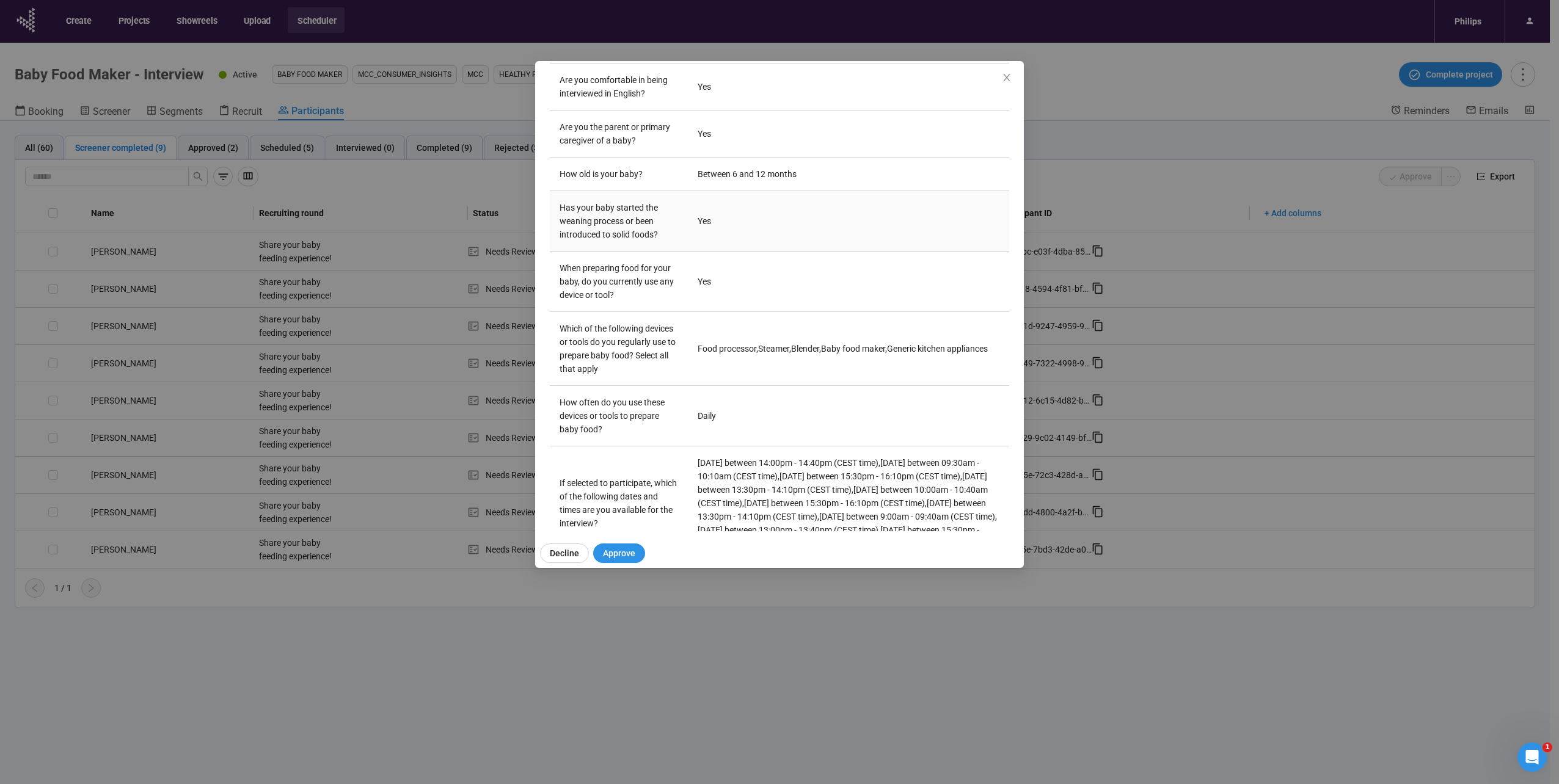
scroll to position [310, 0]
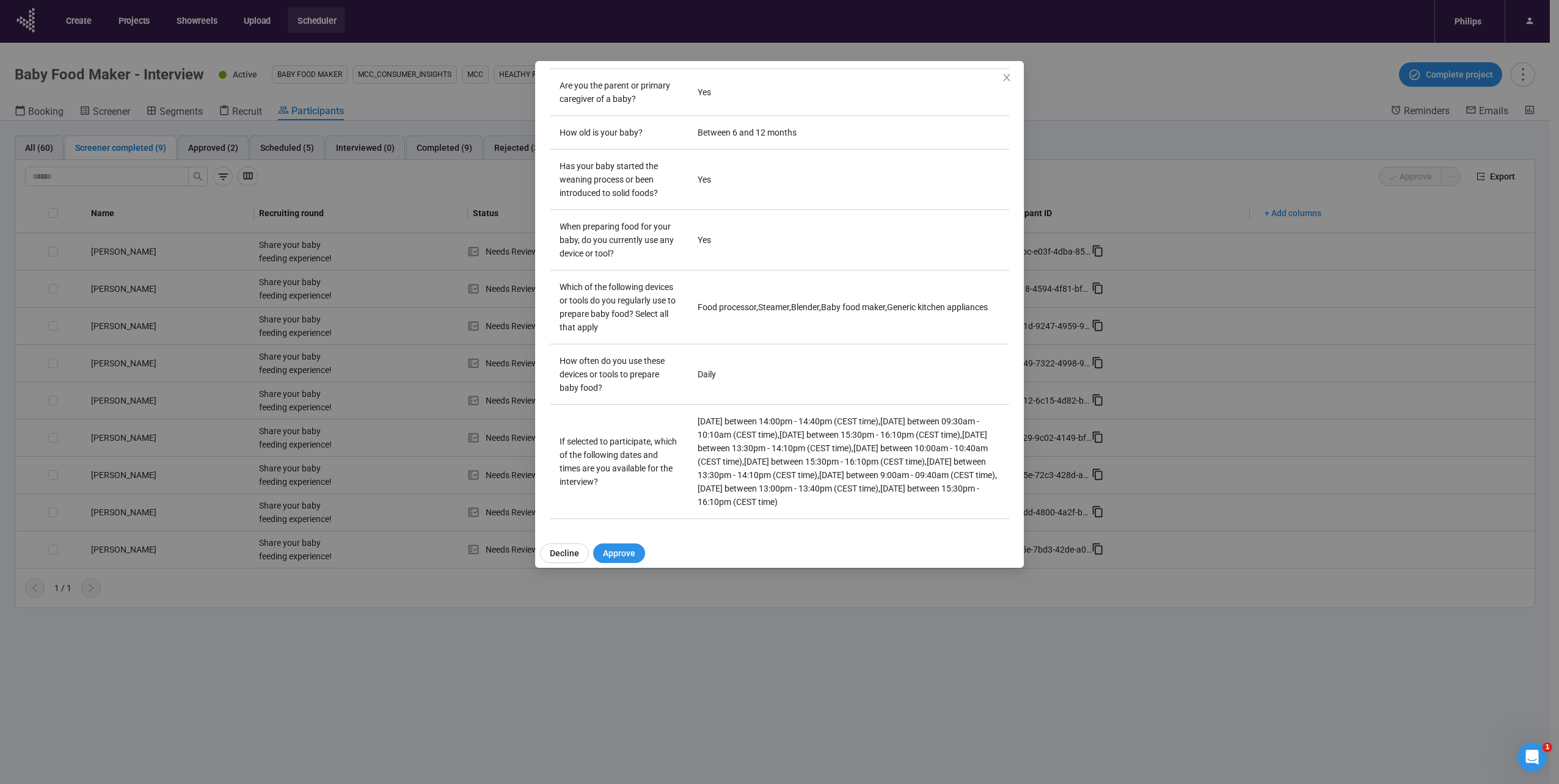
click at [410, 461] on div "Shakhawat H Project notes Edit Add notes, i.e. how the last interview went, imp…" at bounding box center [780, 392] width 1559 height 784
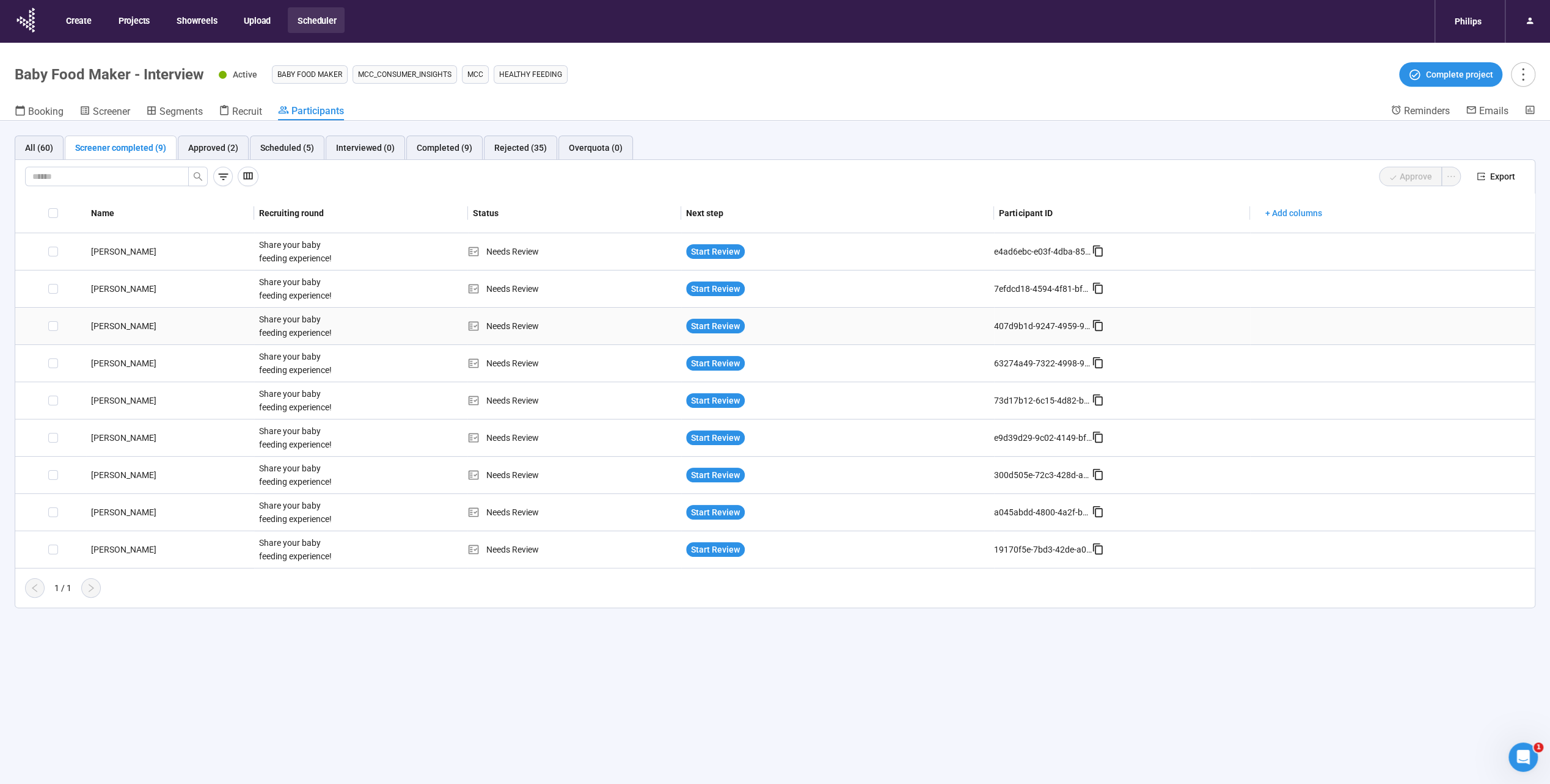
click at [111, 323] on div "[PERSON_NAME]" at bounding box center [169, 326] width 168 height 14
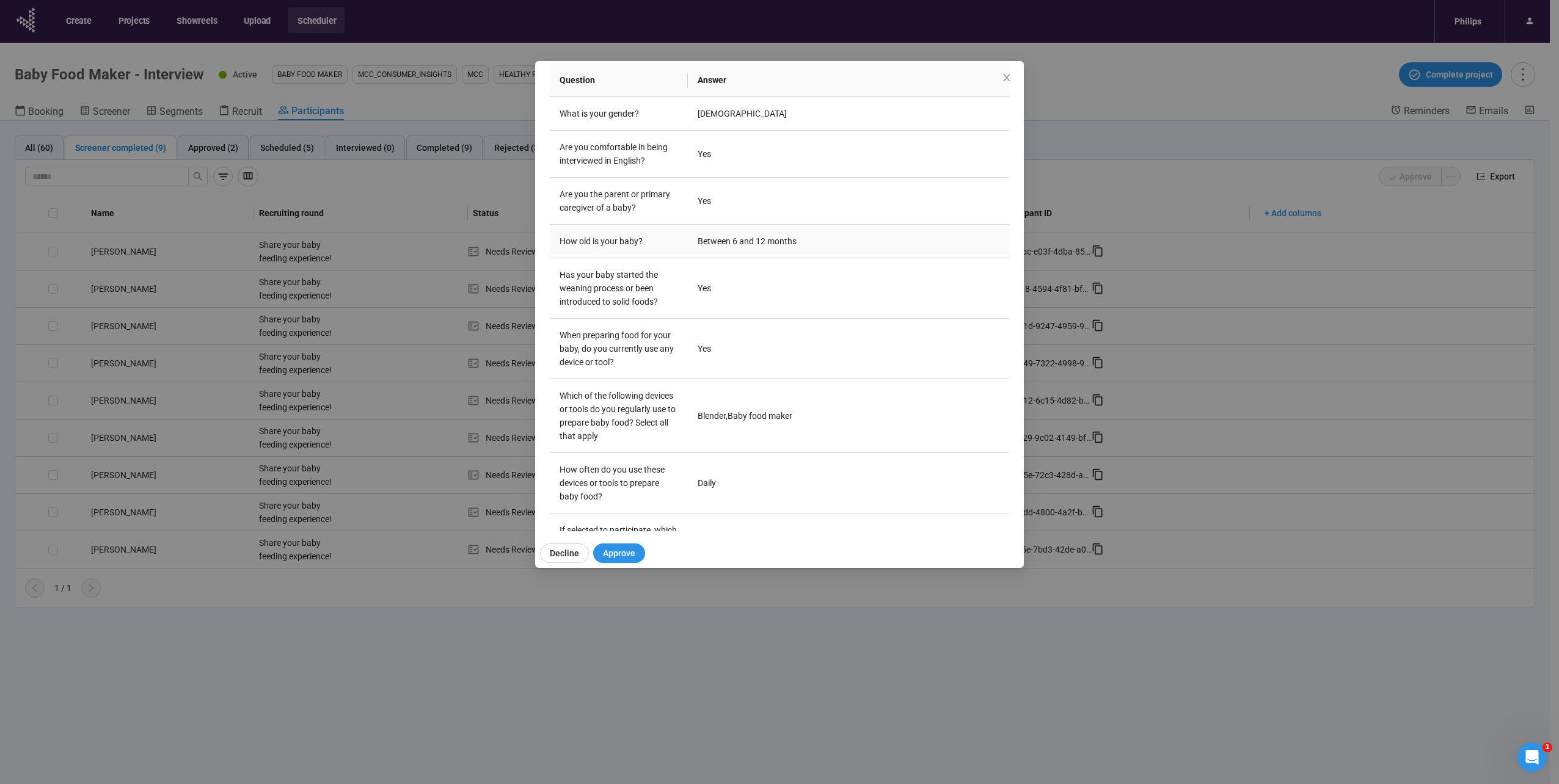
scroll to position [243, 0]
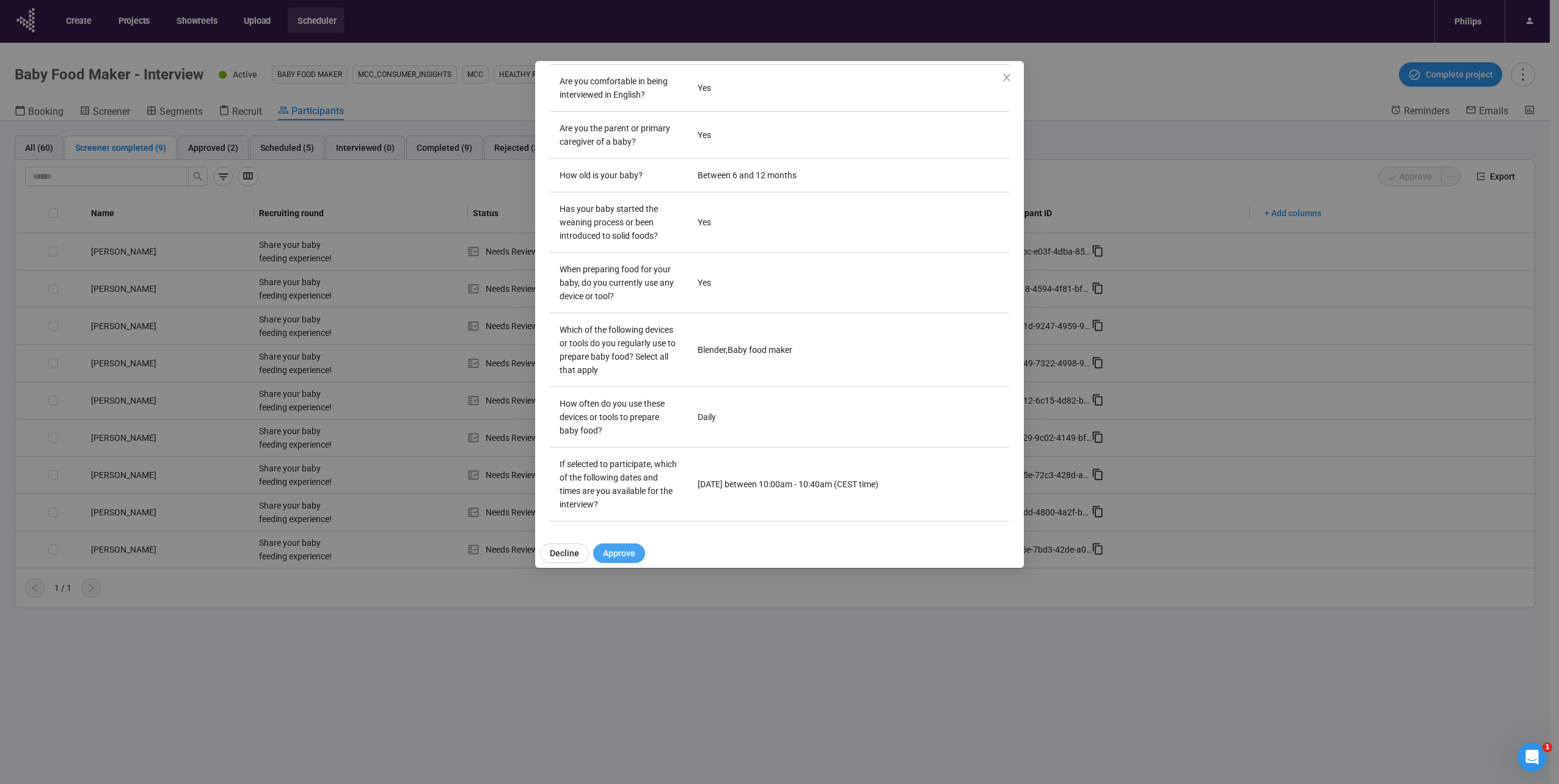
click at [629, 549] on span "Approve" at bounding box center [618, 553] width 32 height 14
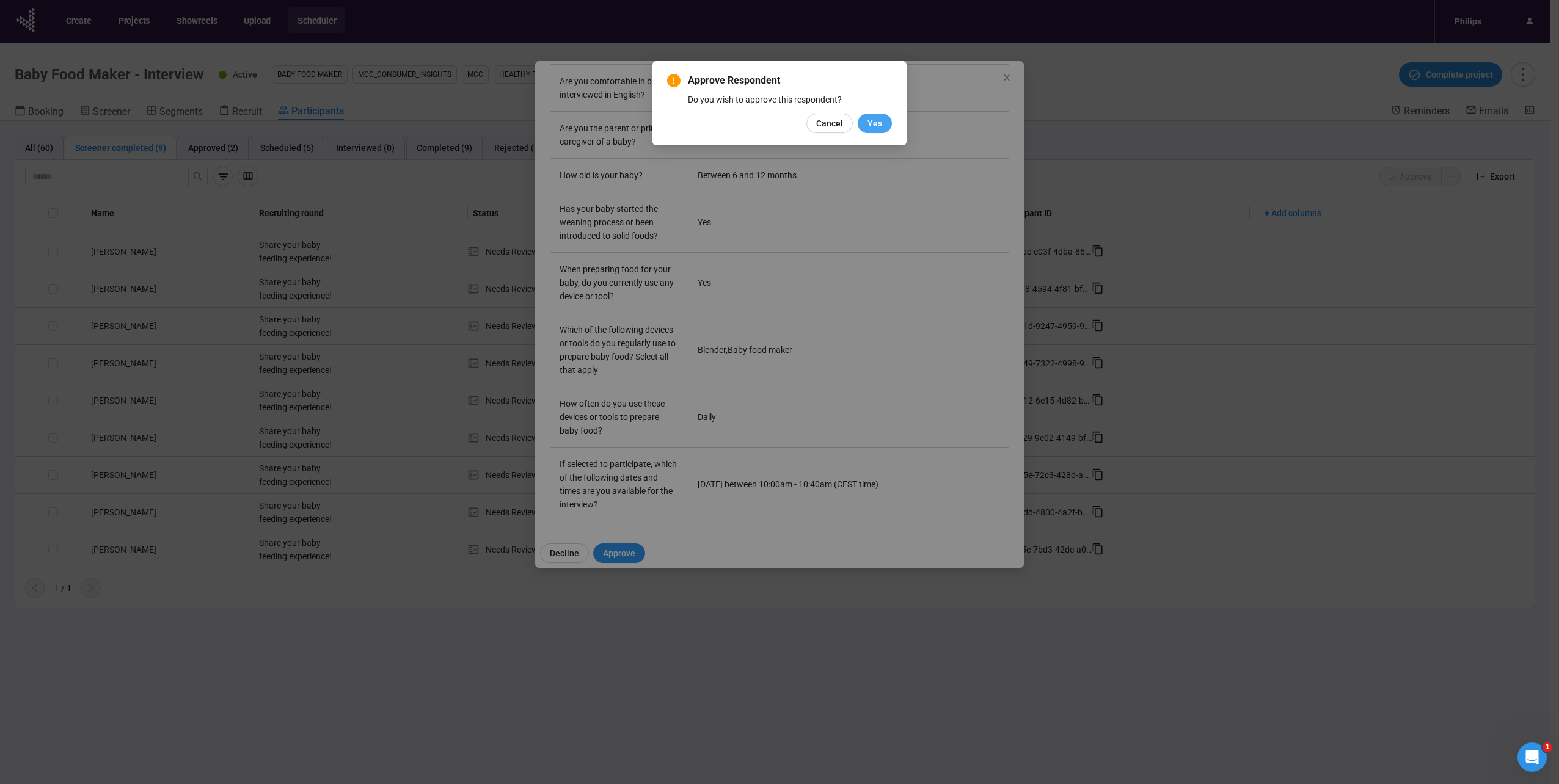
click at [885, 125] on button "Yes" at bounding box center [875, 123] width 34 height 19
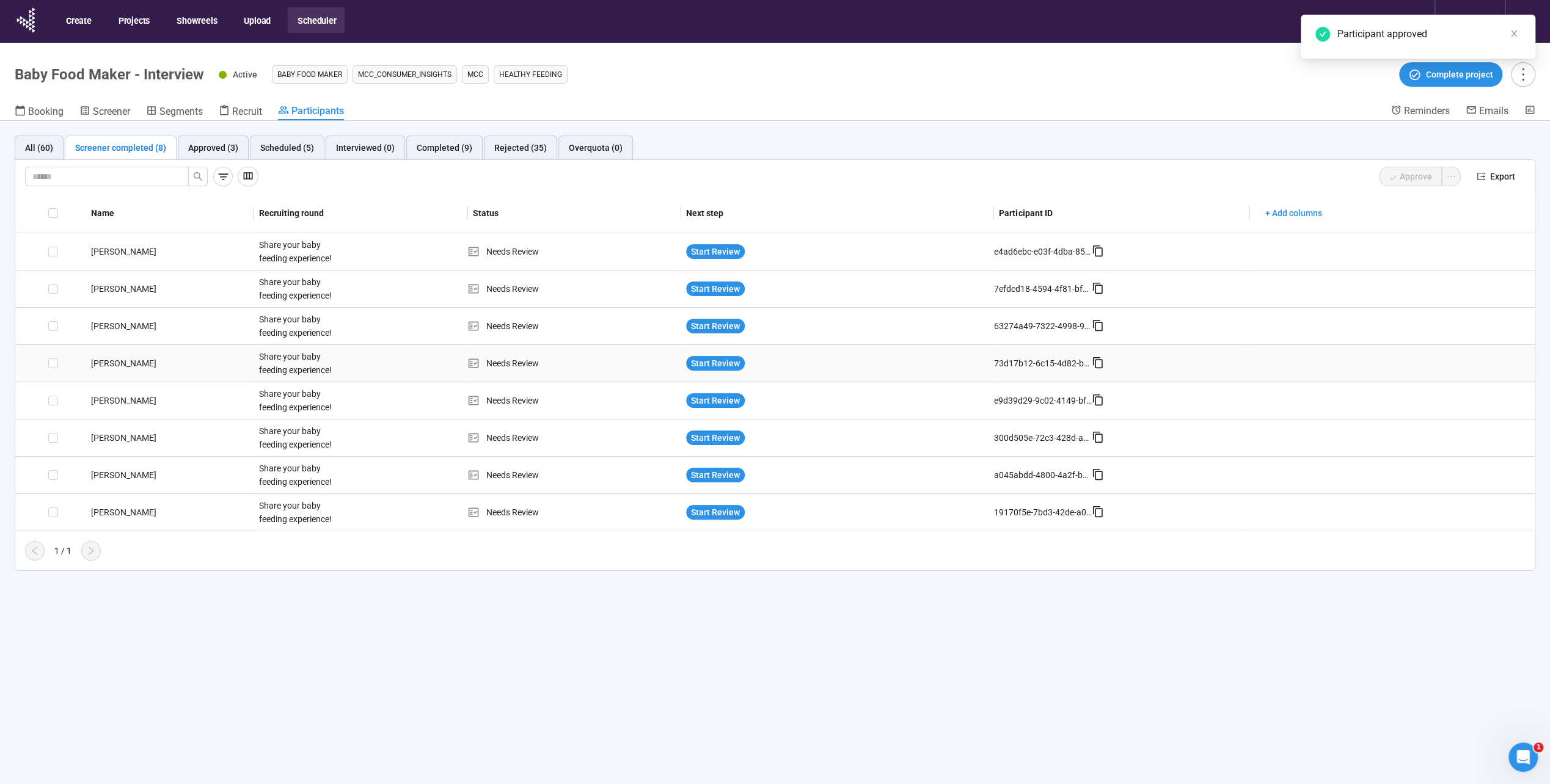
click at [118, 369] on td "[PERSON_NAME]" at bounding box center [169, 364] width 168 height 38
click at [99, 444] on td "Nicole B." at bounding box center [169, 438] width 168 height 38
click at [102, 439] on div "Nicole B." at bounding box center [169, 438] width 168 height 14
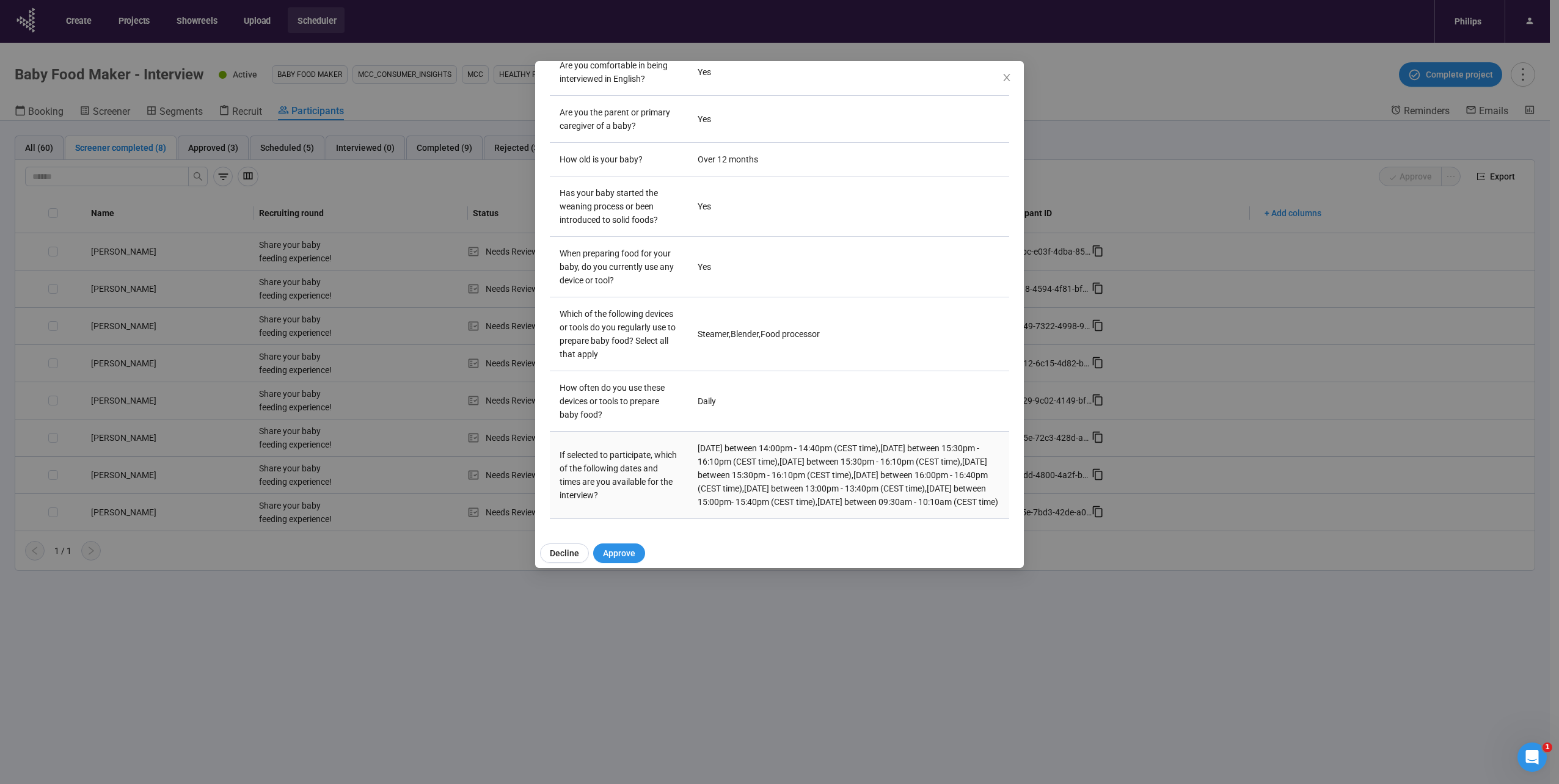
scroll to position [284, 0]
click at [627, 549] on span "Approve" at bounding box center [618, 553] width 32 height 14
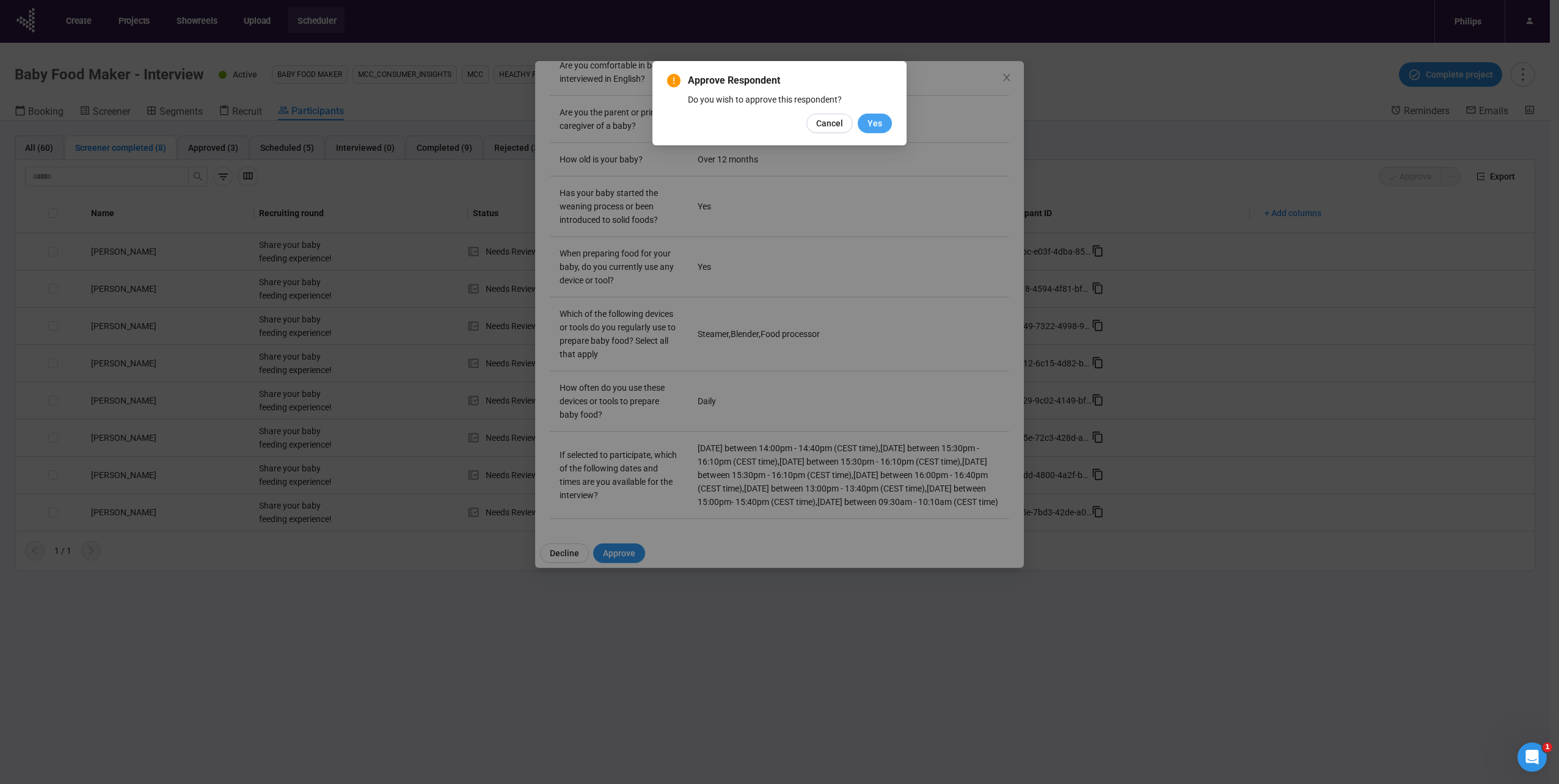
click at [884, 125] on button "Yes" at bounding box center [875, 123] width 34 height 19
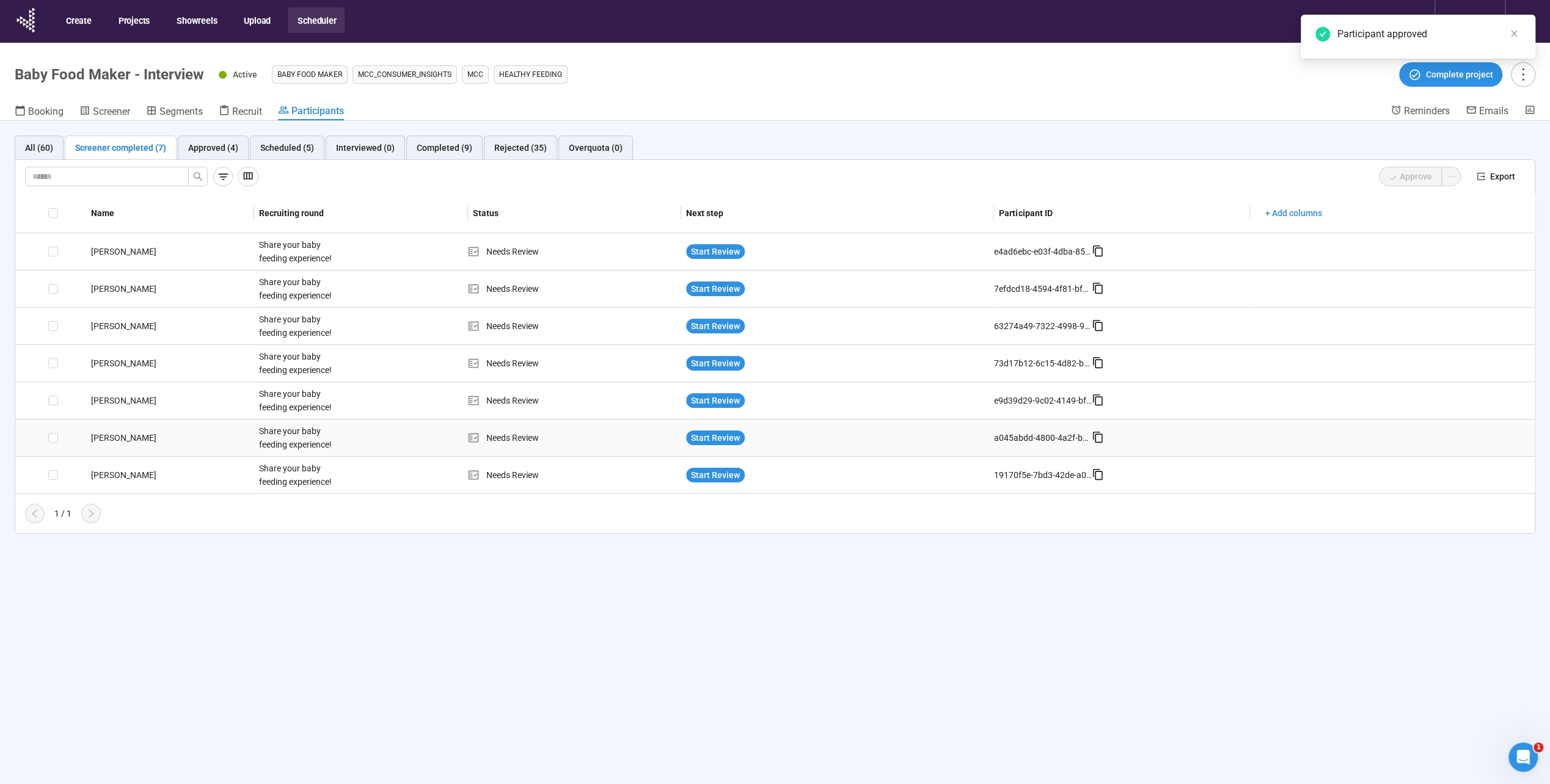
click at [110, 431] on div "meriem L." at bounding box center [169, 438] width 168 height 14
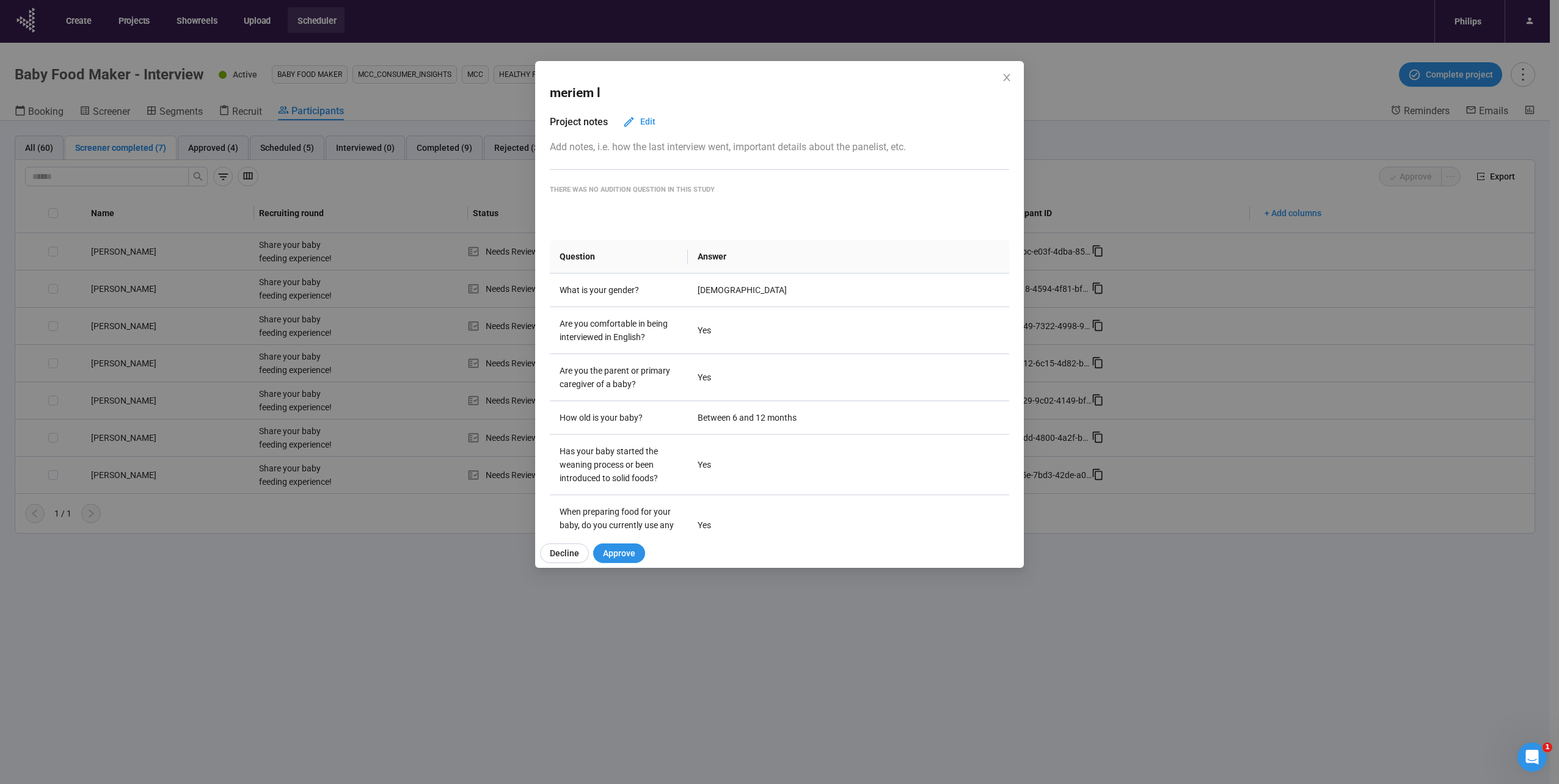
scroll to position [0, 0]
click at [365, 557] on div "meriem l Project notes Edit Add notes, i.e. how the last interview went, import…" at bounding box center [780, 392] width 1559 height 784
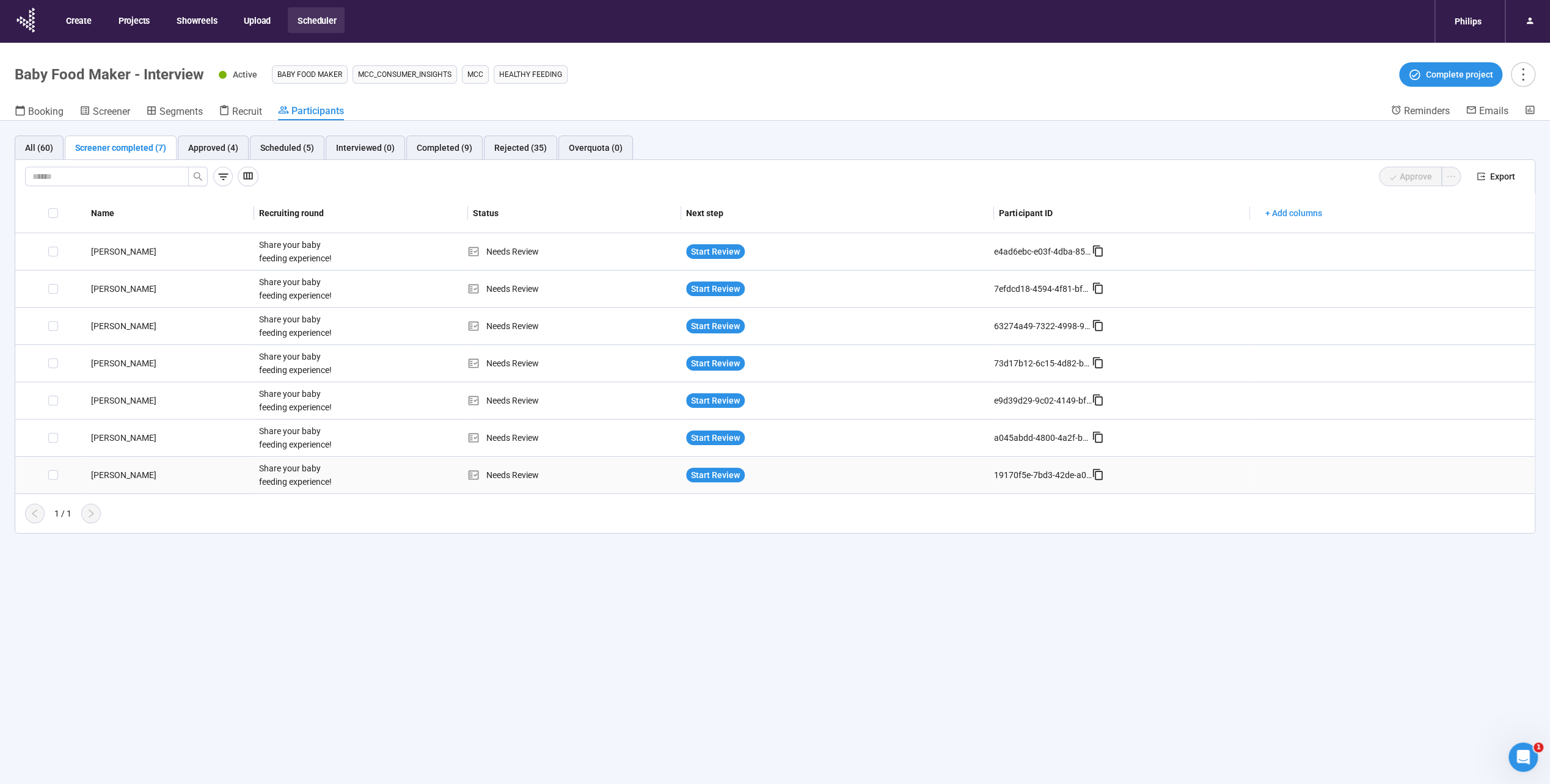
click at [115, 469] on div "Fathima M." at bounding box center [169, 475] width 168 height 14
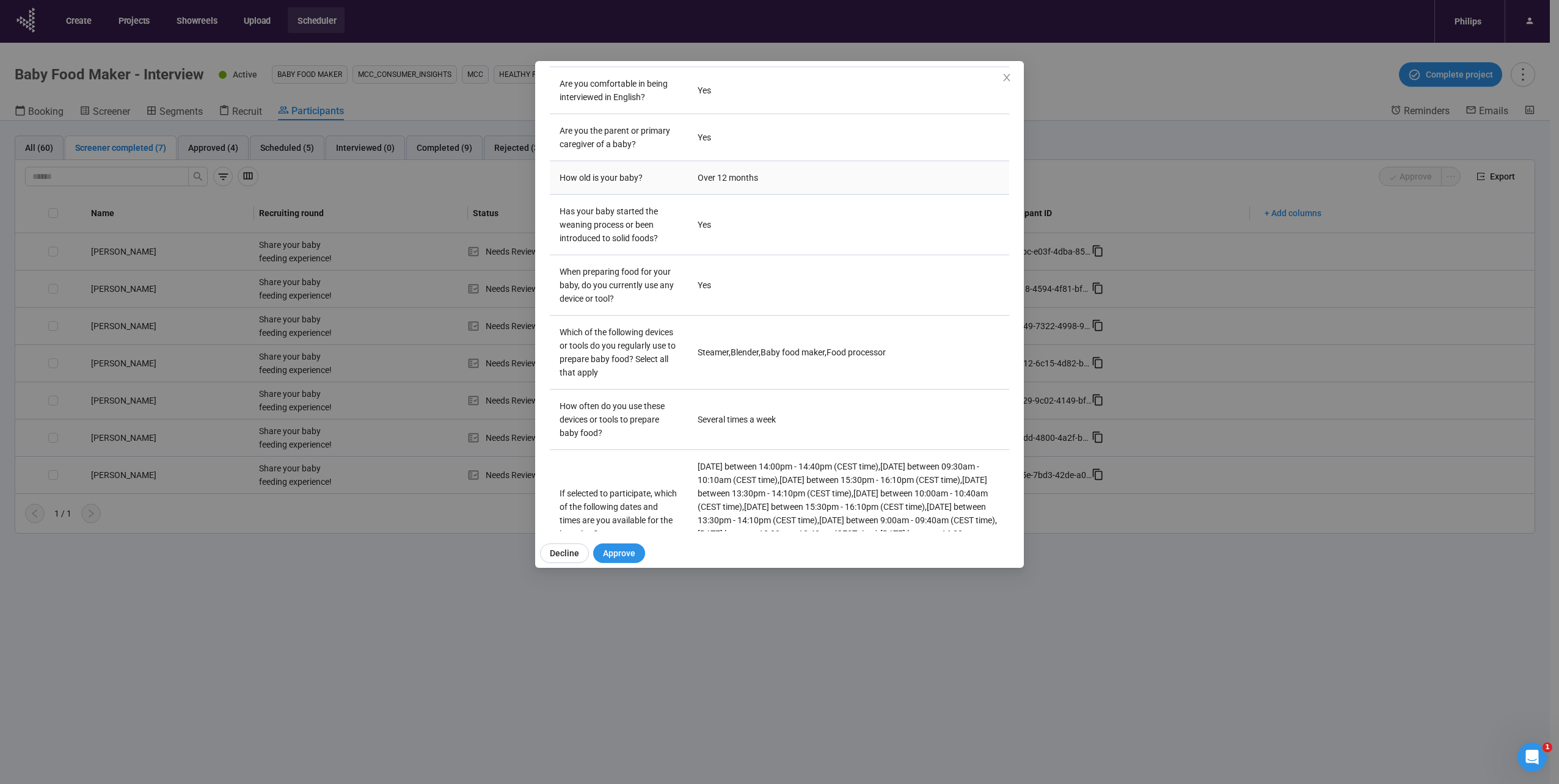
scroll to position [337, 0]
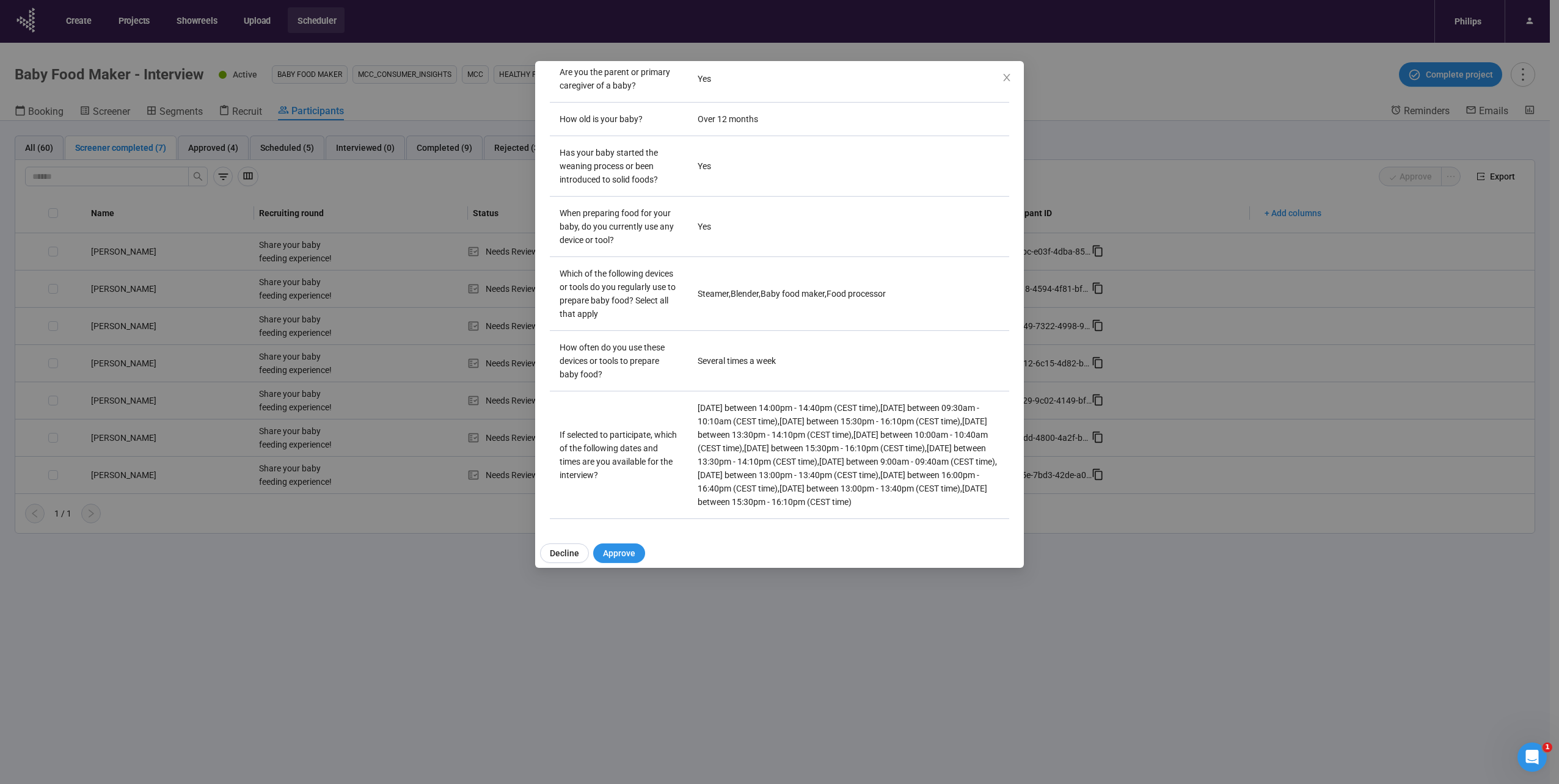
click at [645, 560] on div "Decline Approve" at bounding box center [784, 553] width 498 height 29
click at [639, 560] on button "Approve" at bounding box center [619, 553] width 52 height 19
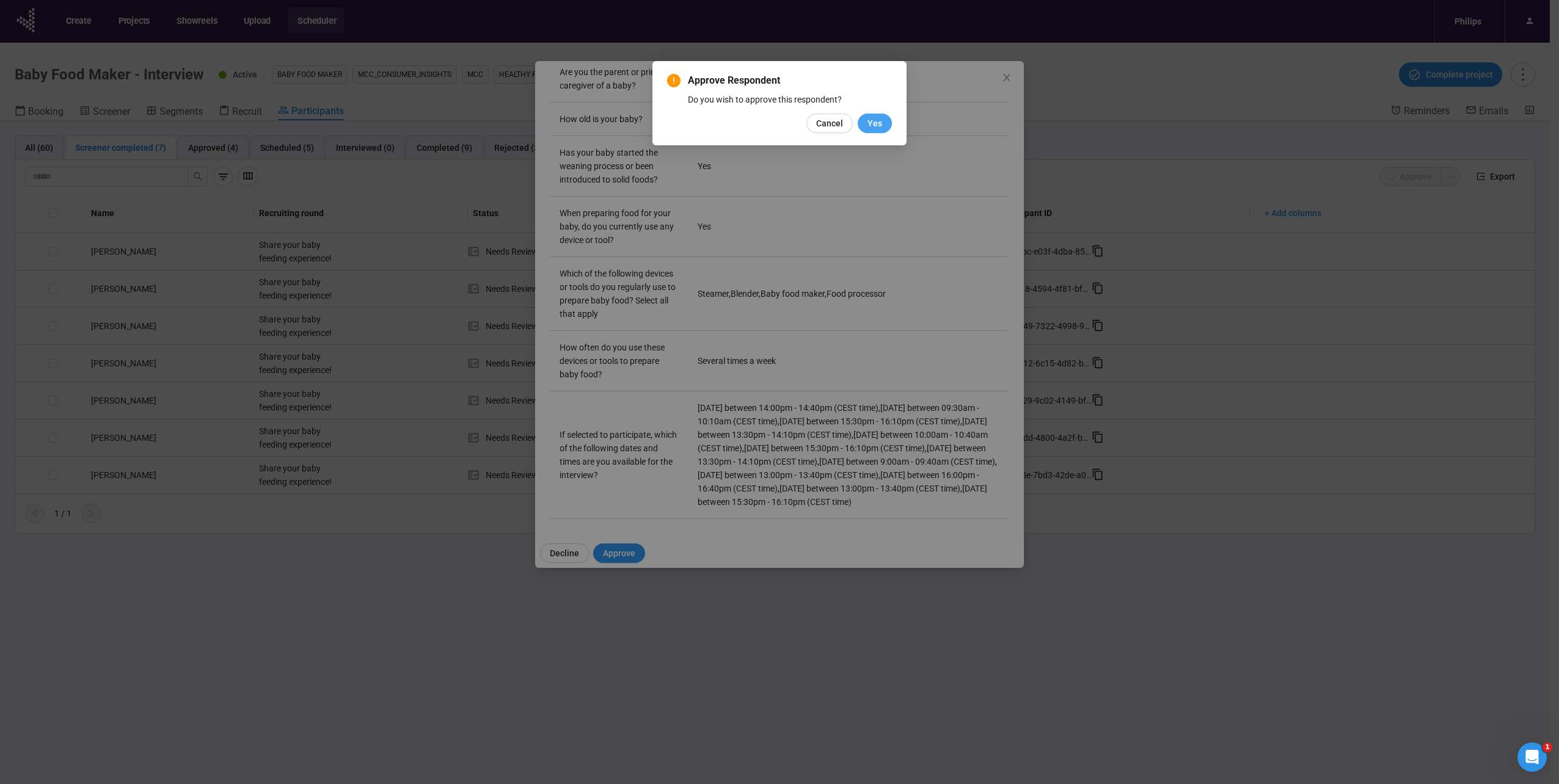
click at [875, 121] on span "Yes" at bounding box center [875, 123] width 15 height 14
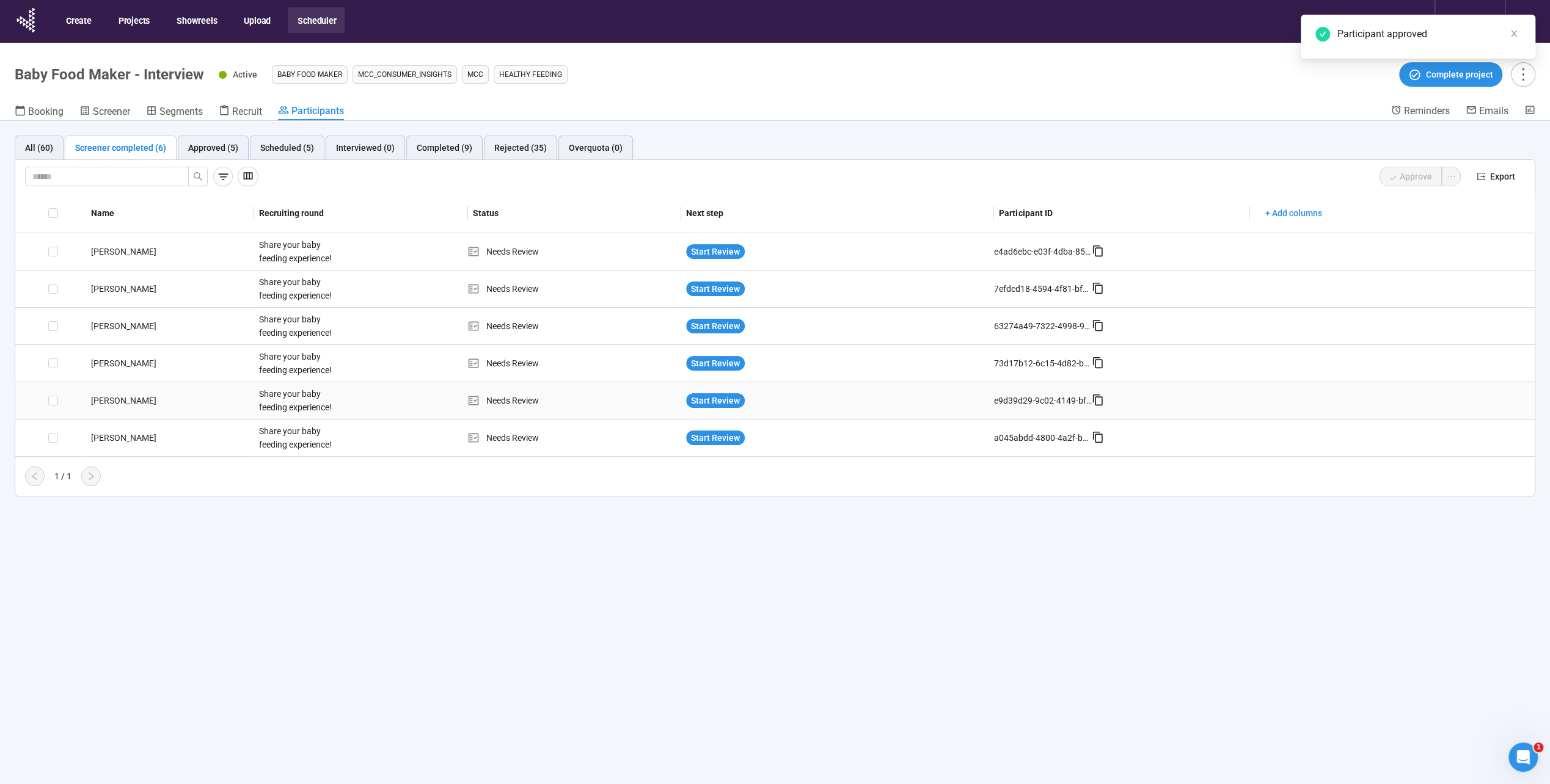
click at [105, 405] on div "[PERSON_NAME]" at bounding box center [169, 400] width 168 height 14
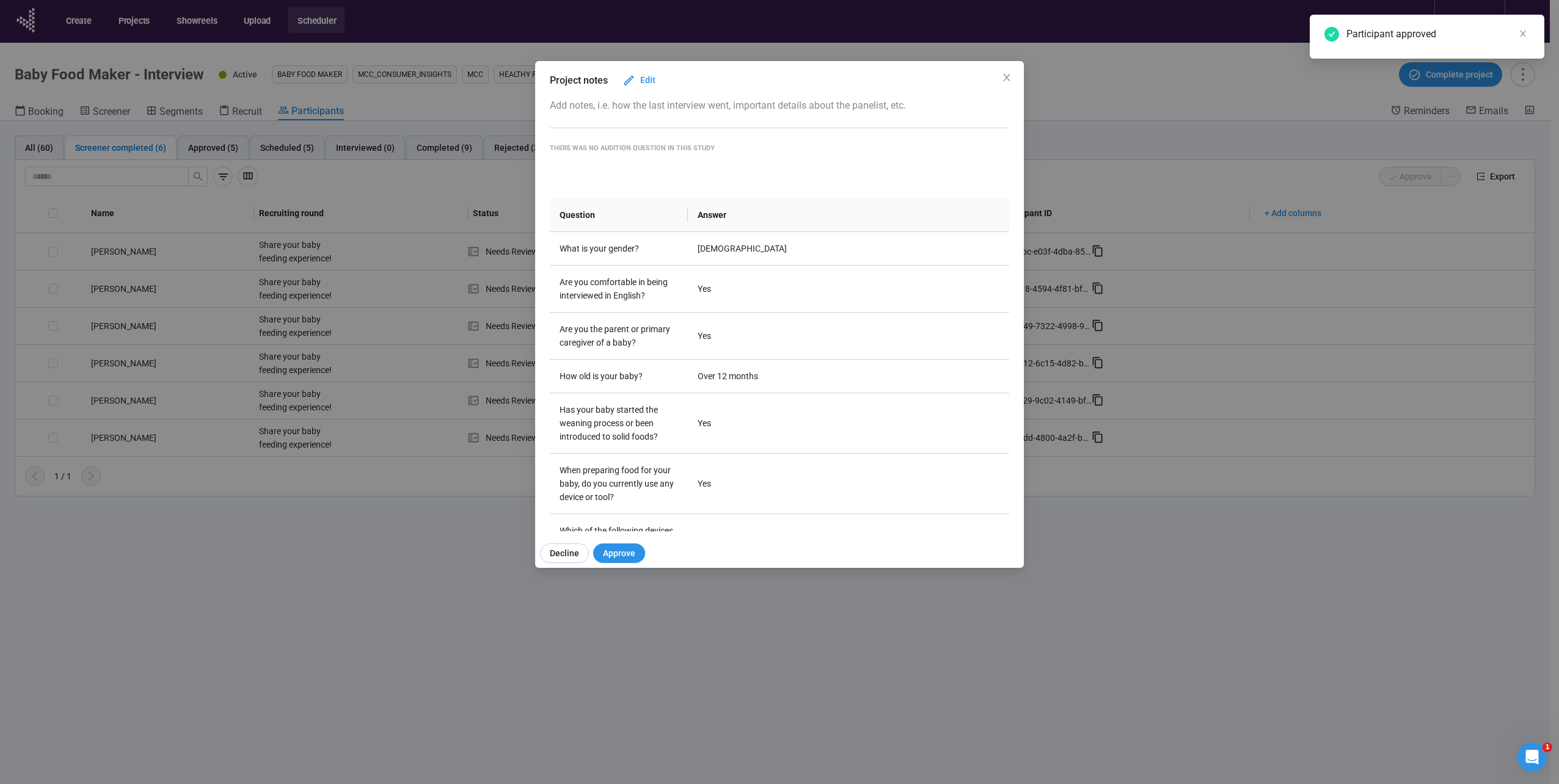
scroll to position [243, 0]
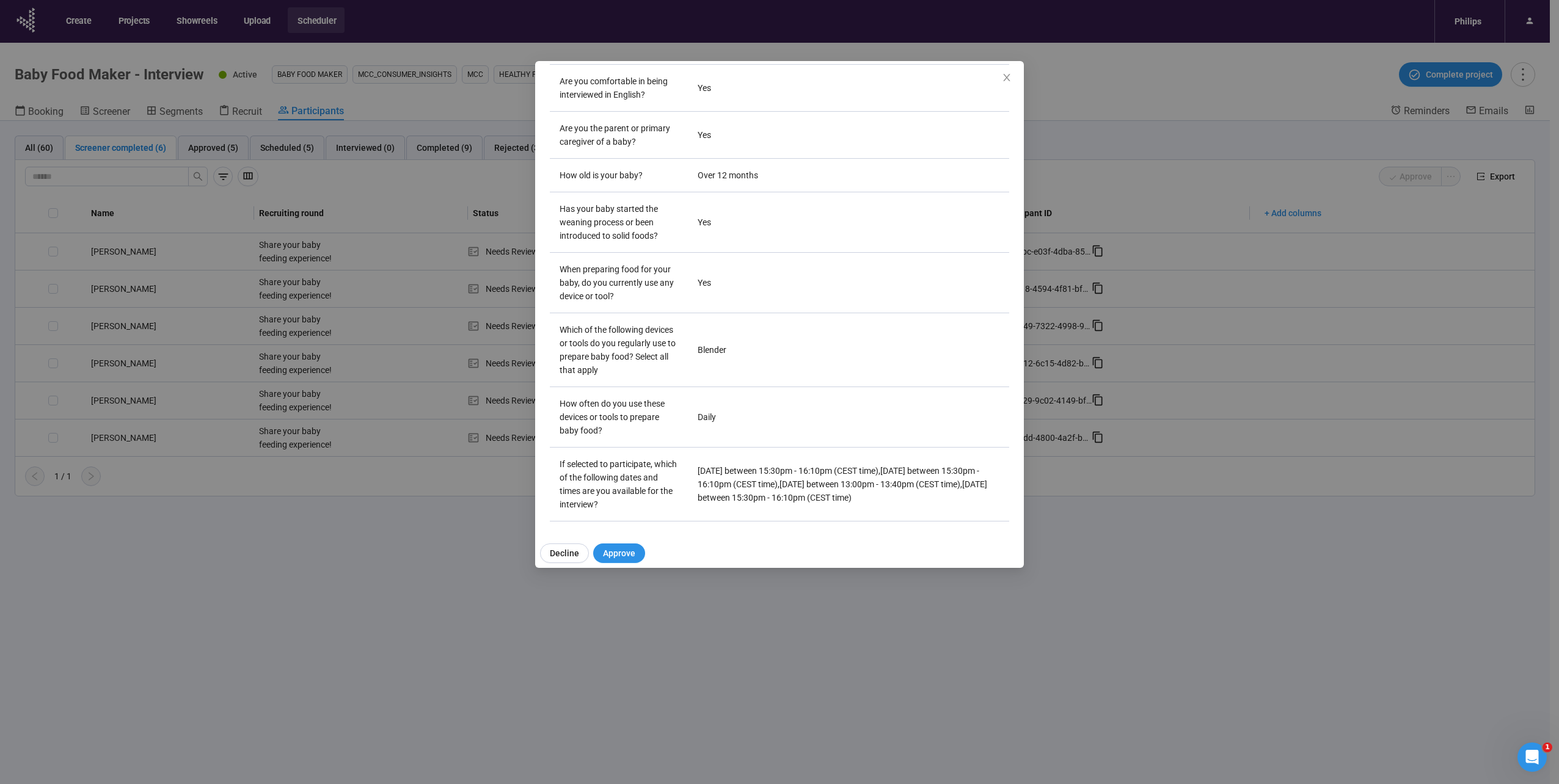
click at [1125, 560] on div "Andrii S Project notes Edit Add notes, i.e. how the last interview went, import…" at bounding box center [780, 392] width 1559 height 784
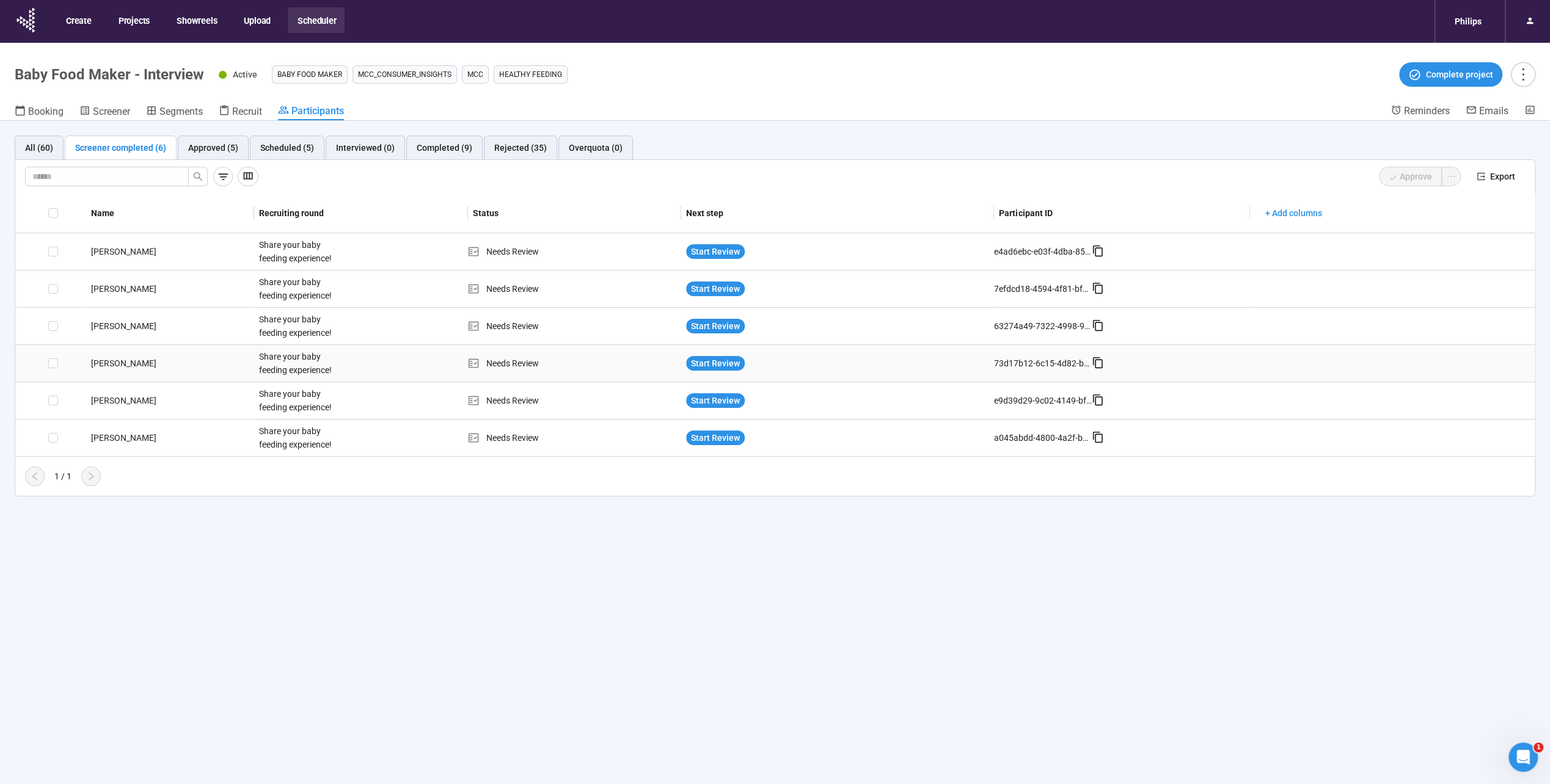
click at [98, 357] on div "[PERSON_NAME]" at bounding box center [169, 364] width 168 height 14
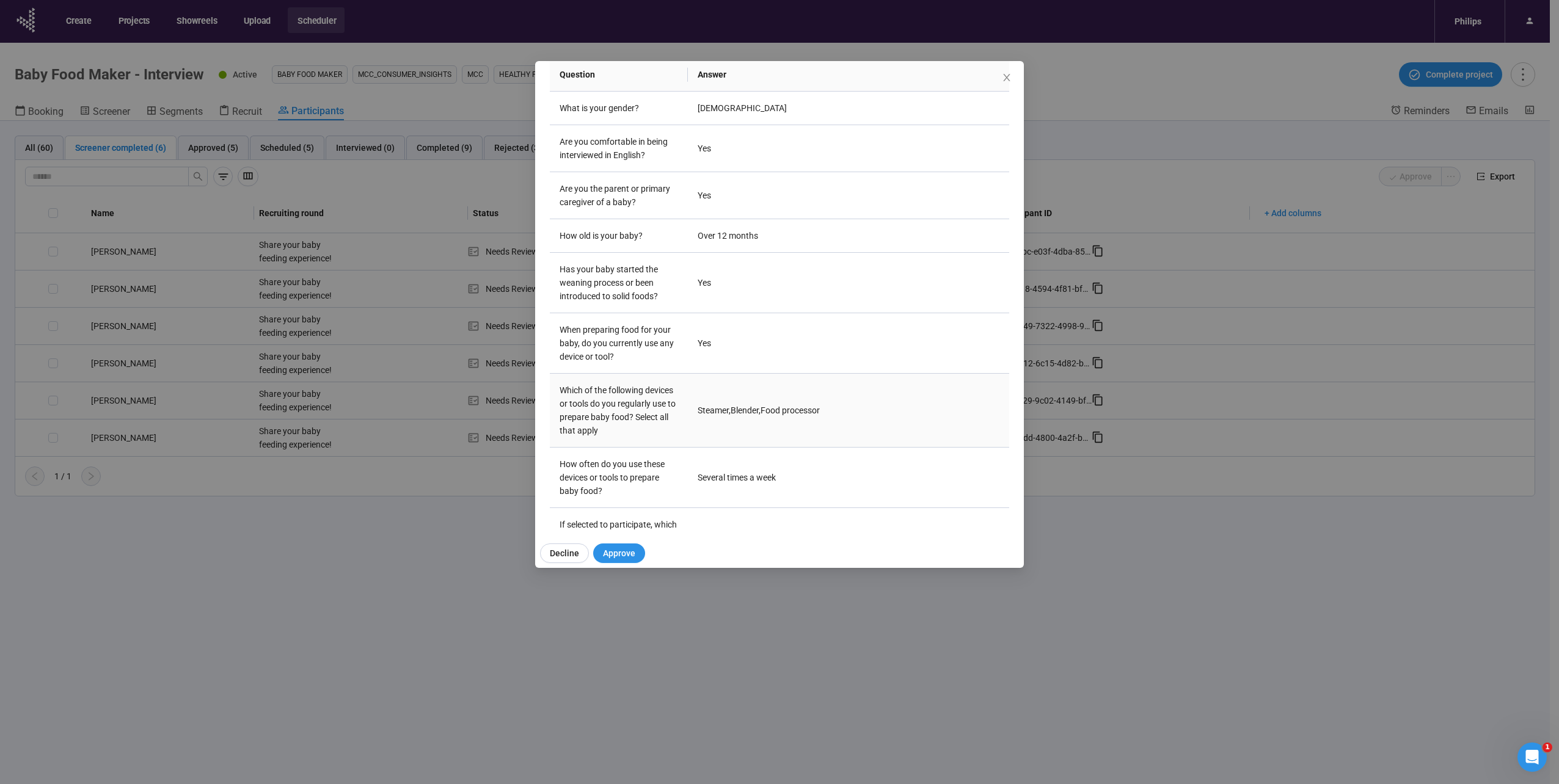
scroll to position [183, 0]
click at [372, 473] on div "Amna U Project notes Edit Add notes, i.e. how the last interview went, importan…" at bounding box center [780, 392] width 1559 height 784
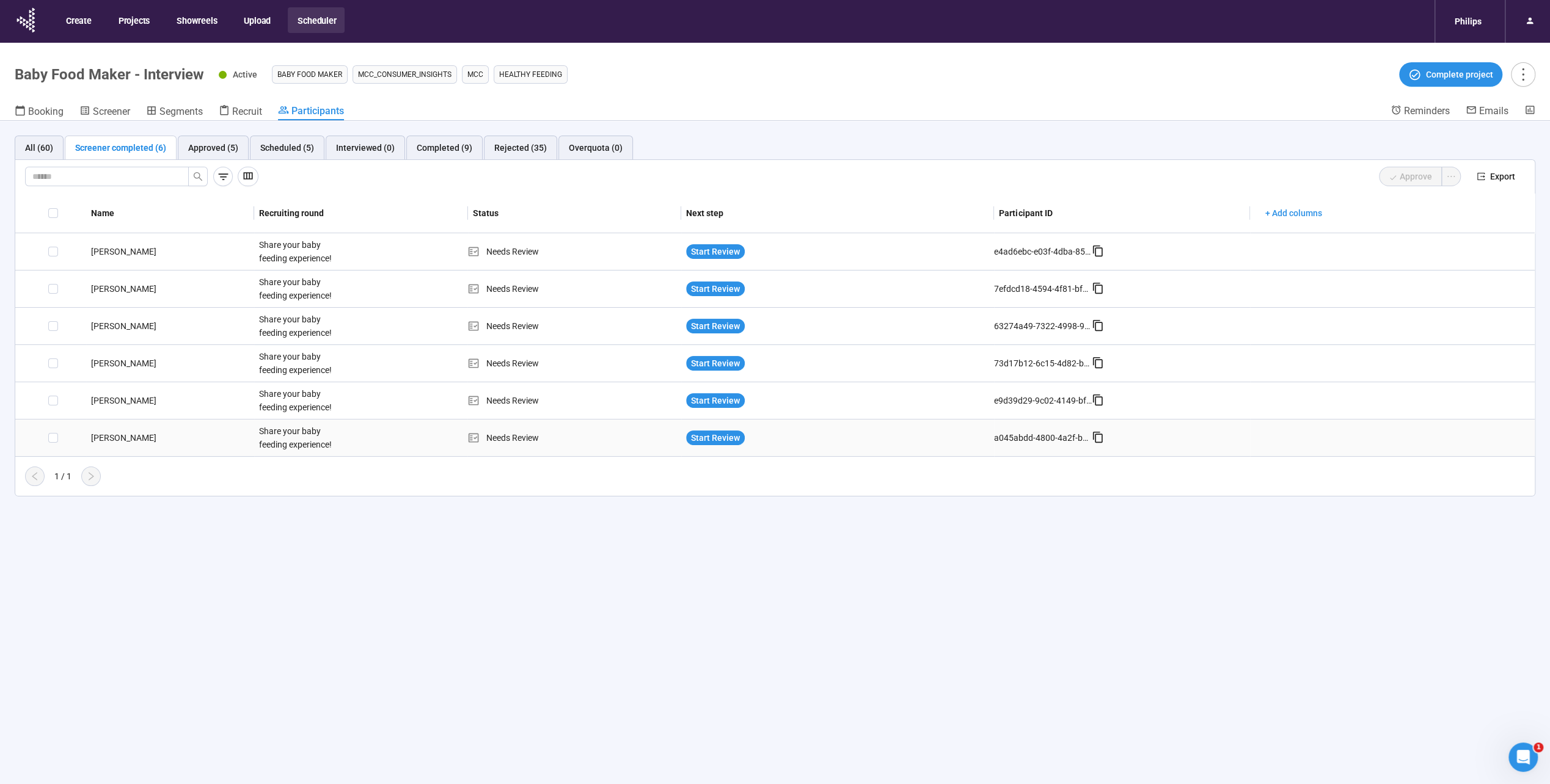
click at [104, 442] on div "meriem L." at bounding box center [169, 438] width 168 height 14
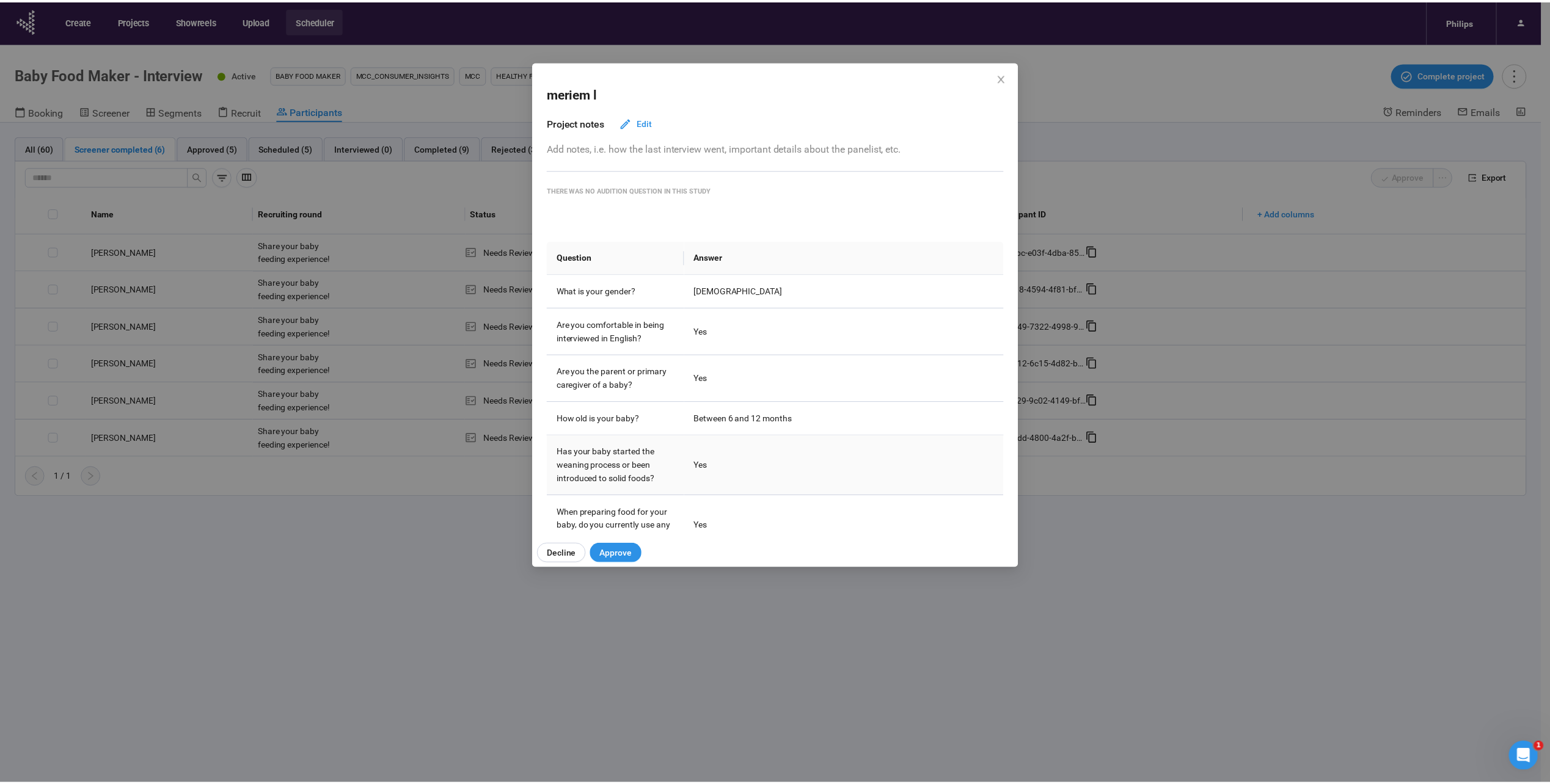
scroll to position [243, 0]
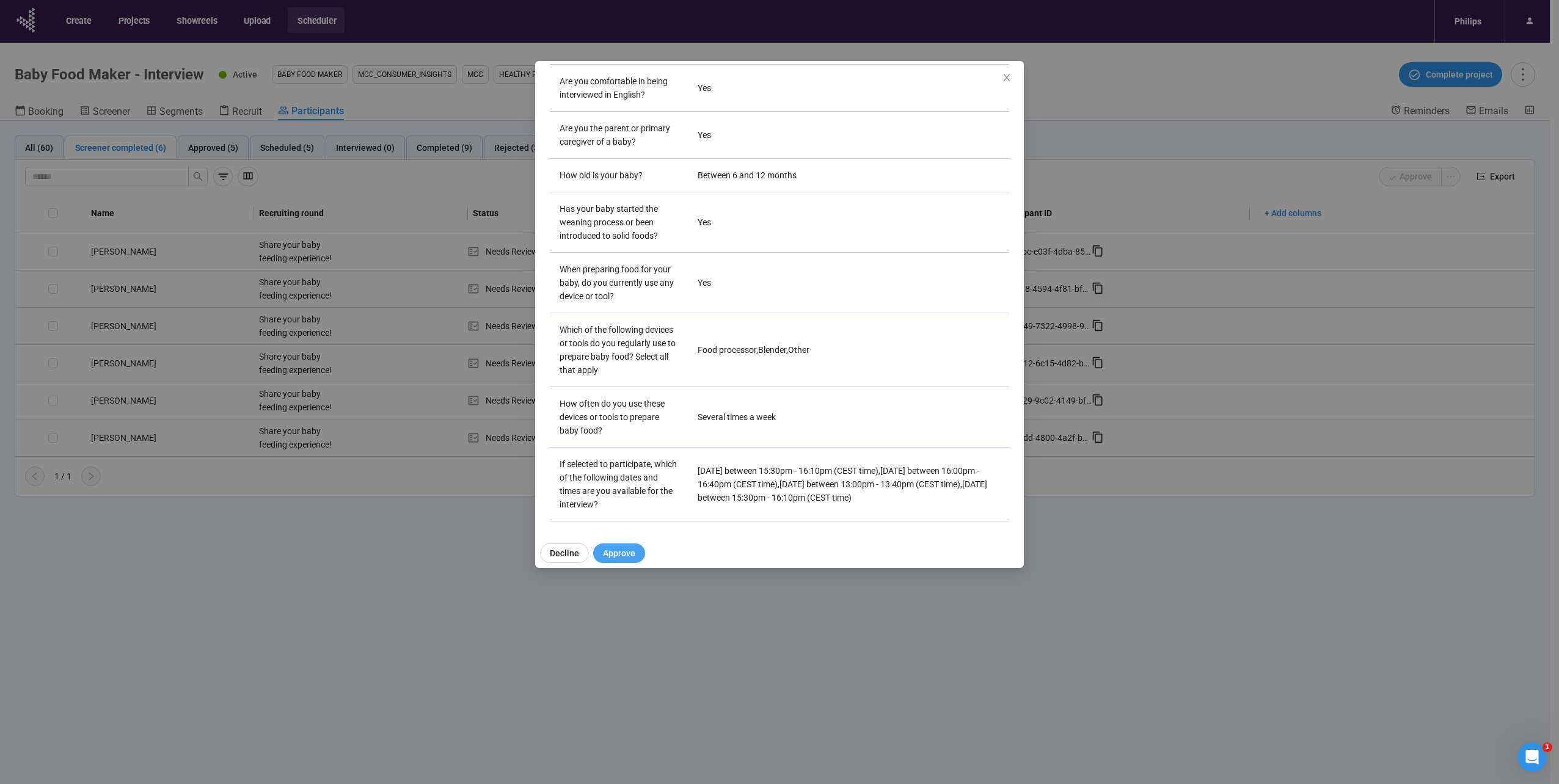
click at [628, 551] on span "Approve" at bounding box center [618, 553] width 32 height 14
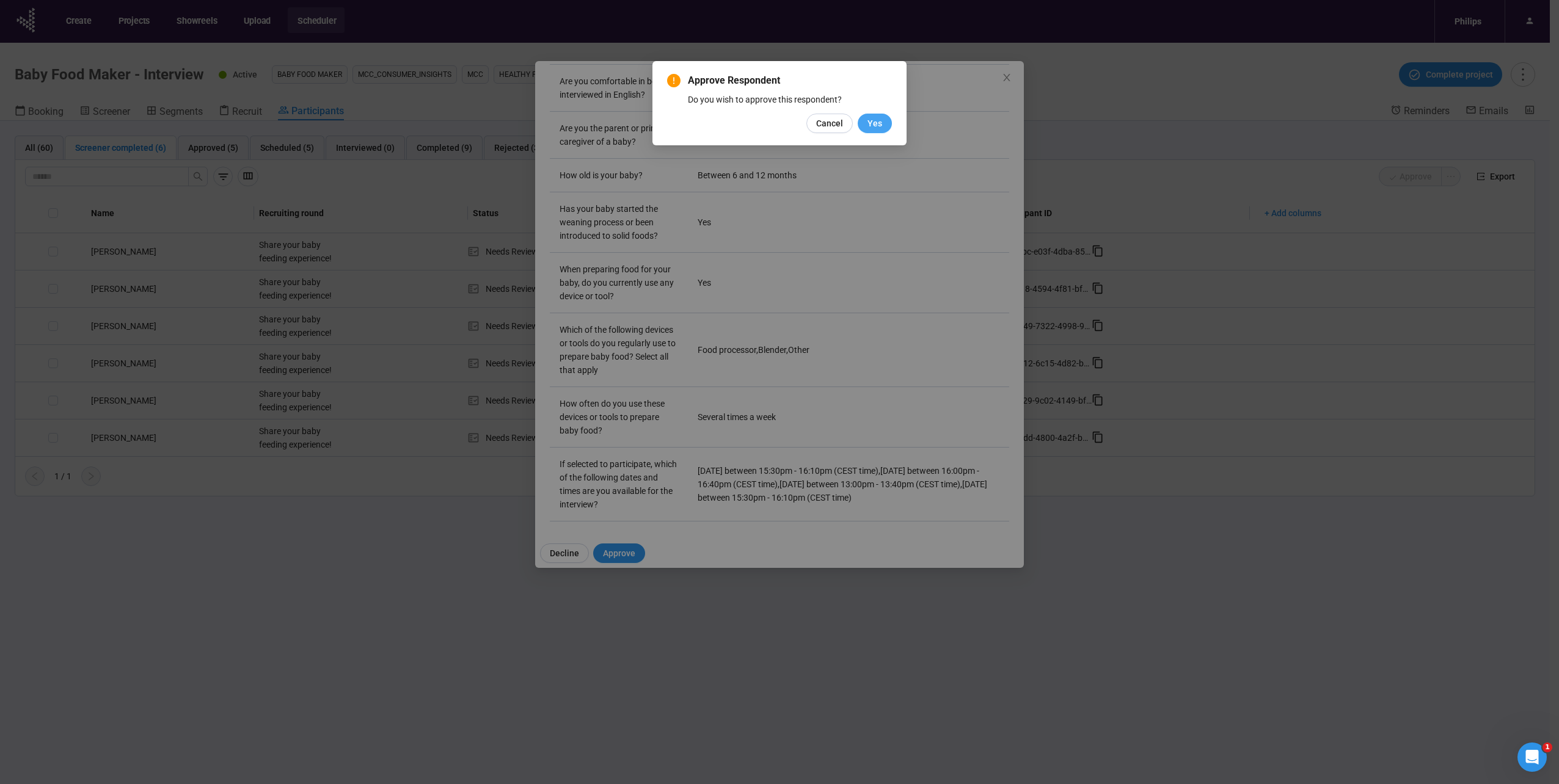
click at [878, 127] on span "Yes" at bounding box center [875, 123] width 15 height 14
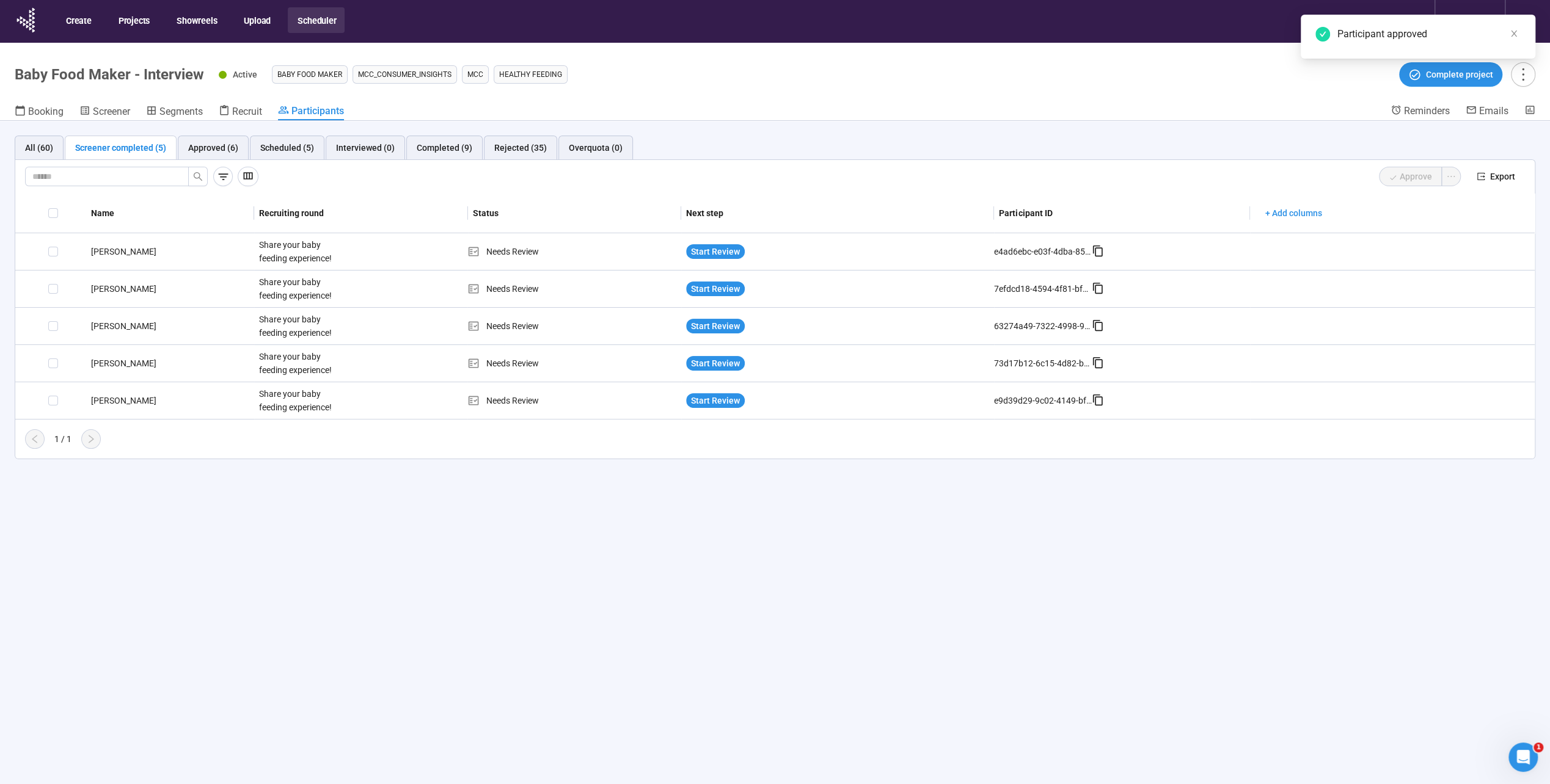
click at [518, 496] on div "All (60) Screener completed (5) Approved (6) Scheduled (5) Interviewed (0) Comp…" at bounding box center [775, 474] width 1550 height 706
click at [224, 146] on div "Approved (6)" at bounding box center [213, 147] width 50 height 14
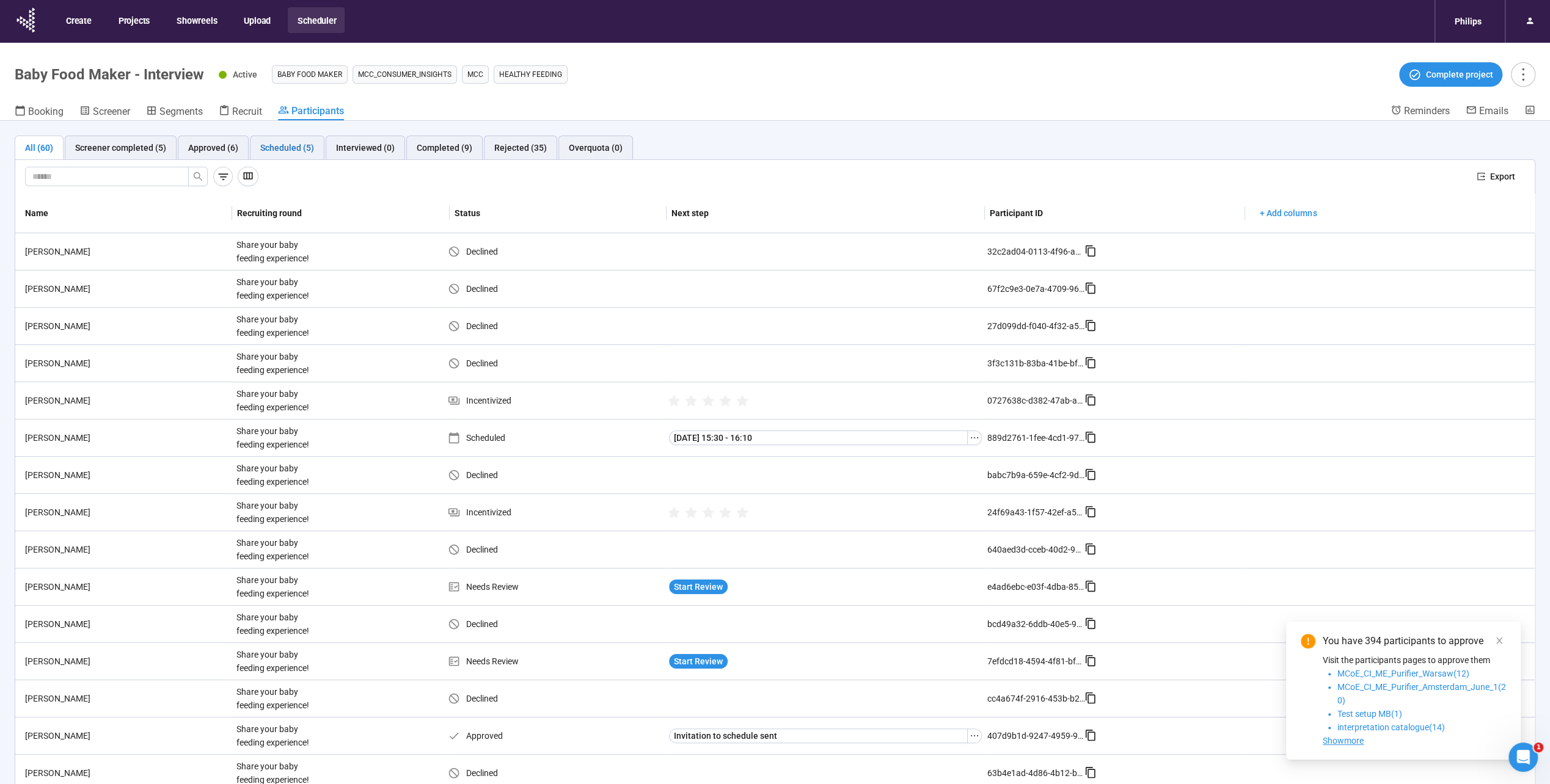
click at [293, 144] on div "Scheduled (5)" at bounding box center [287, 147] width 54 height 14
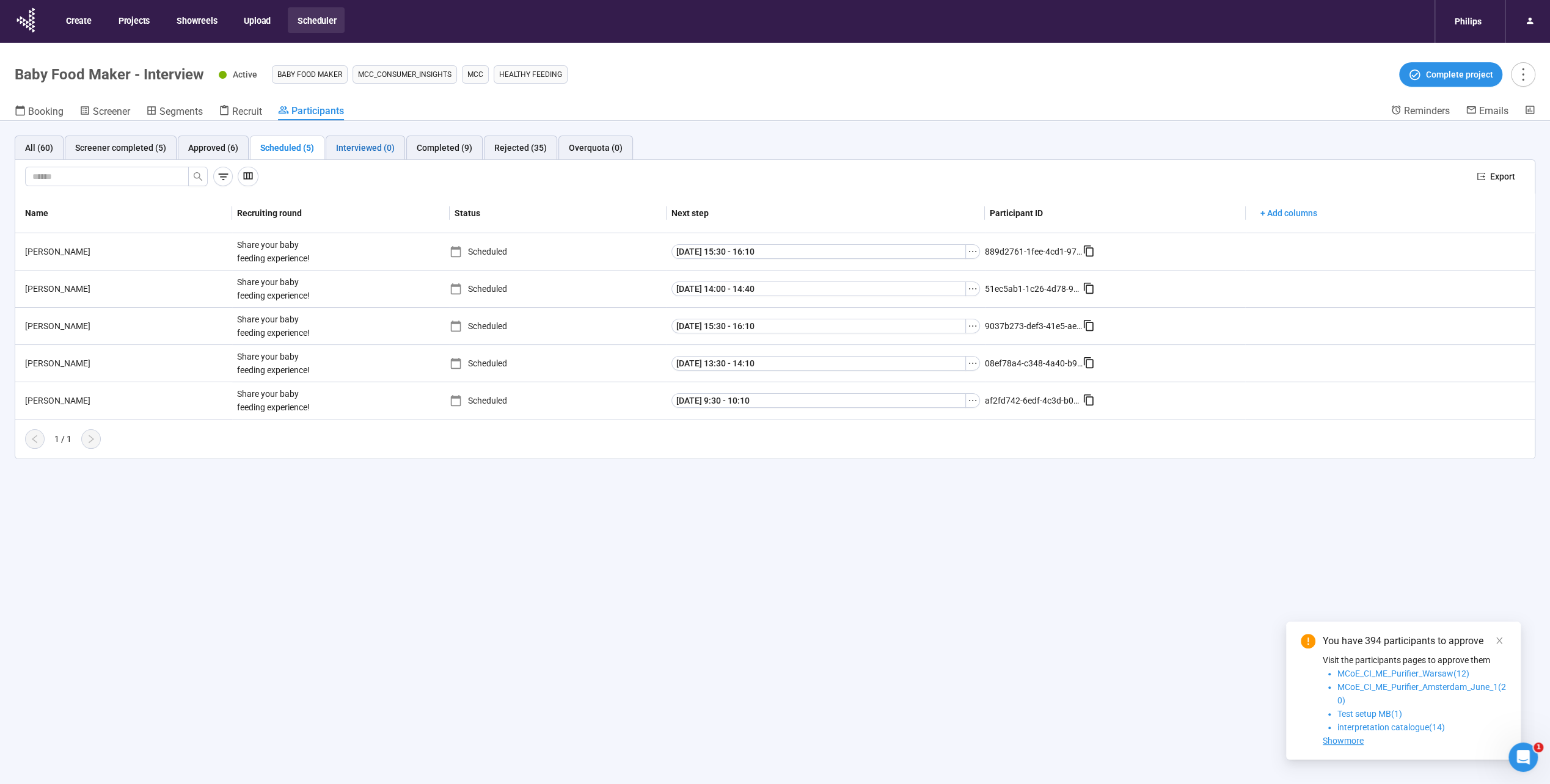
click at [357, 146] on div "Interviewed (0)" at bounding box center [366, 147] width 59 height 14
